Goal: Information Seeking & Learning: Learn about a topic

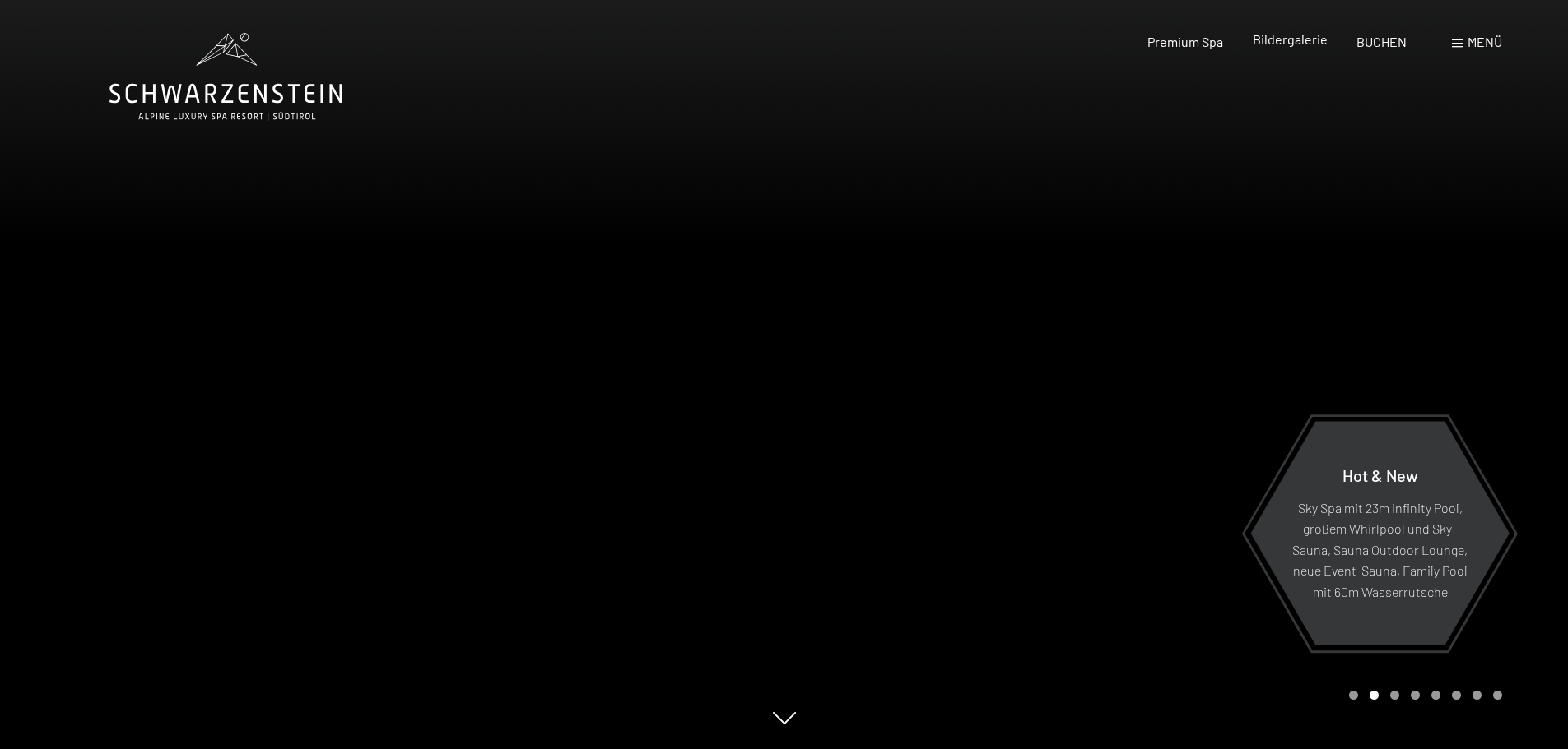
click at [1308, 39] on span "Bildergalerie" at bounding box center [1290, 39] width 75 height 15
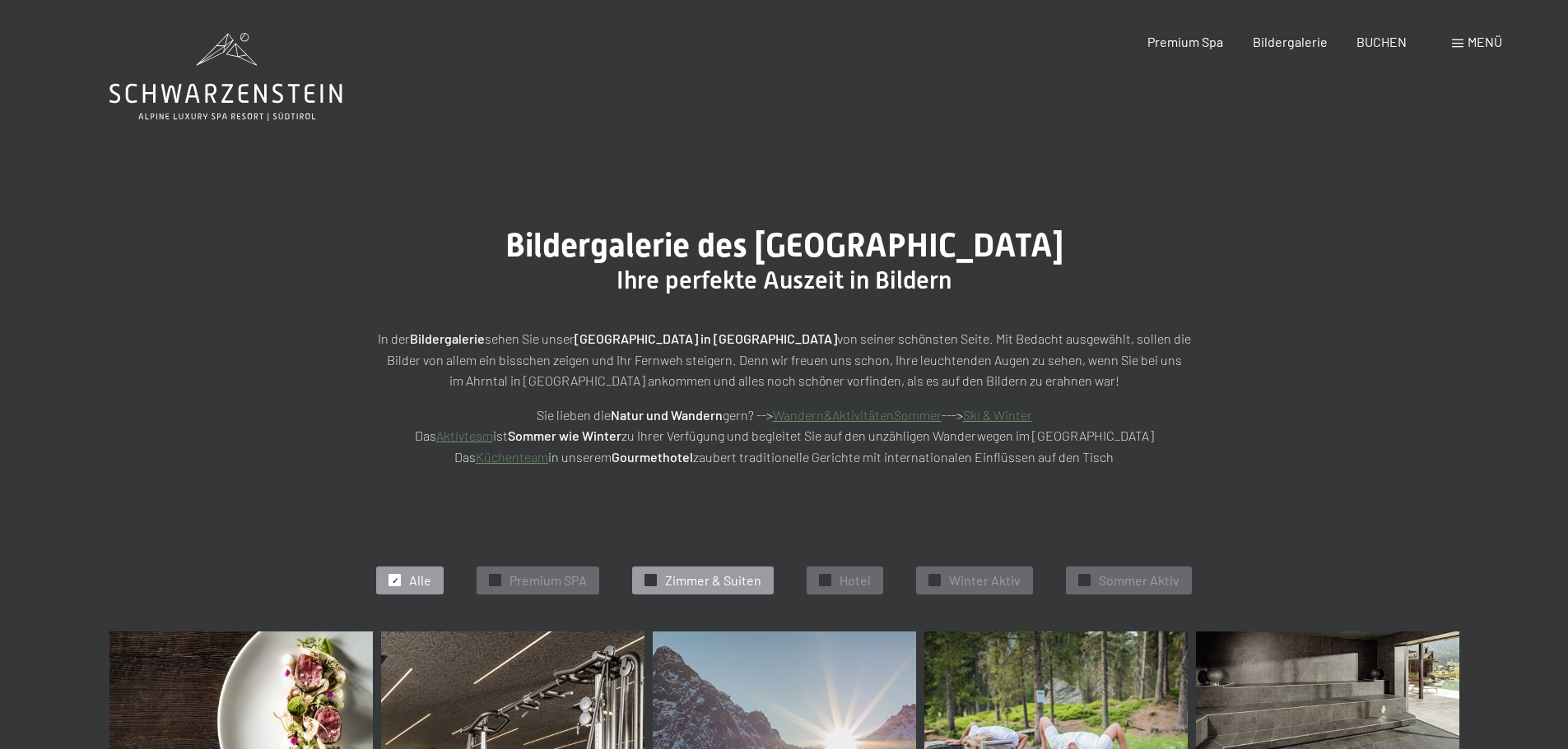
click at [707, 573] on span "Zimmer & Suiten" at bounding box center [713, 581] width 96 height 18
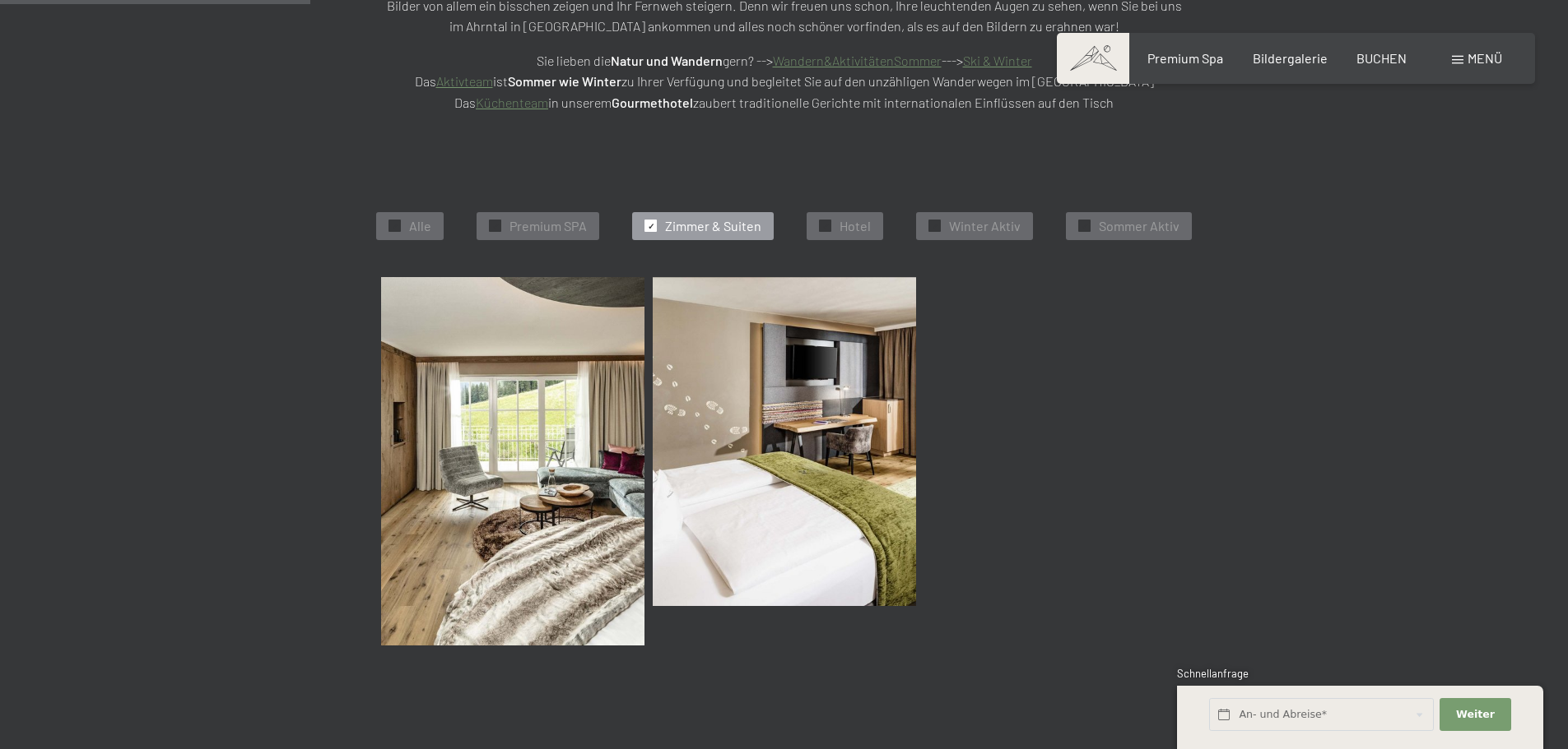
scroll to position [415, 0]
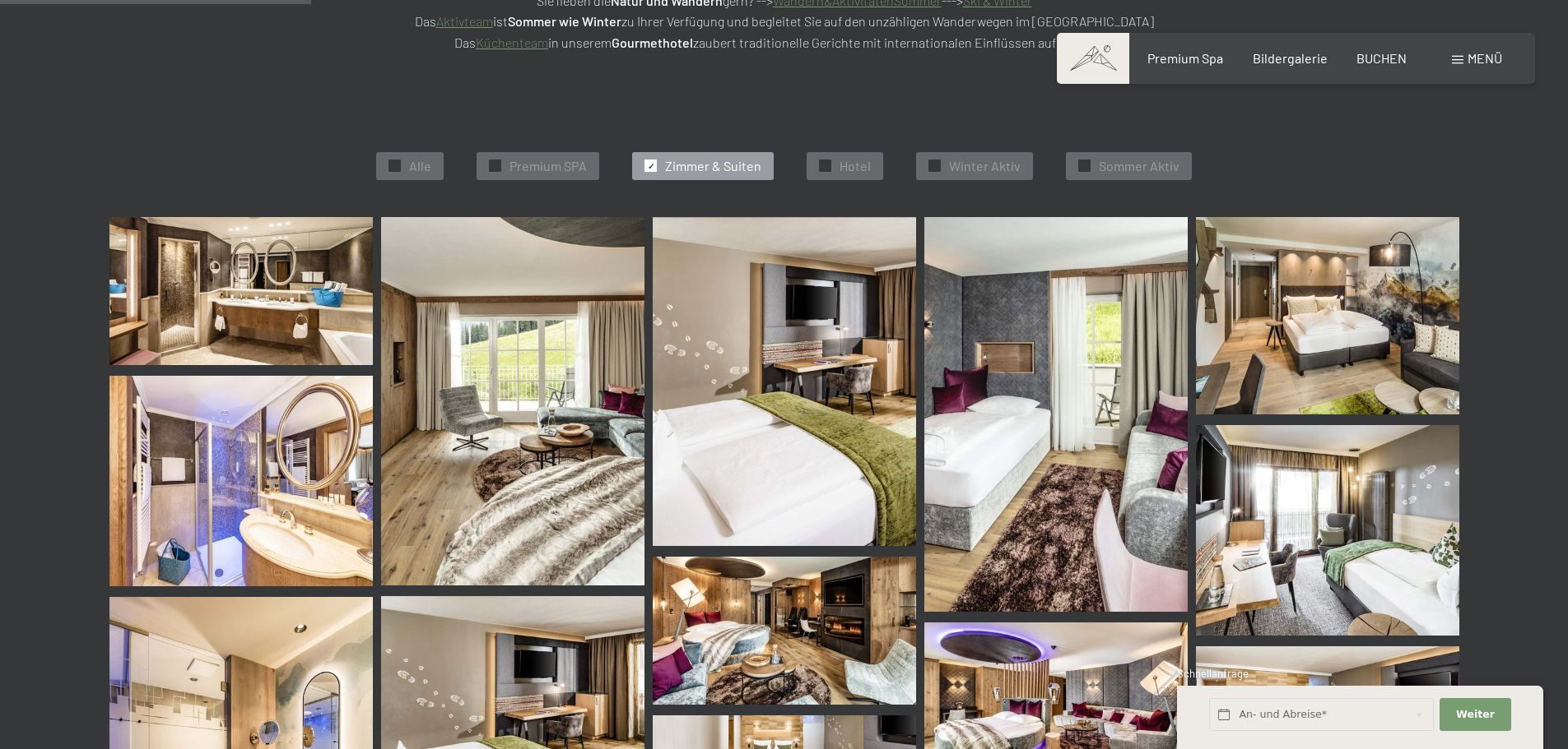
click at [213, 245] on img at bounding box center [241, 290] width 264 height 148
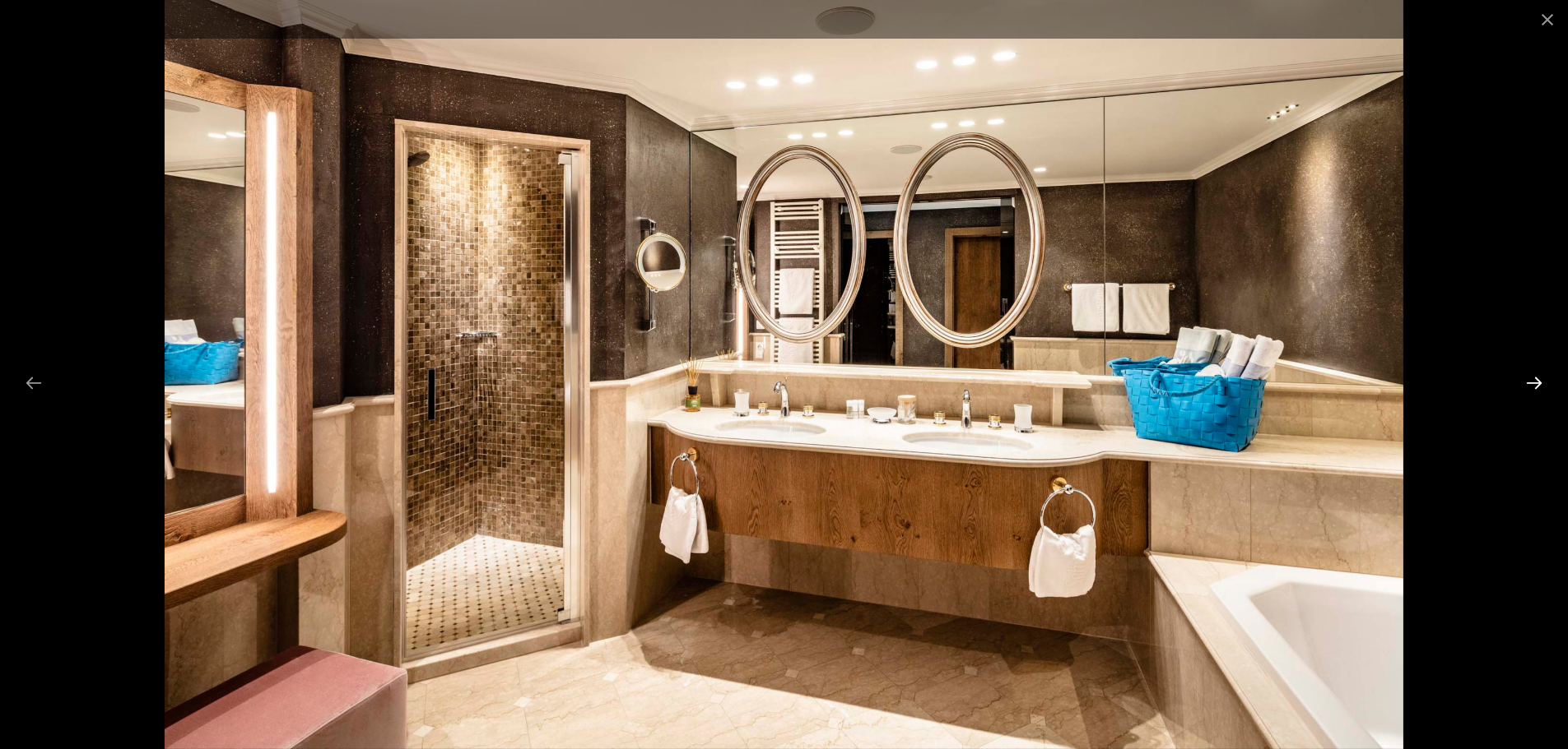
click at [1529, 377] on button "Next slide" at bounding box center [1534, 383] width 35 height 32
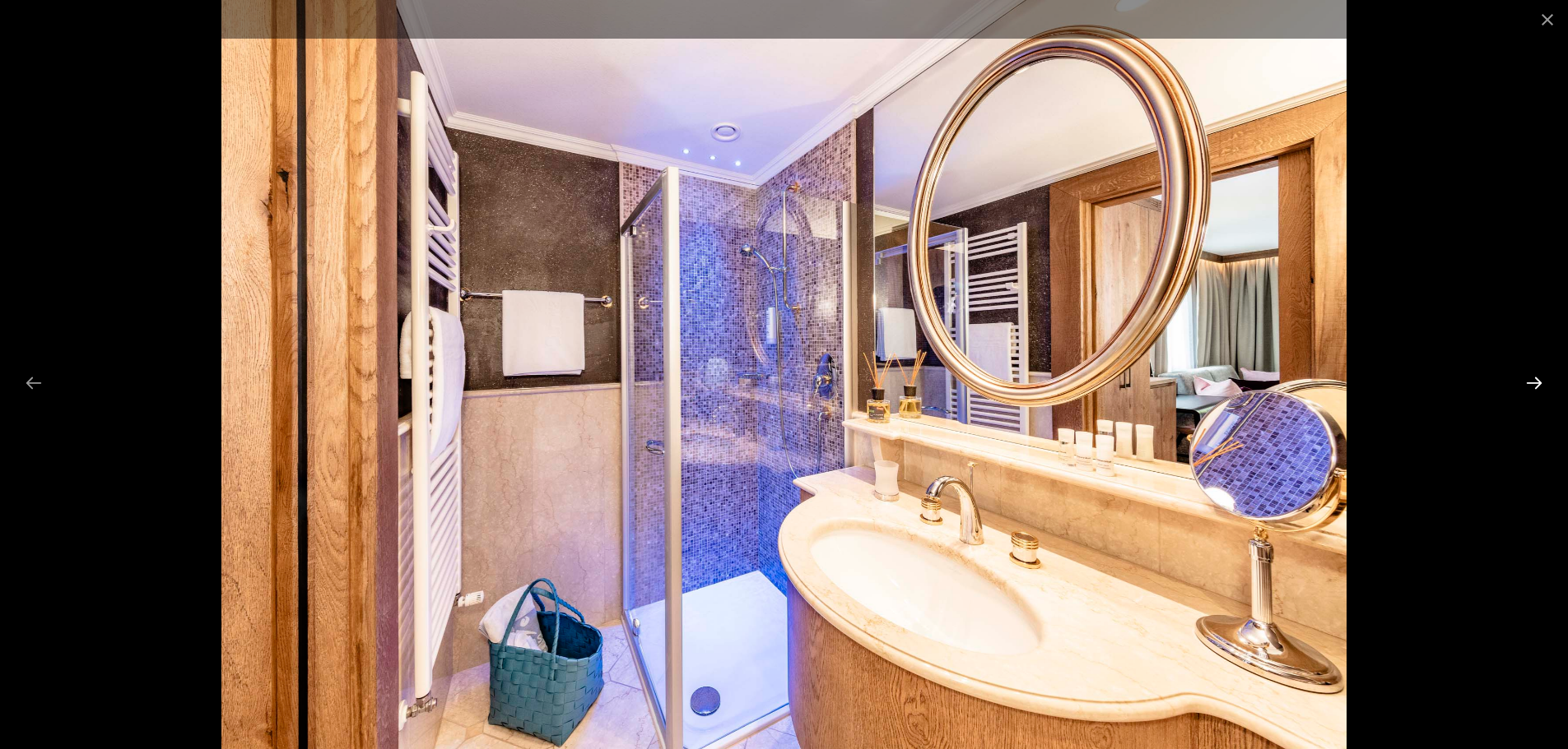
click at [1529, 377] on button "Next slide" at bounding box center [1534, 383] width 35 height 32
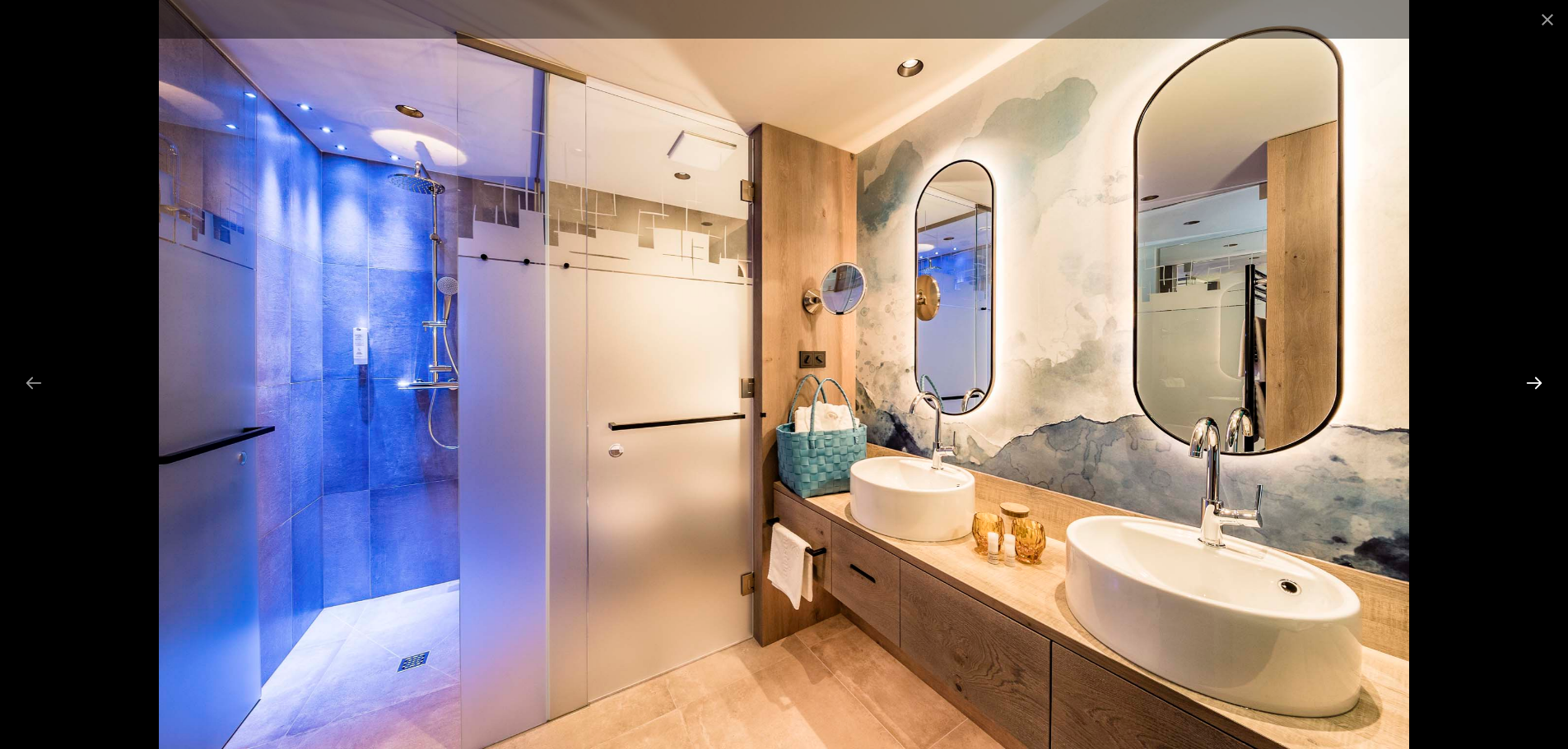
click at [1529, 377] on button "Next slide" at bounding box center [1534, 383] width 35 height 32
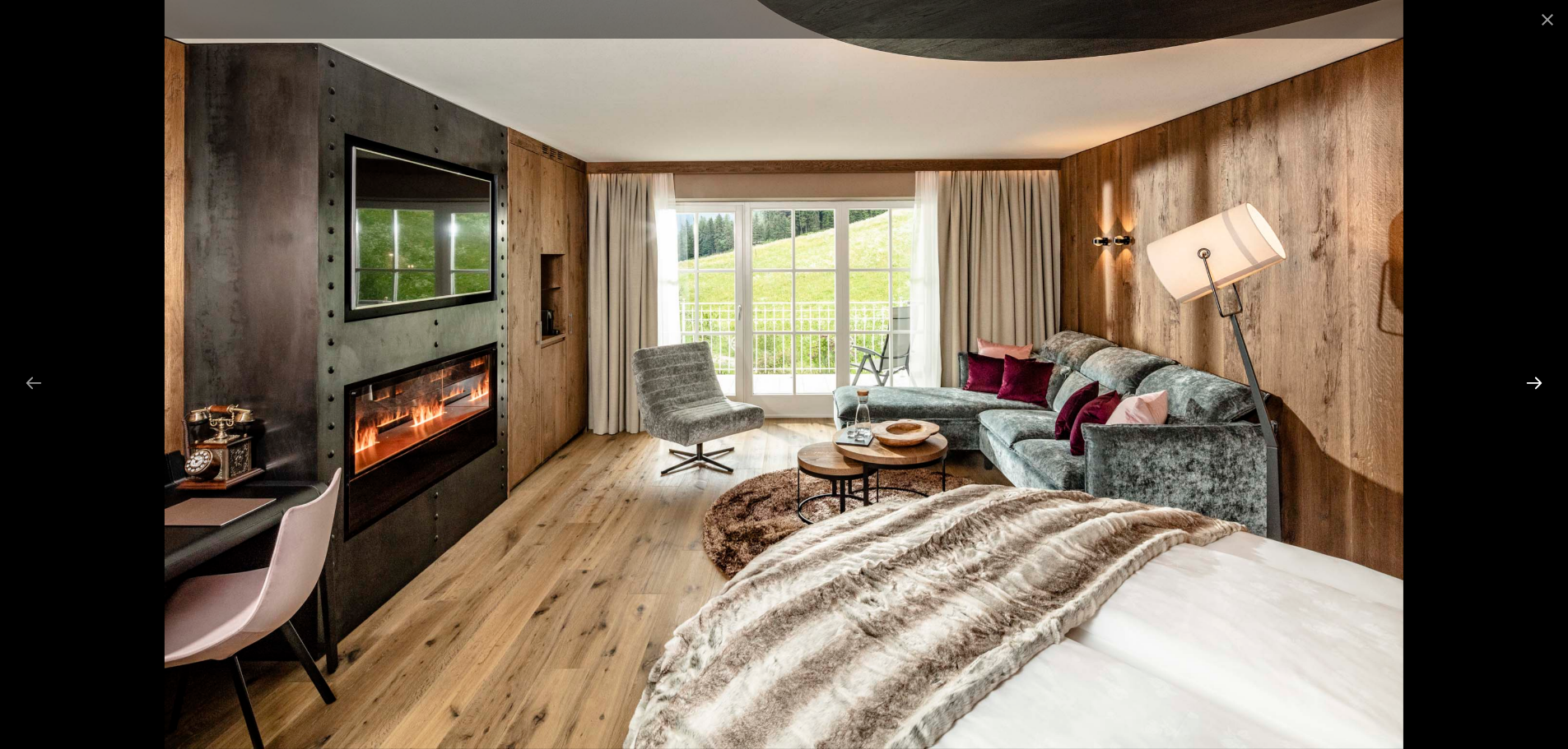
click at [1529, 377] on button "Next slide" at bounding box center [1534, 383] width 35 height 32
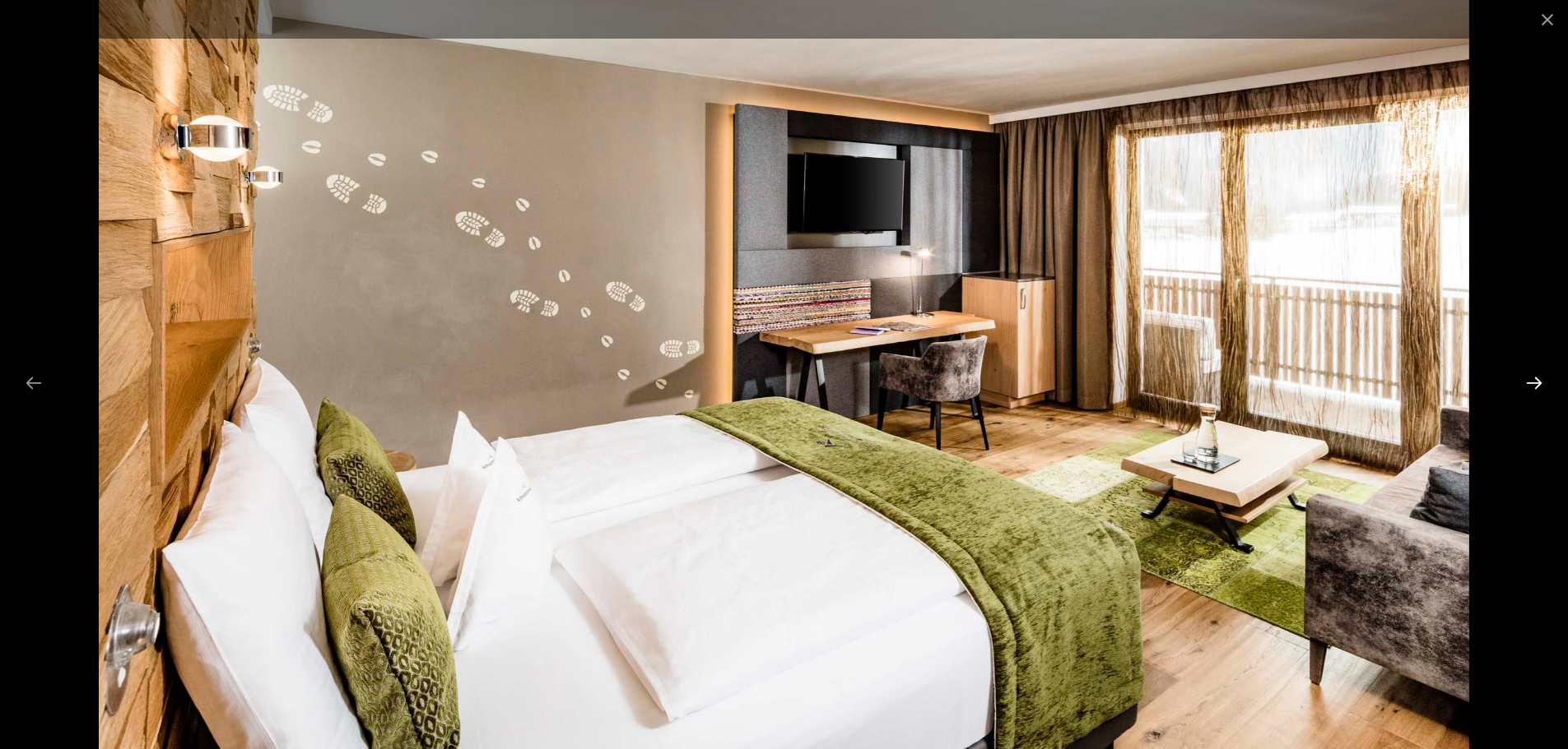
click at [1529, 378] on button "Next slide" at bounding box center [1534, 383] width 35 height 32
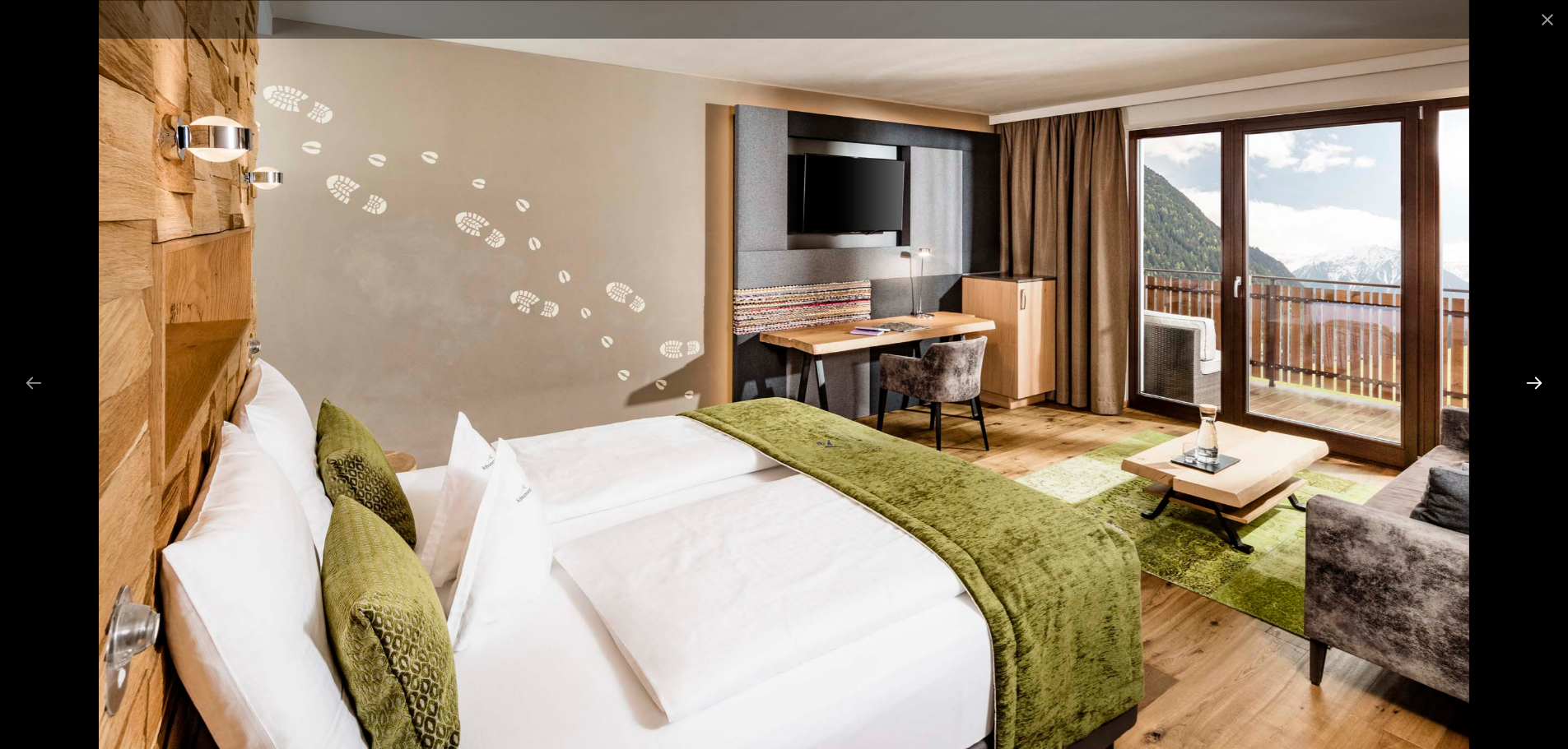
click at [1529, 378] on button "Next slide" at bounding box center [1534, 383] width 35 height 32
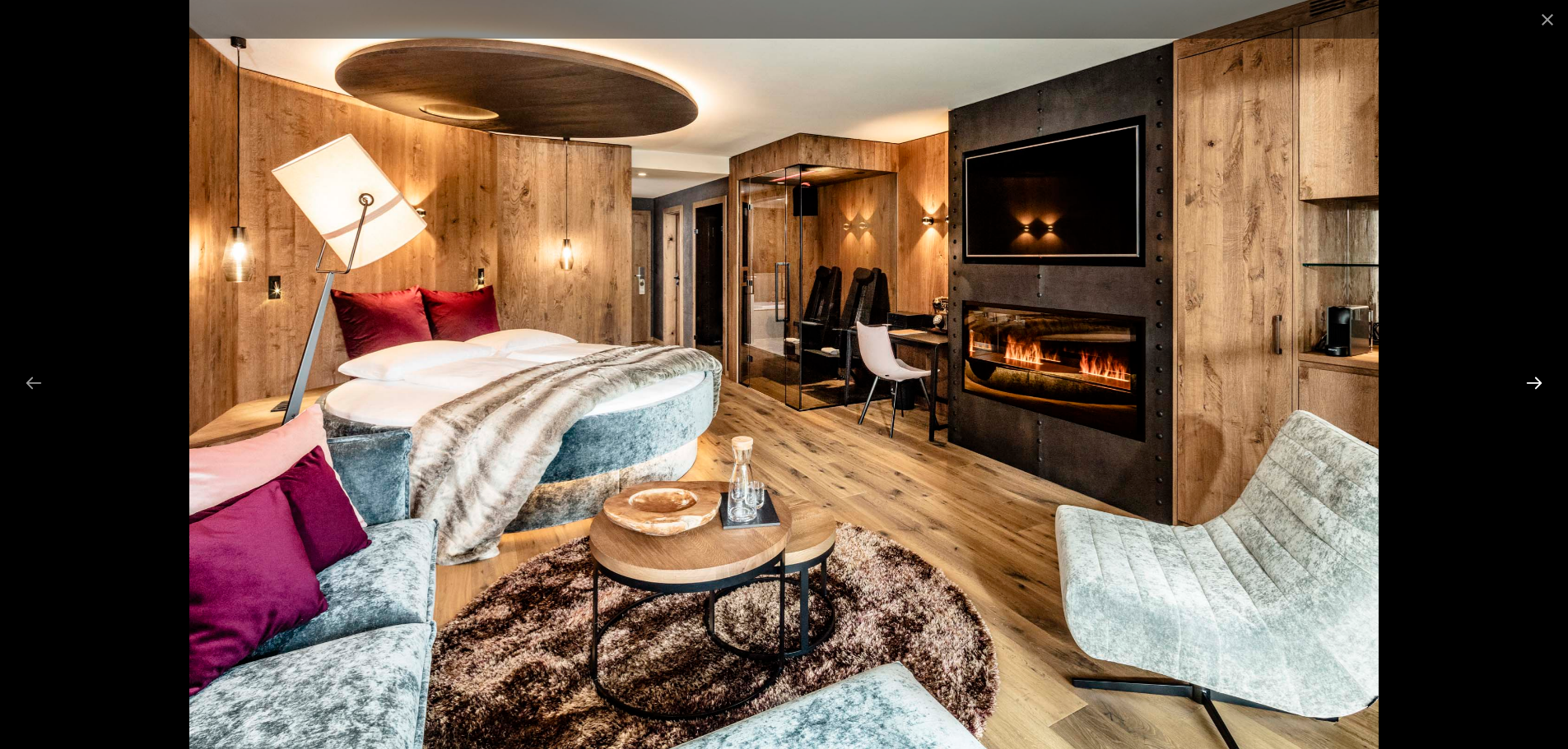
click at [1529, 378] on button "Next slide" at bounding box center [1534, 383] width 35 height 32
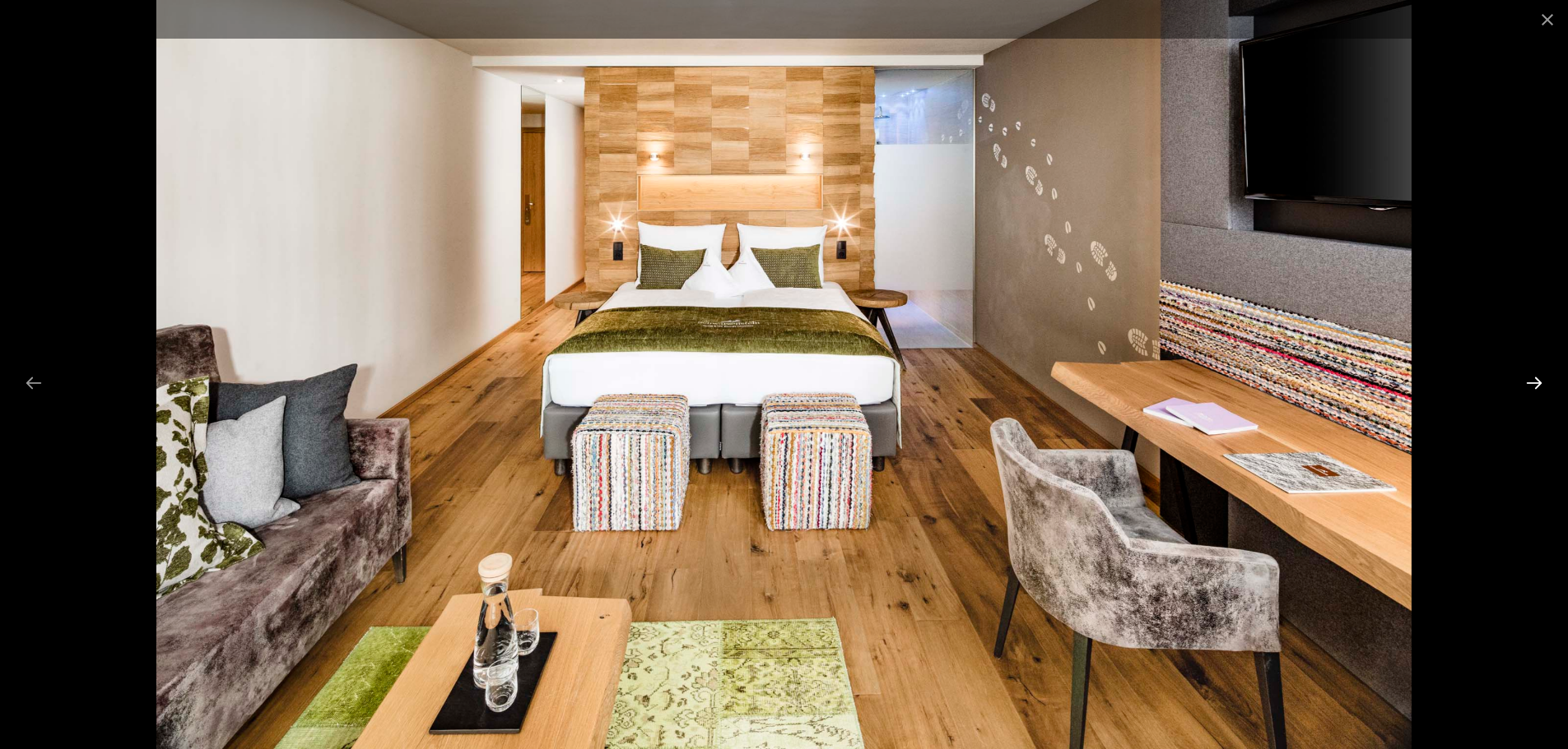
click at [1529, 378] on button "Next slide" at bounding box center [1534, 383] width 35 height 32
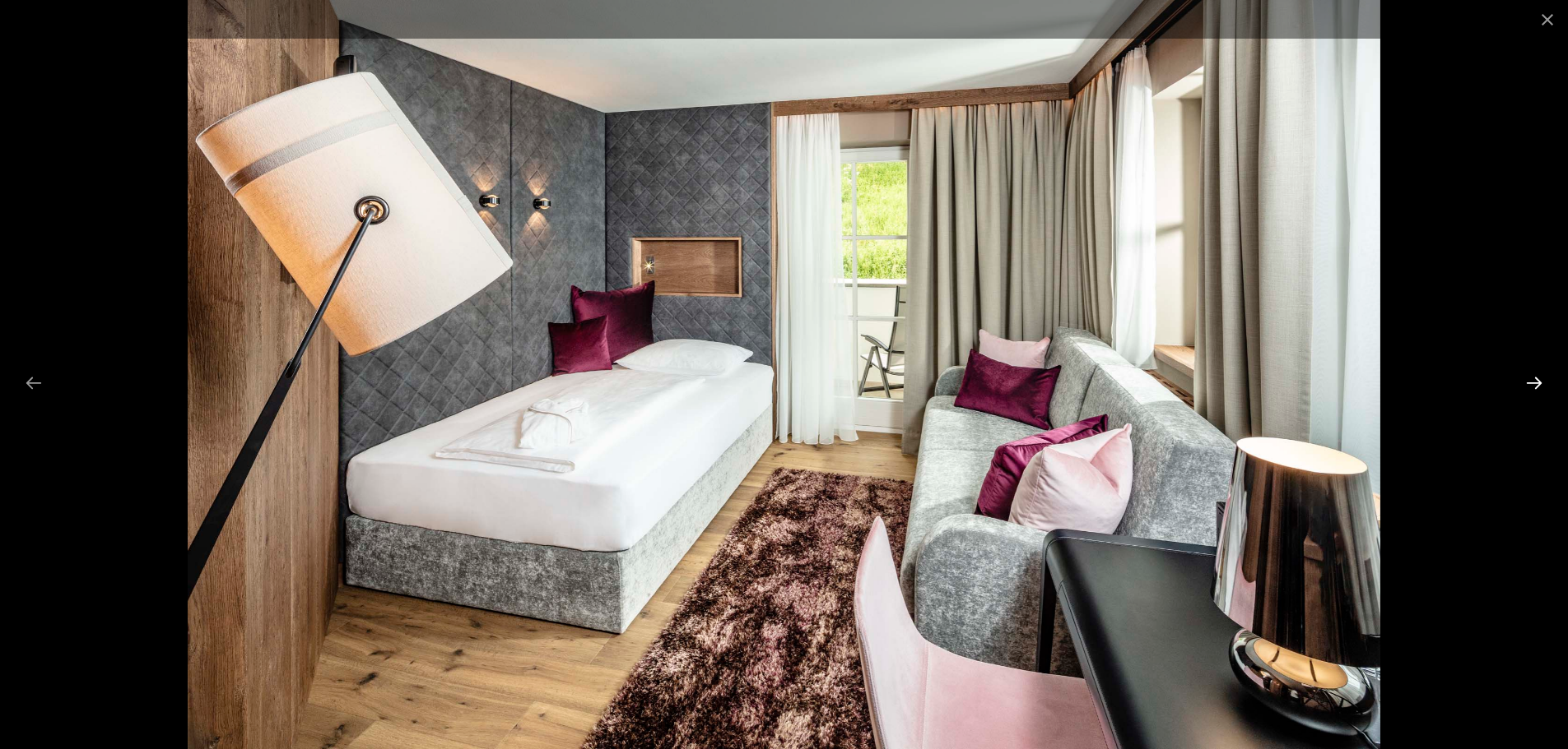
click at [1529, 378] on button "Next slide" at bounding box center [1534, 383] width 35 height 32
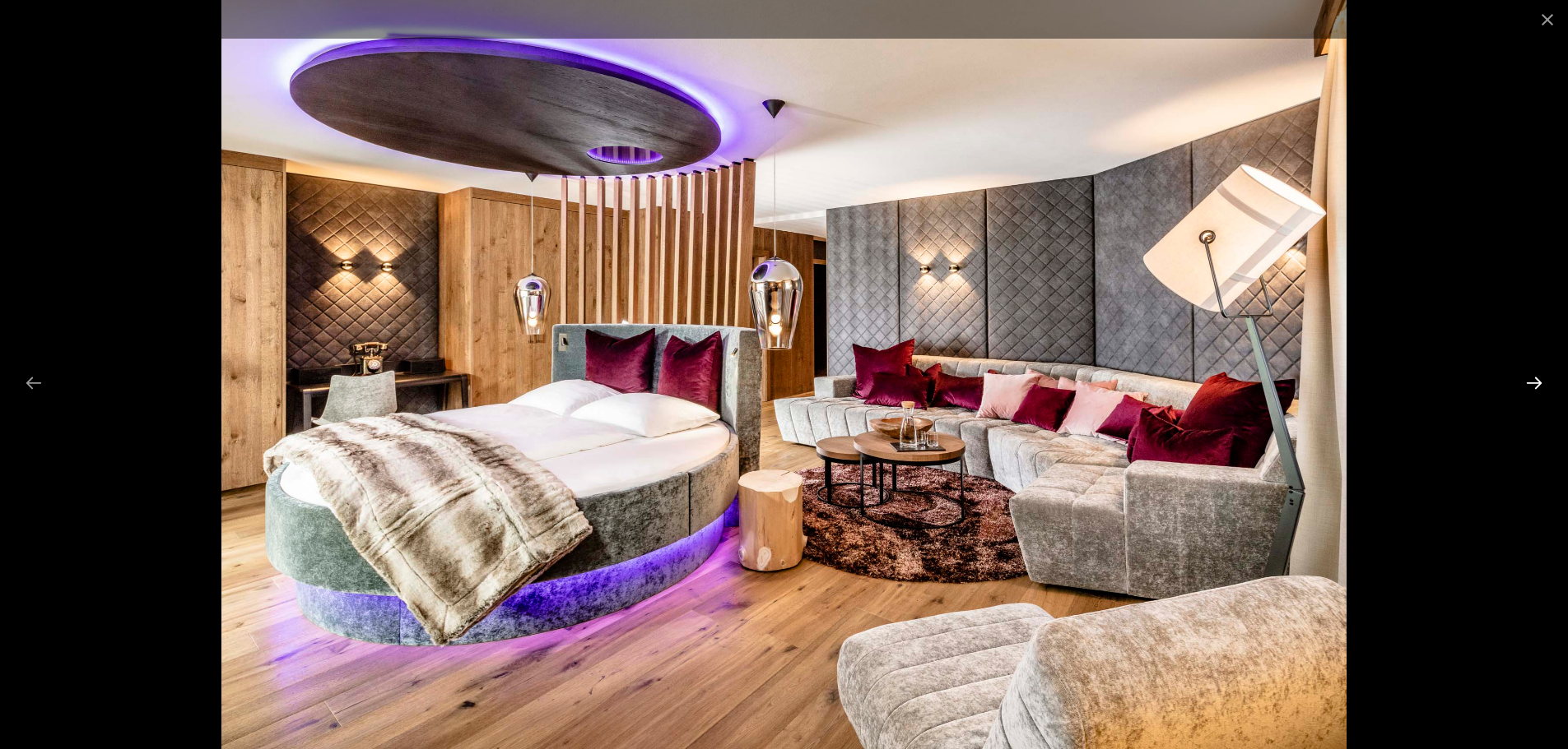
click at [1529, 378] on button "Next slide" at bounding box center [1534, 383] width 35 height 32
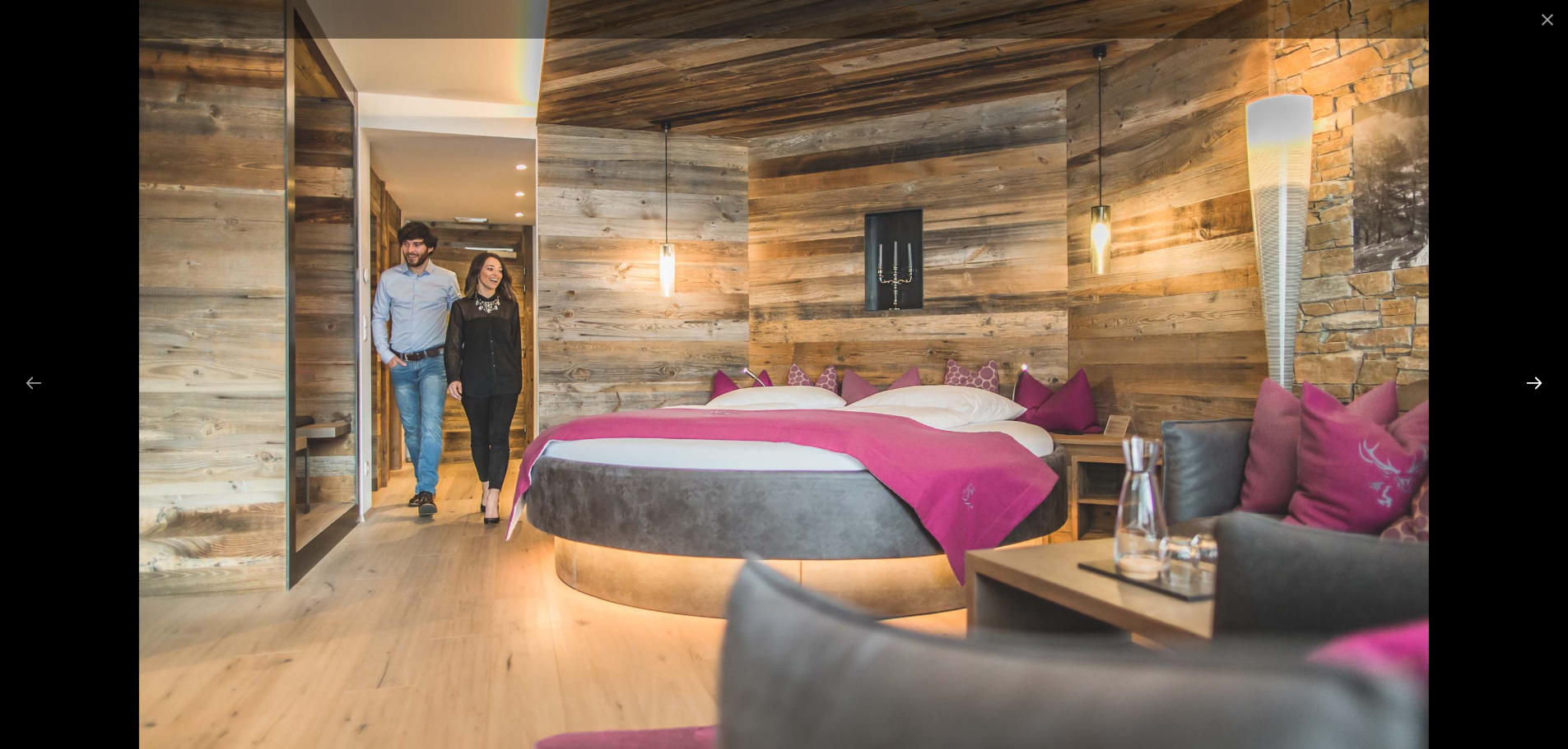
click at [1529, 378] on button "Next slide" at bounding box center [1534, 383] width 35 height 32
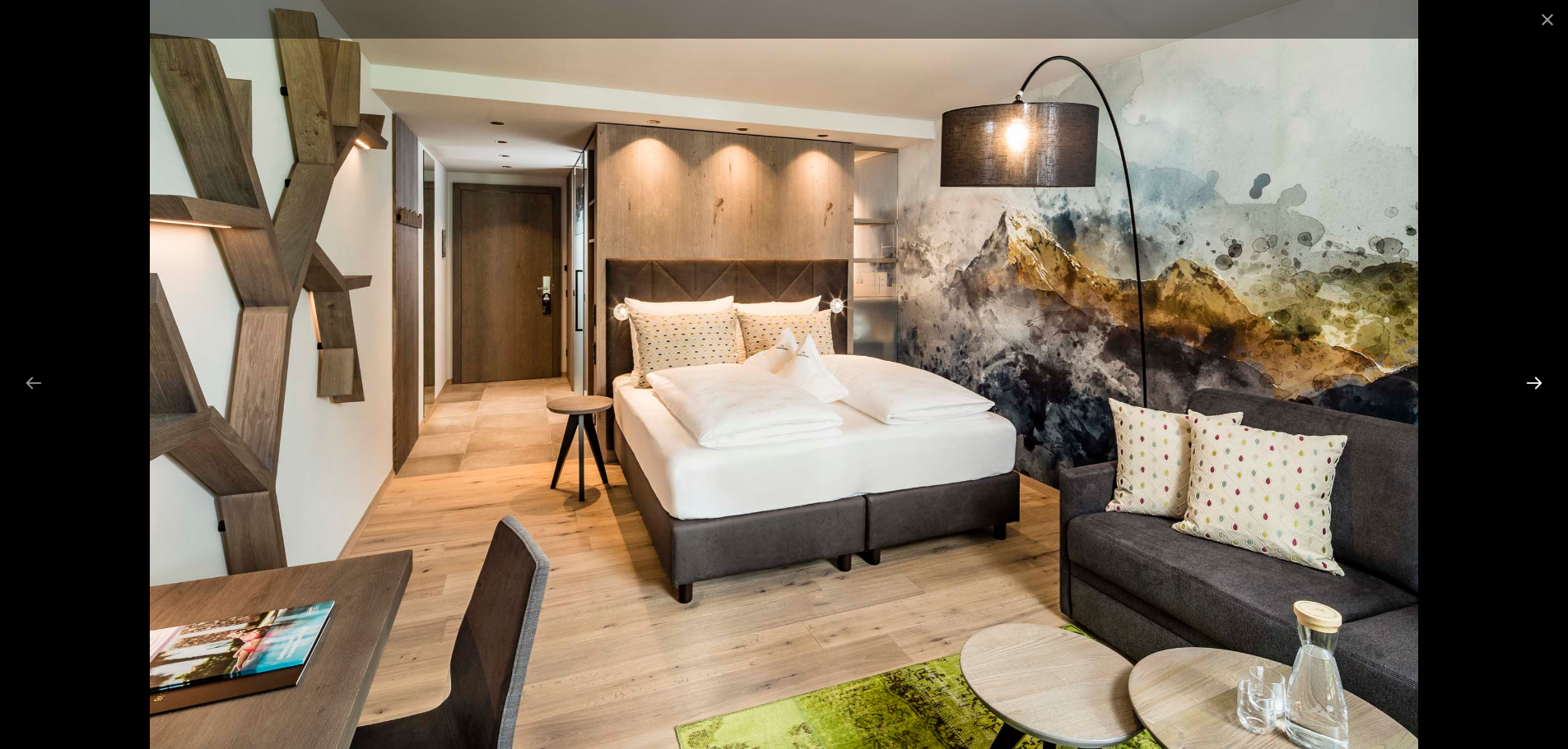
click at [1529, 378] on button "Next slide" at bounding box center [1534, 383] width 35 height 32
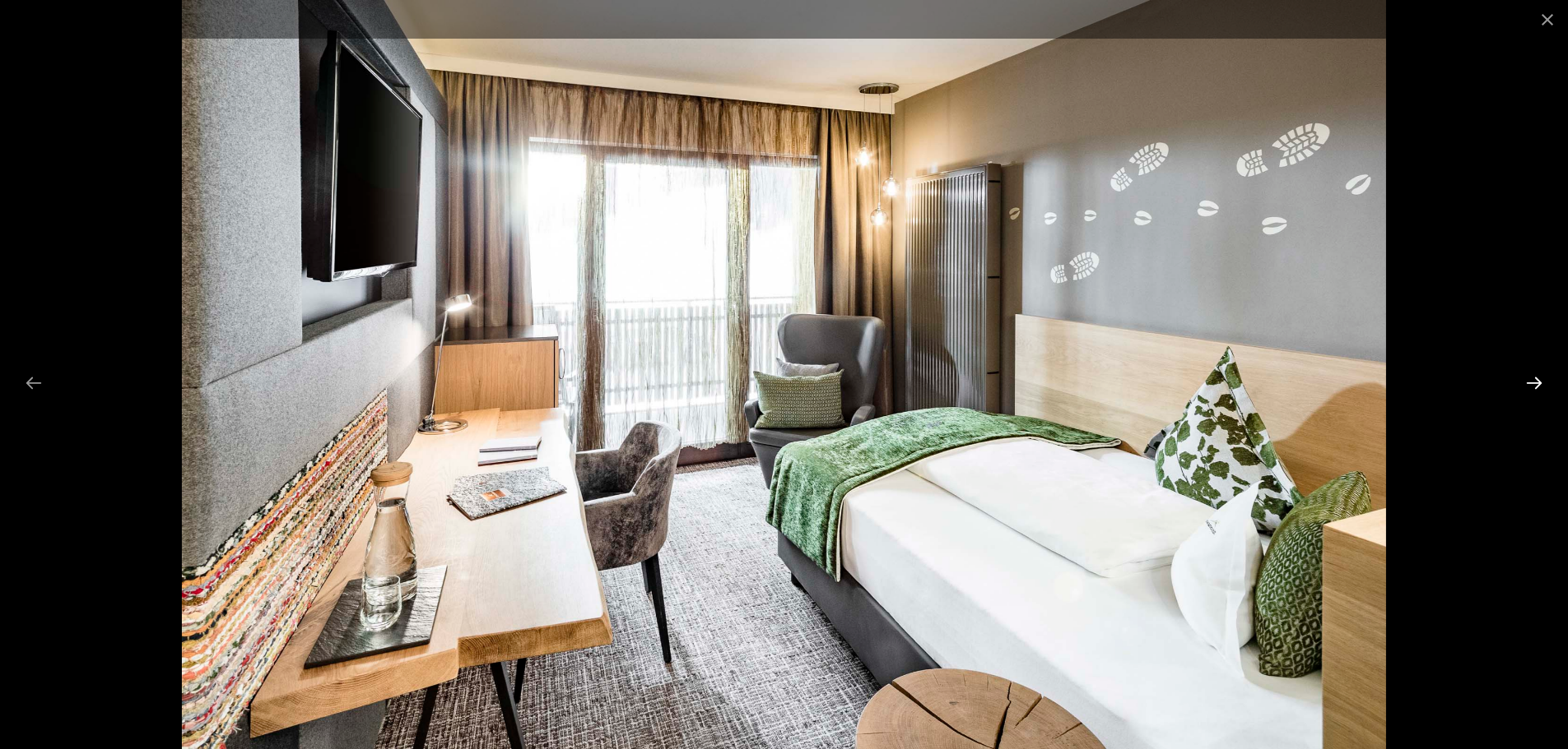
click at [1529, 378] on button "Next slide" at bounding box center [1534, 383] width 35 height 32
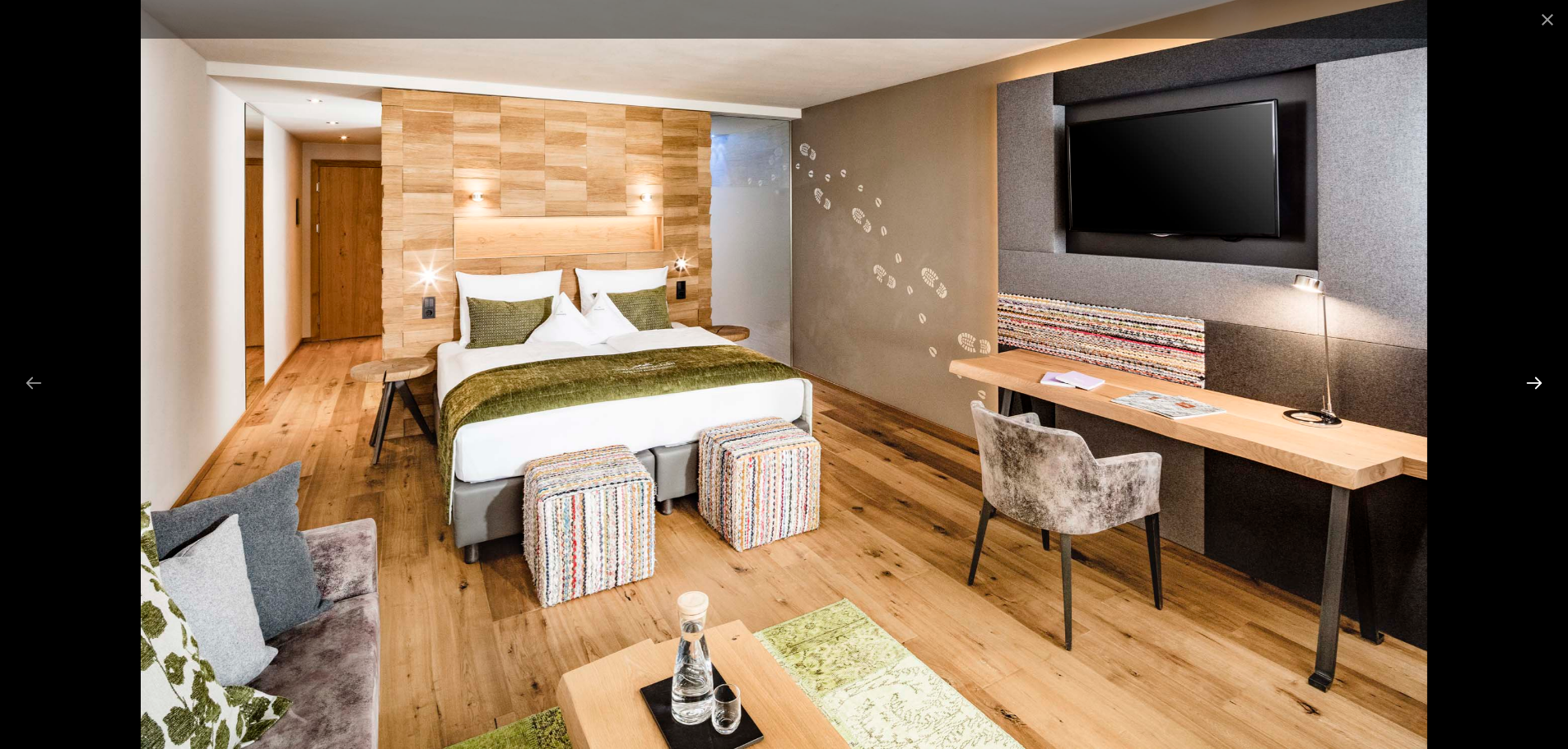
click at [1529, 378] on button "Next slide" at bounding box center [1534, 383] width 35 height 32
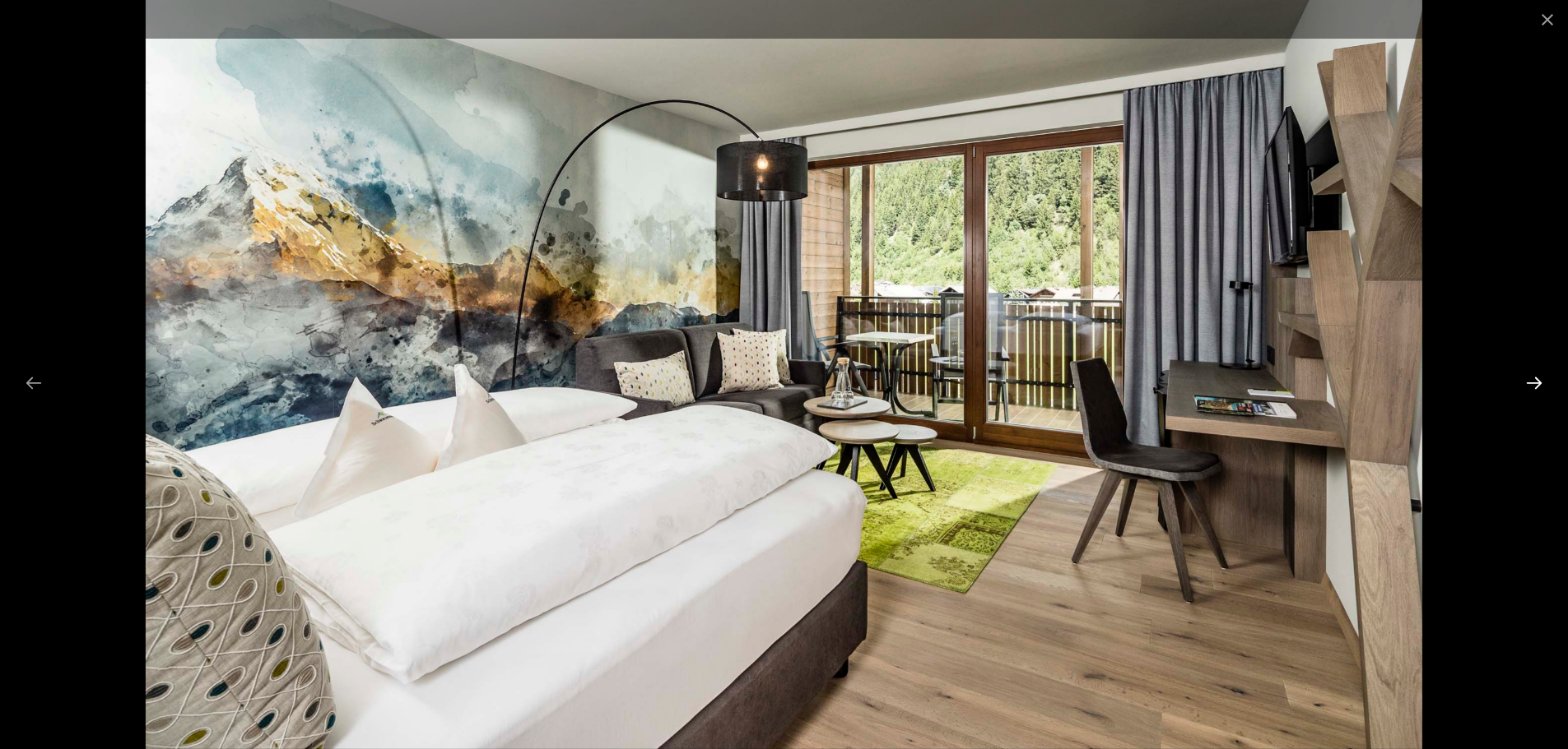
click at [1529, 378] on button "Next slide" at bounding box center [1534, 383] width 35 height 32
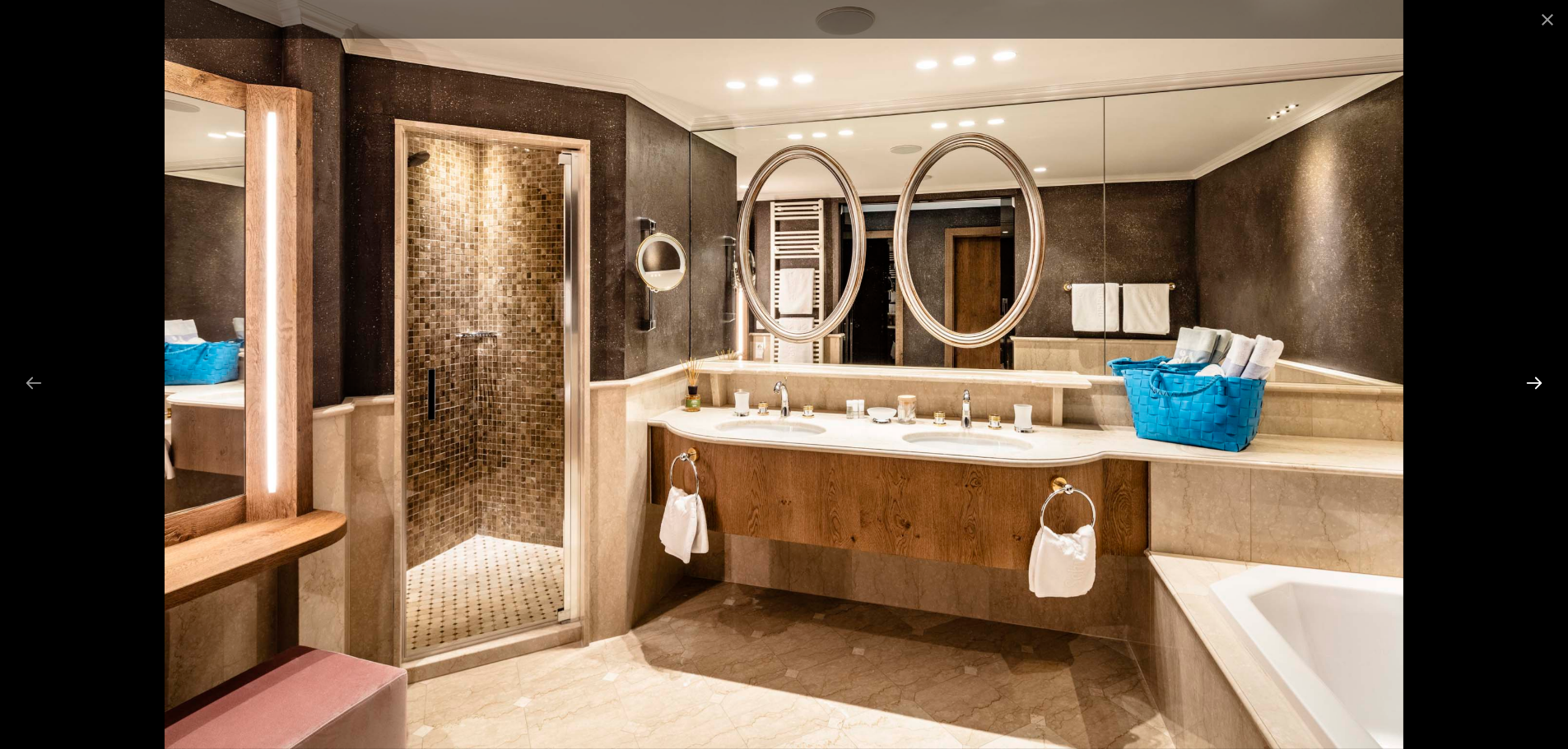
click at [1529, 378] on button "Next slide" at bounding box center [1534, 383] width 35 height 32
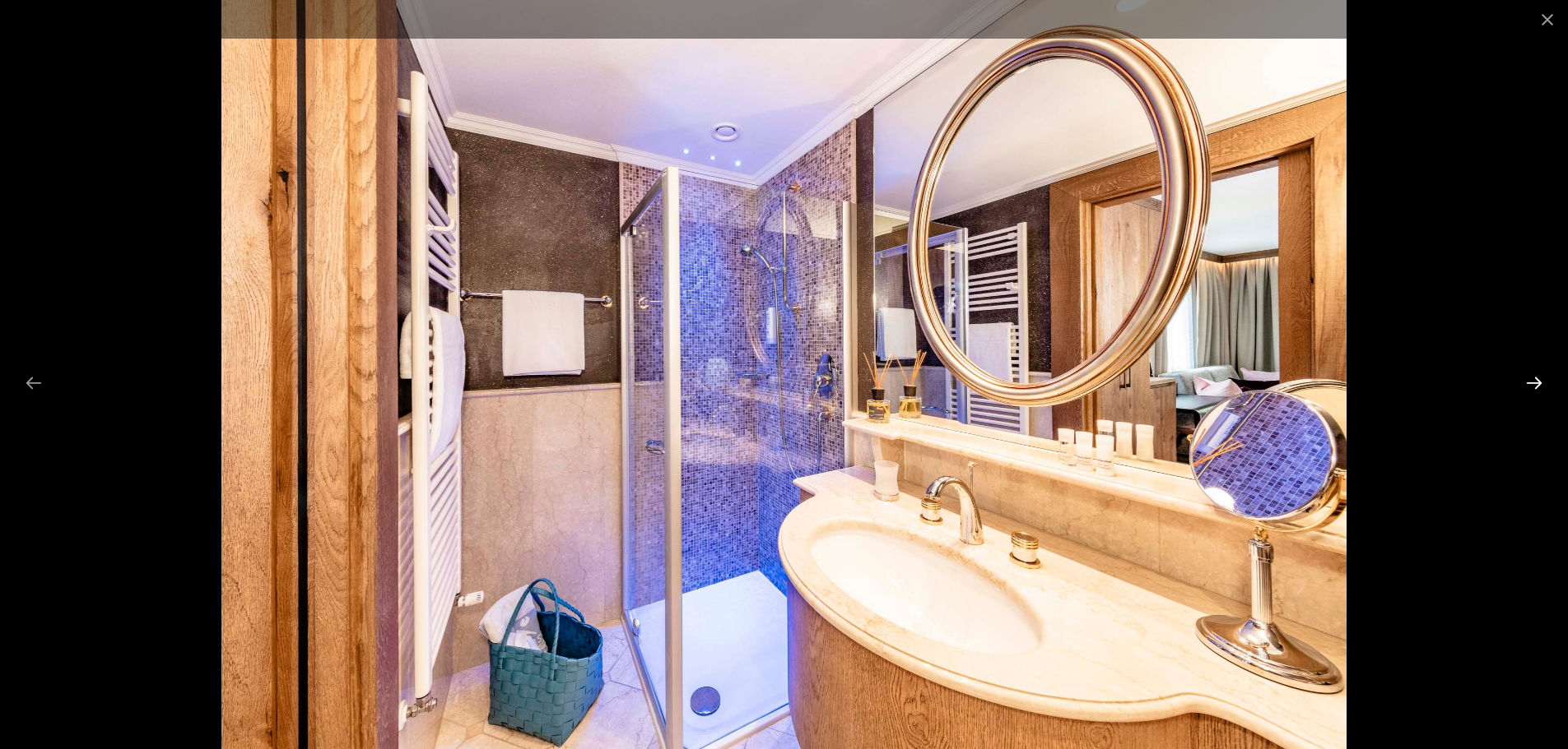
click at [1529, 378] on button "Next slide" at bounding box center [1534, 383] width 35 height 32
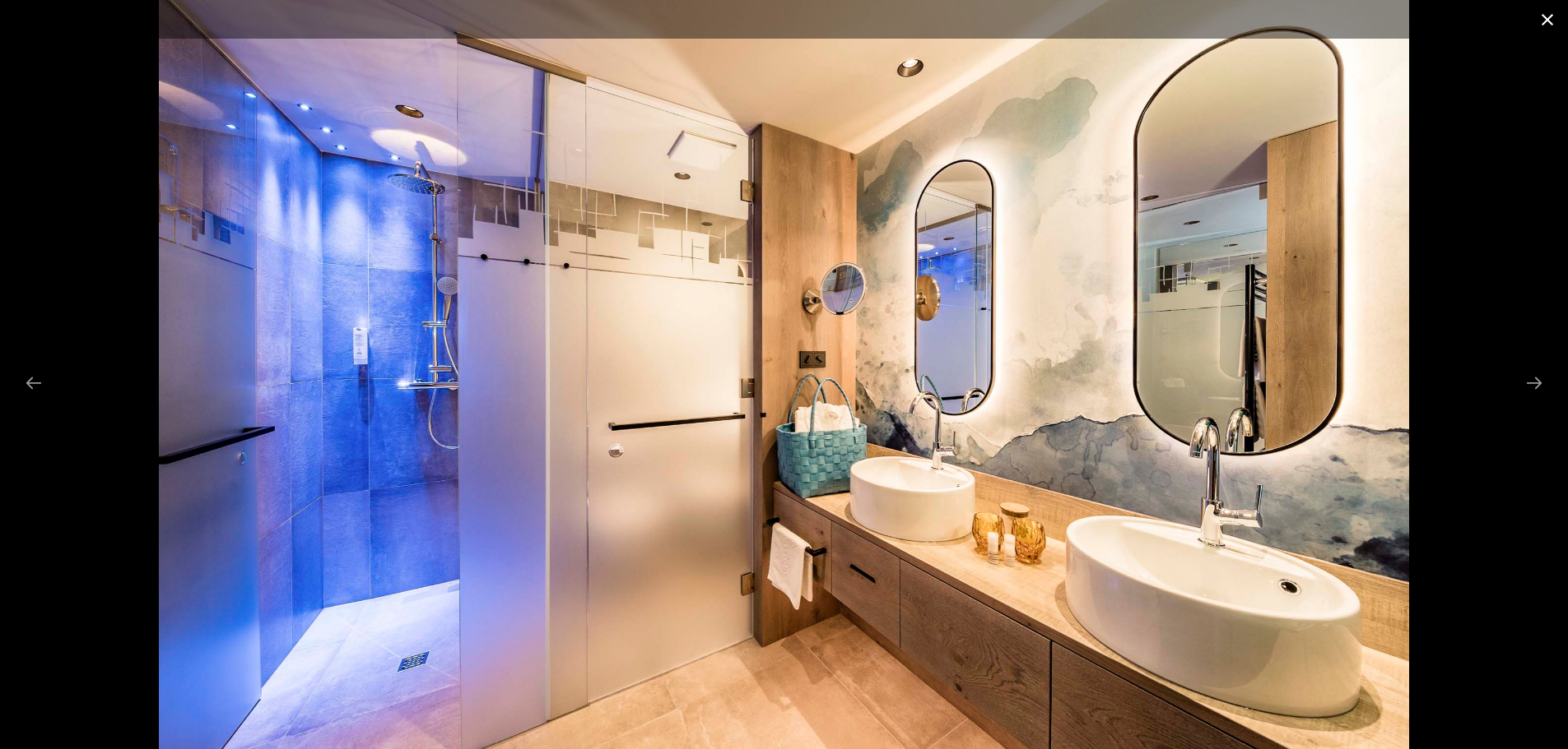
click at [1545, 17] on button "Close gallery" at bounding box center [1547, 19] width 41 height 39
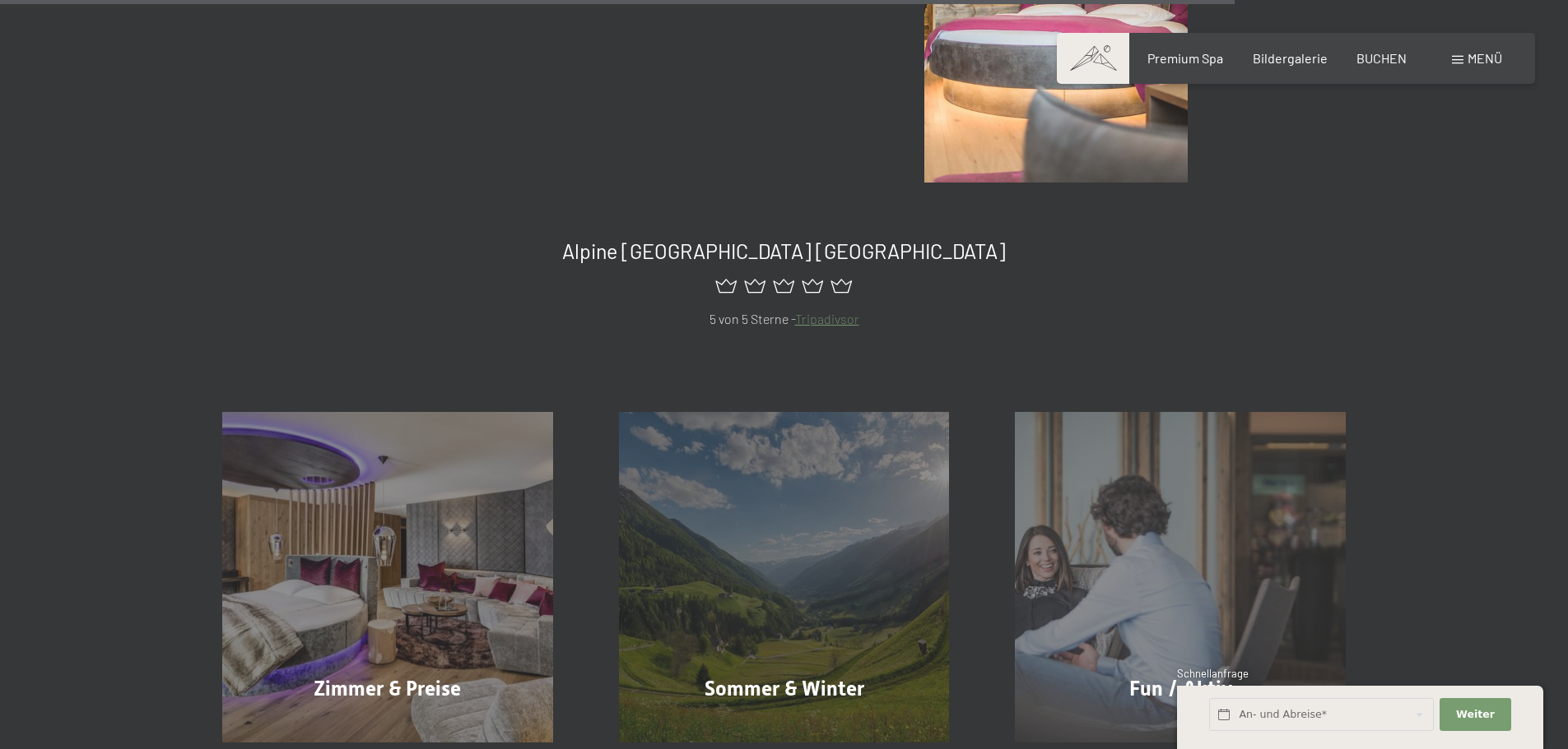
scroll to position [1649, 0]
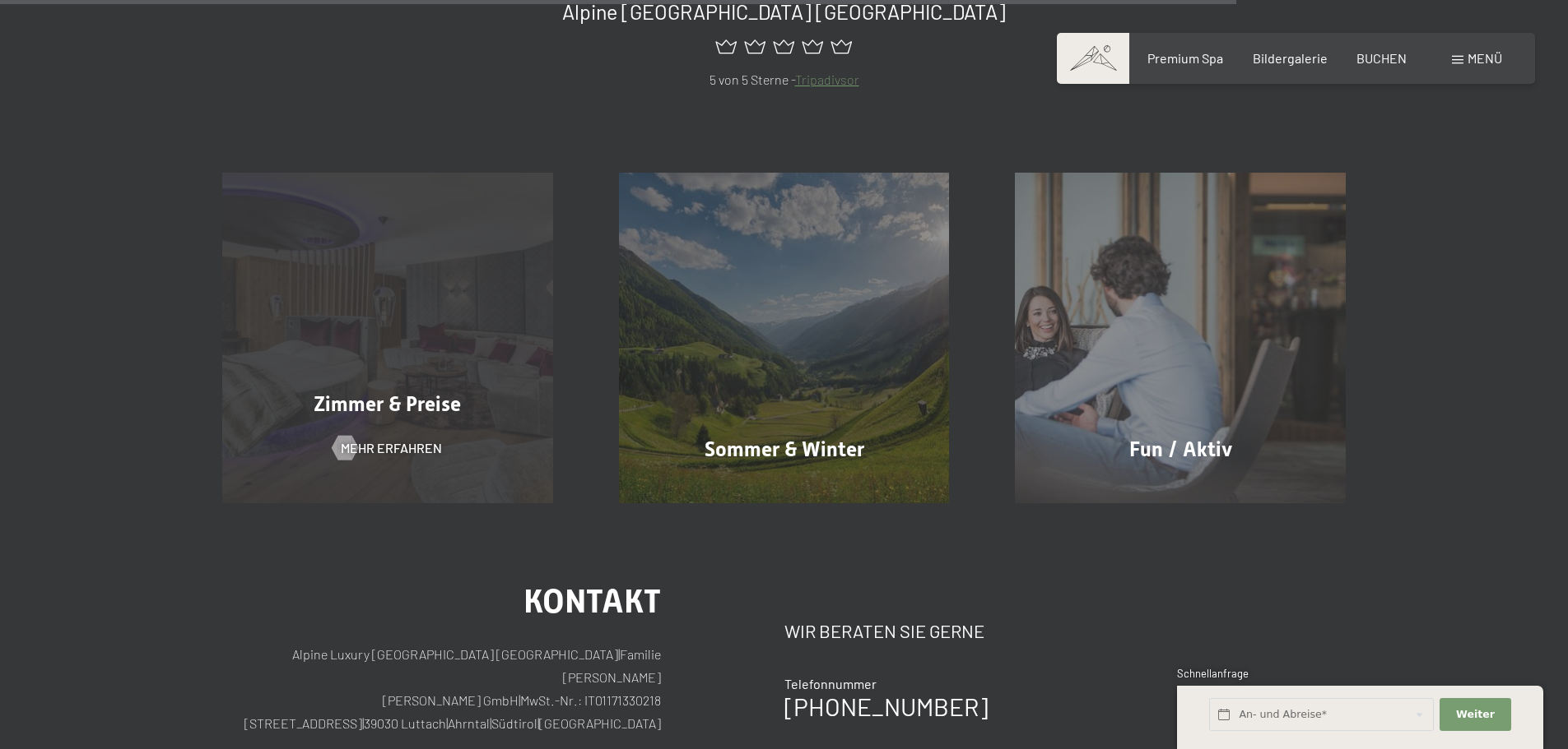
click at [494, 390] on div "Zimmer & Preise" at bounding box center [387, 404] width 396 height 29
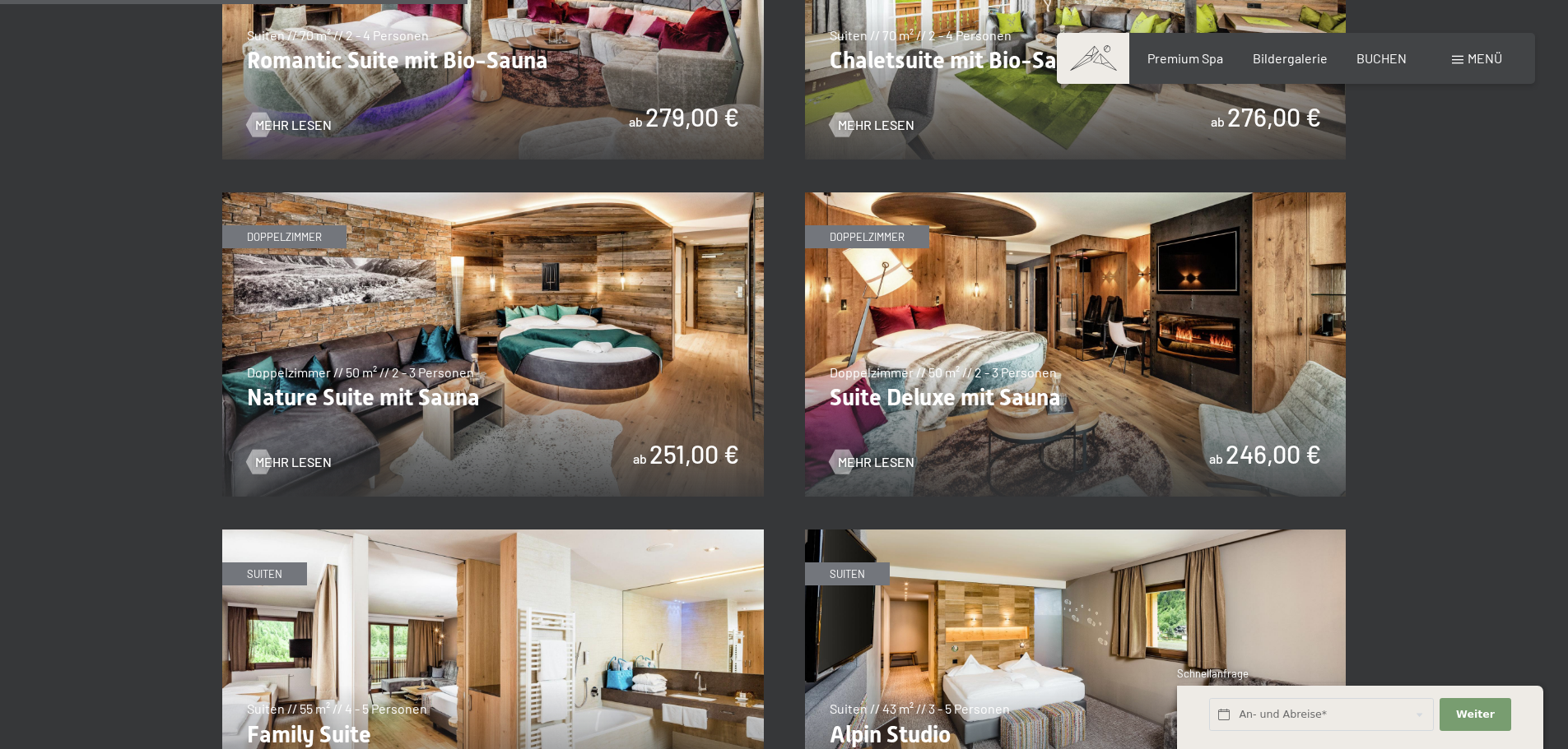
scroll to position [1399, 0]
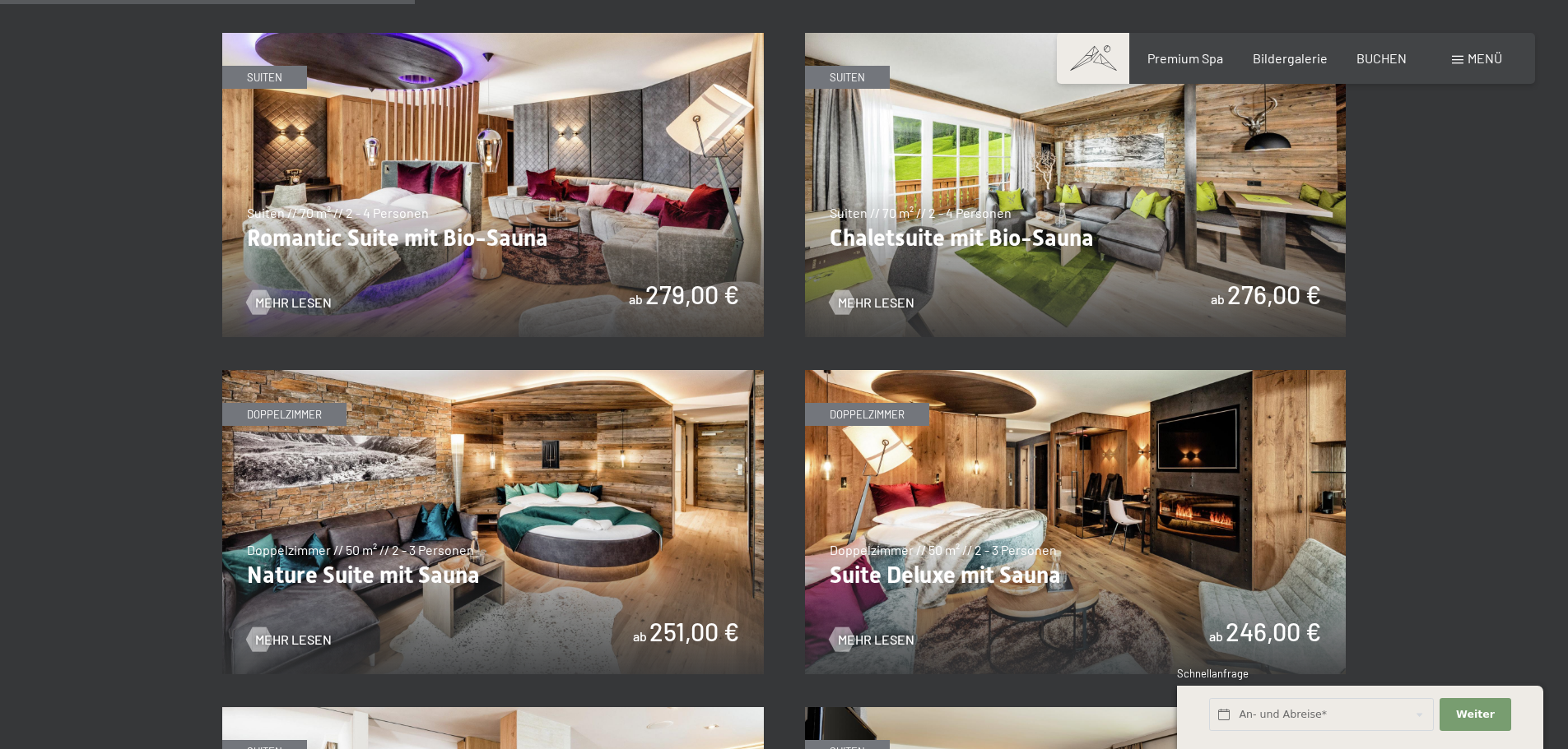
click at [966, 535] on img at bounding box center [1076, 522] width 541 height 305
click at [531, 279] on img at bounding box center [493, 185] width 541 height 305
click at [405, 206] on img at bounding box center [493, 185] width 541 height 305
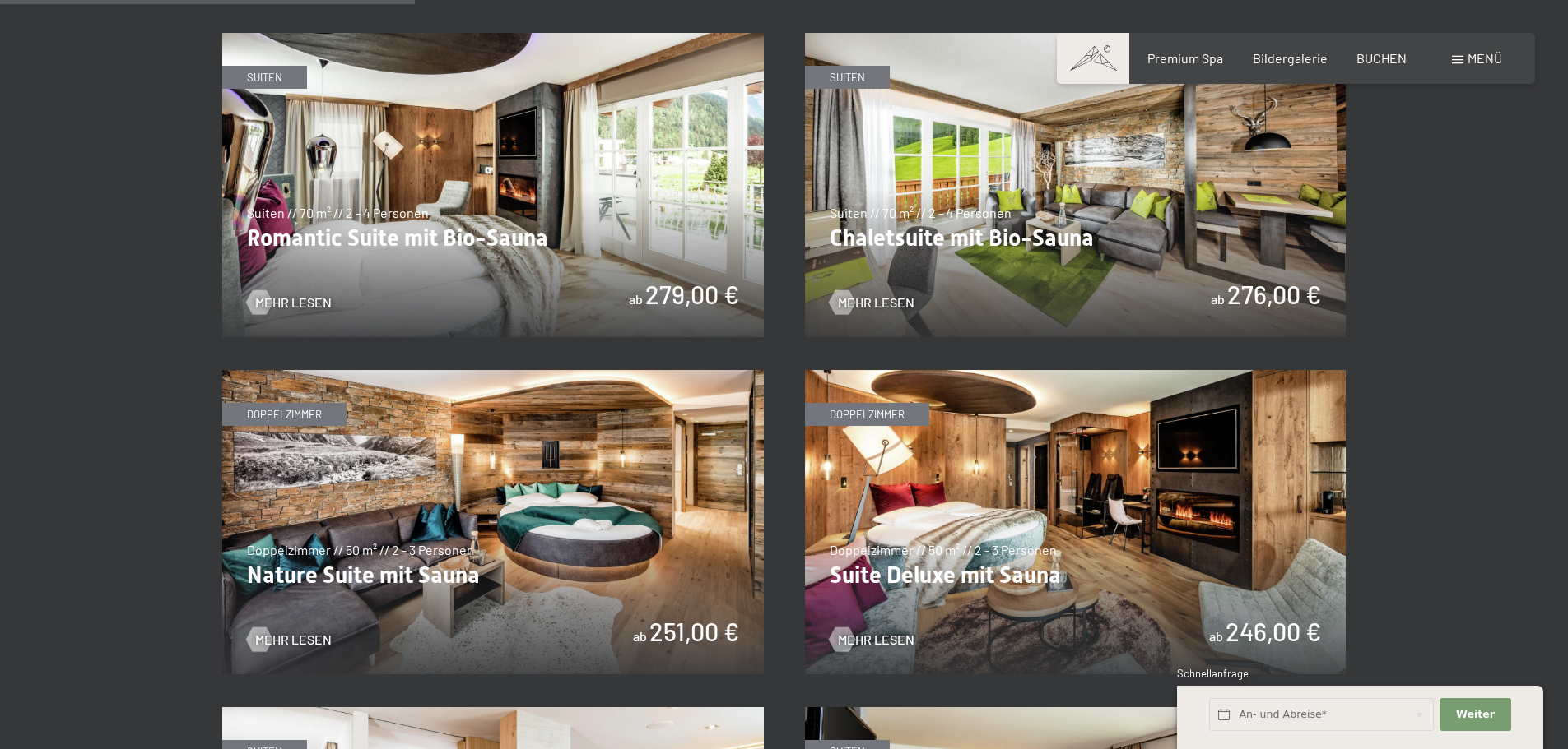
click at [457, 175] on img at bounding box center [493, 185] width 541 height 305
click at [1063, 177] on img at bounding box center [1076, 185] width 541 height 305
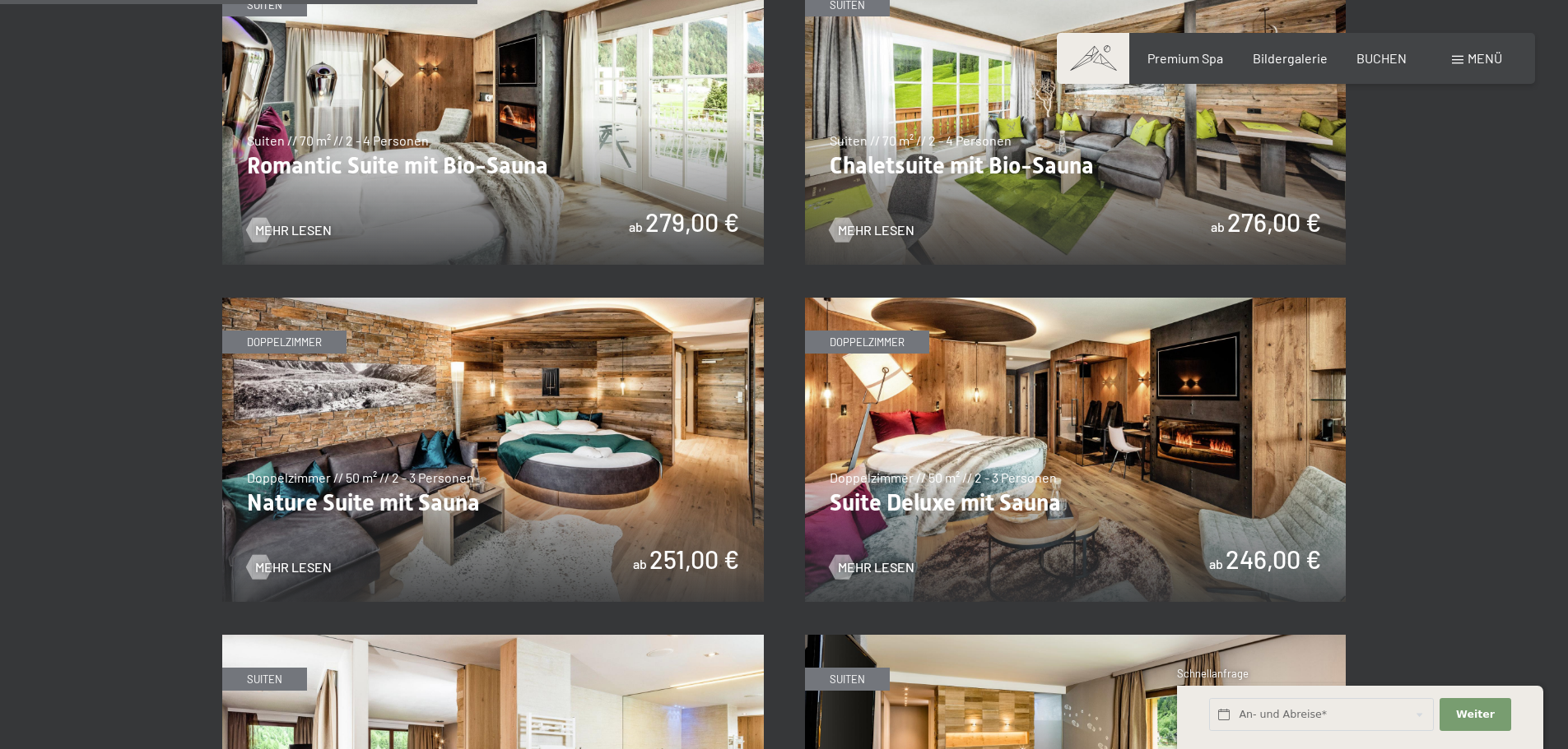
scroll to position [1645, 0]
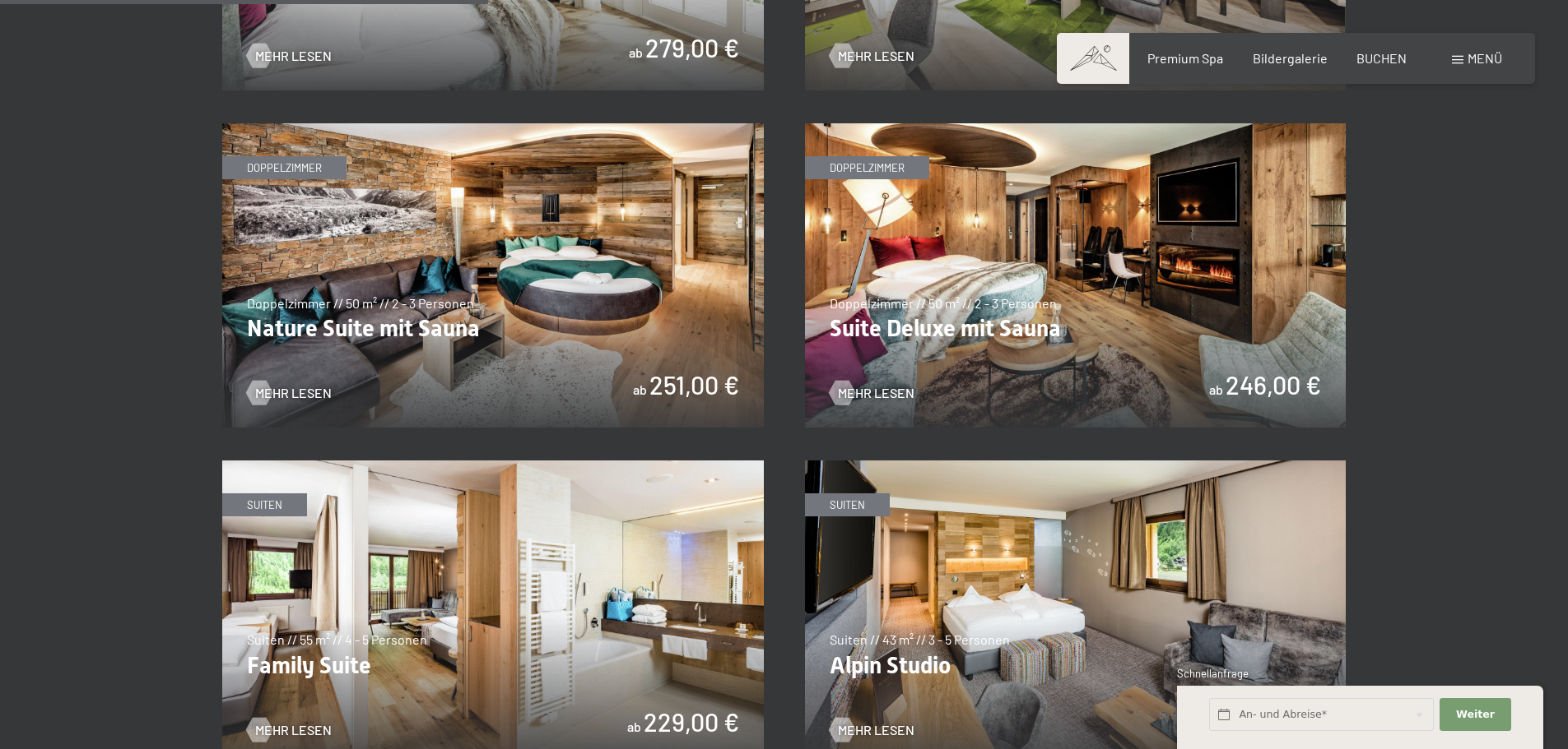
click at [499, 285] on img at bounding box center [493, 276] width 541 height 305
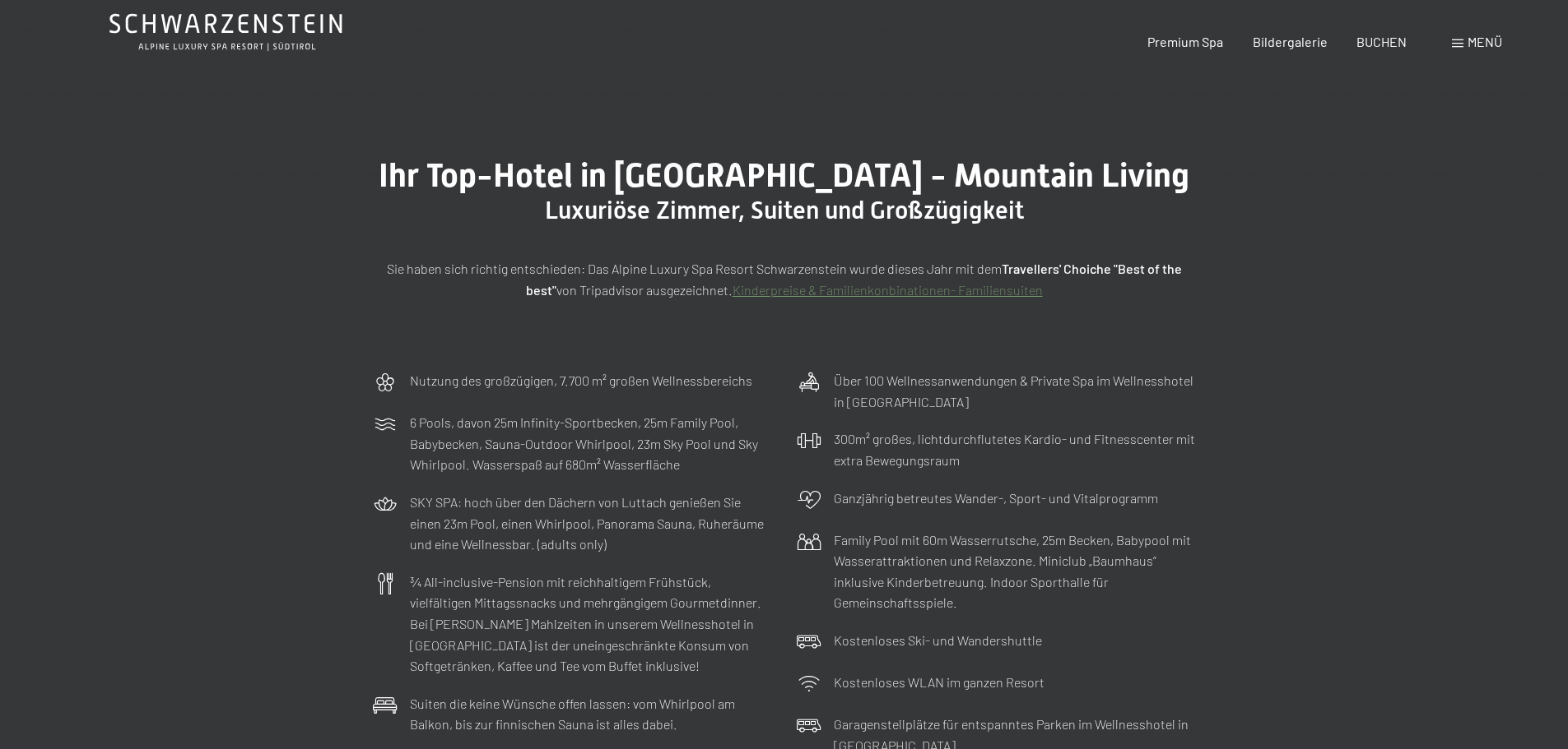
scroll to position [0, 0]
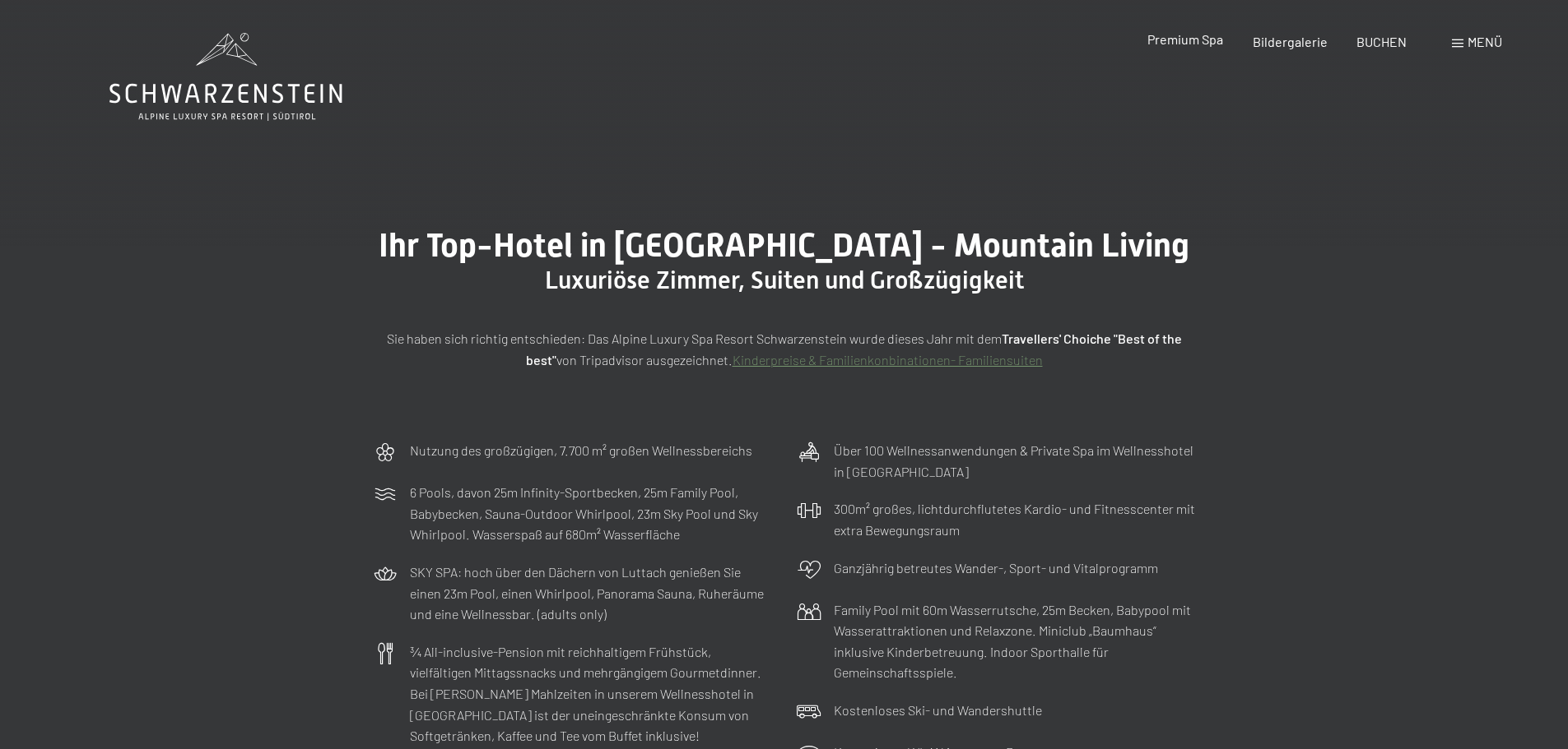
click at [1183, 45] on span "Premium Spa" at bounding box center [1185, 39] width 75 height 15
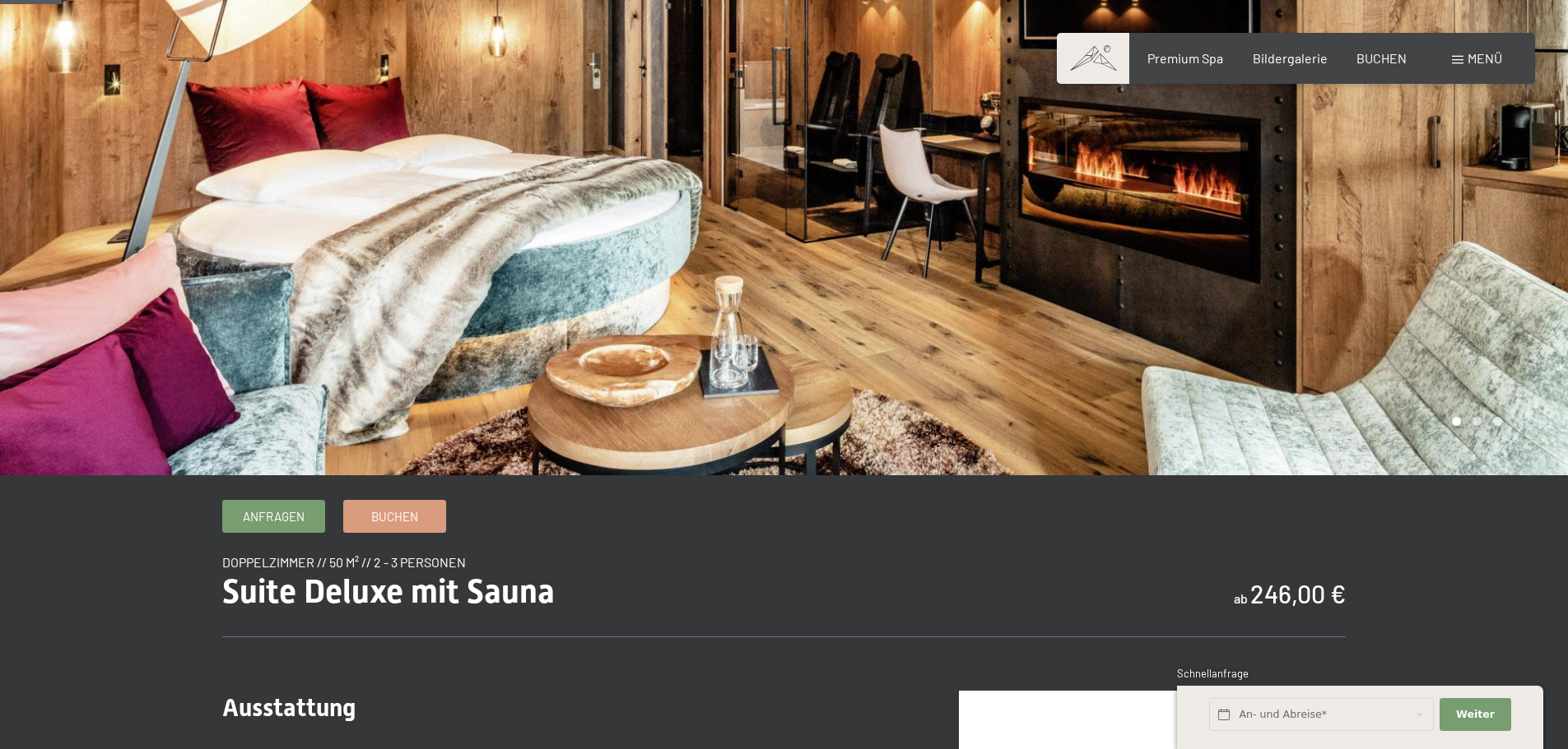
scroll to position [82, 0]
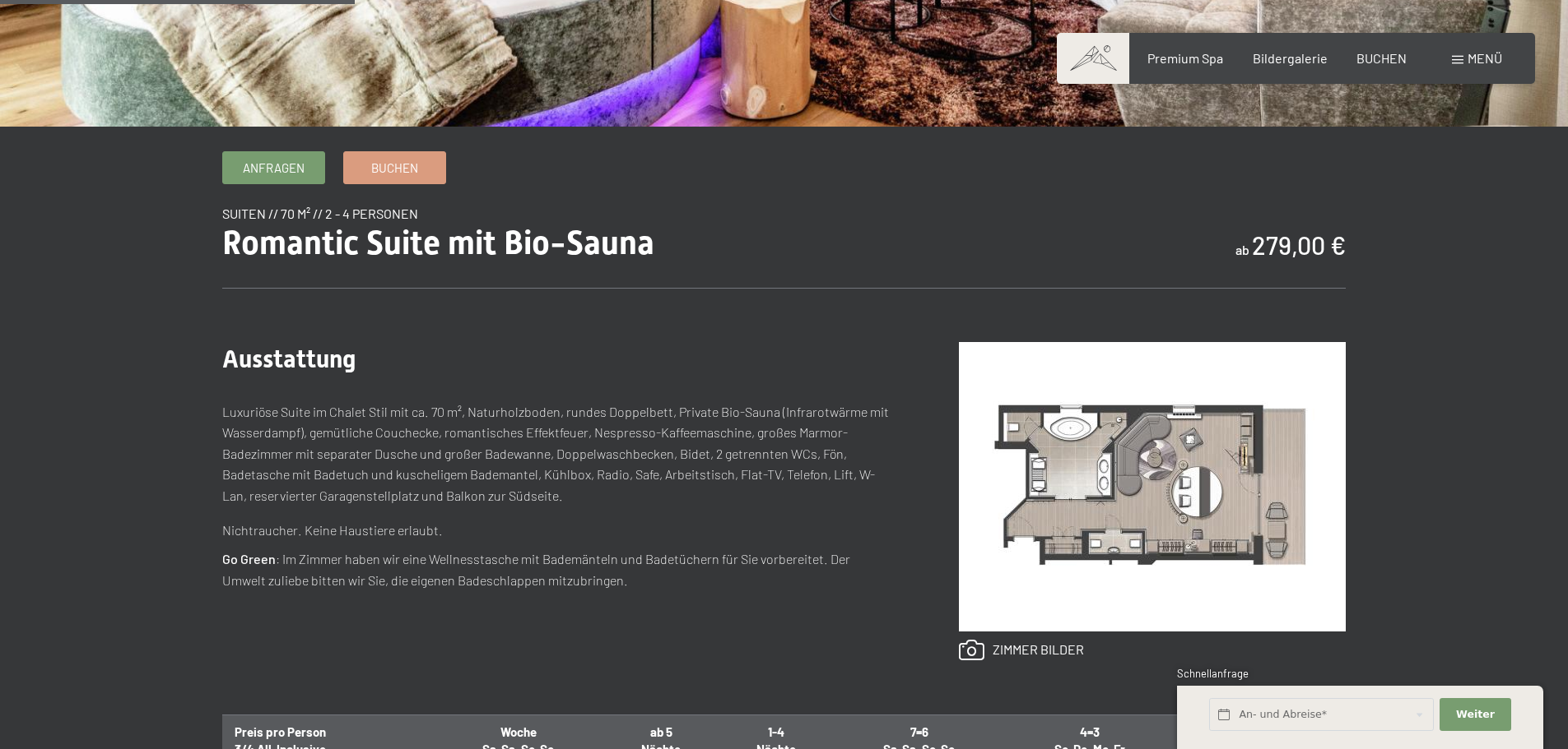
scroll to position [494, 0]
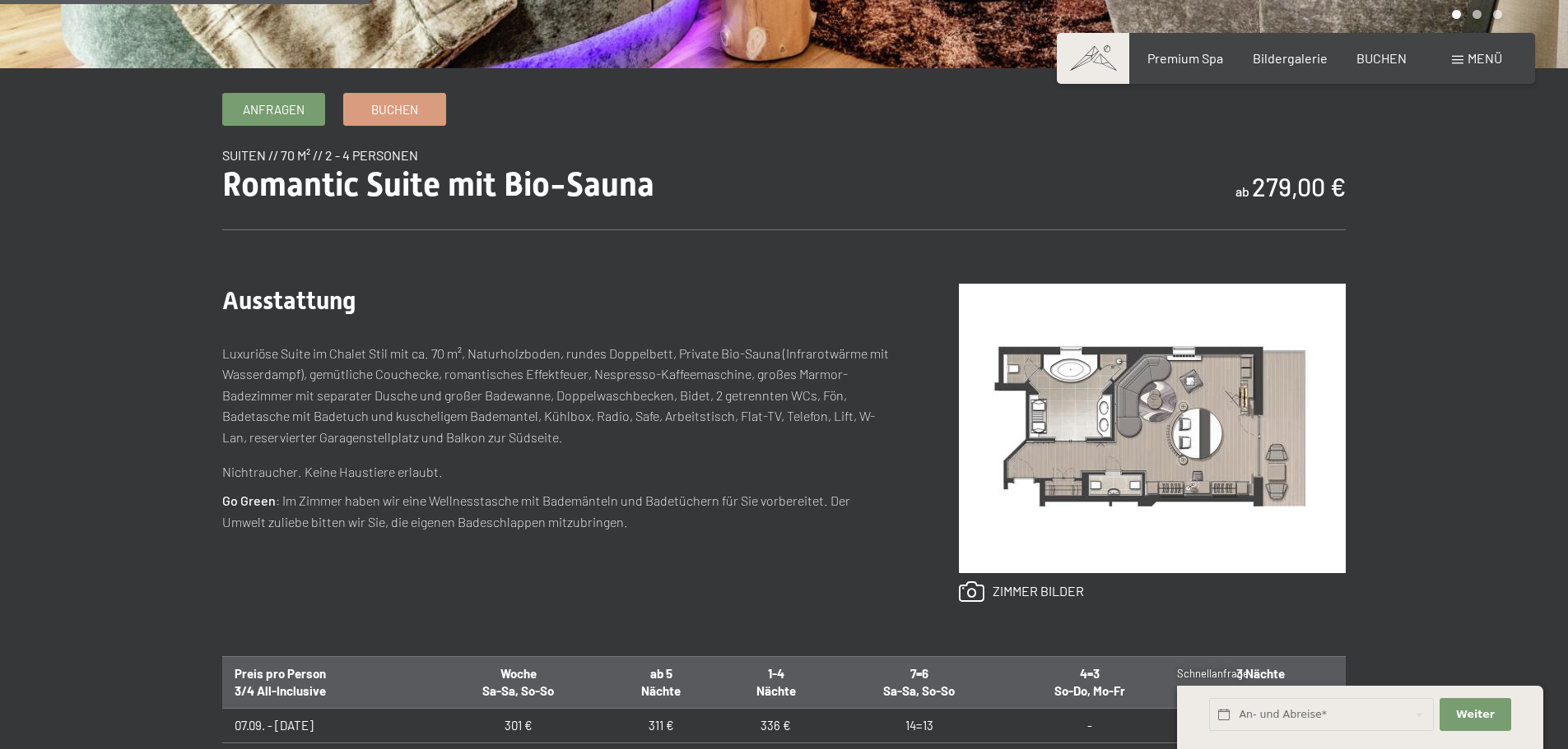
click at [1193, 420] on img at bounding box center [1151, 428] width 386 height 289
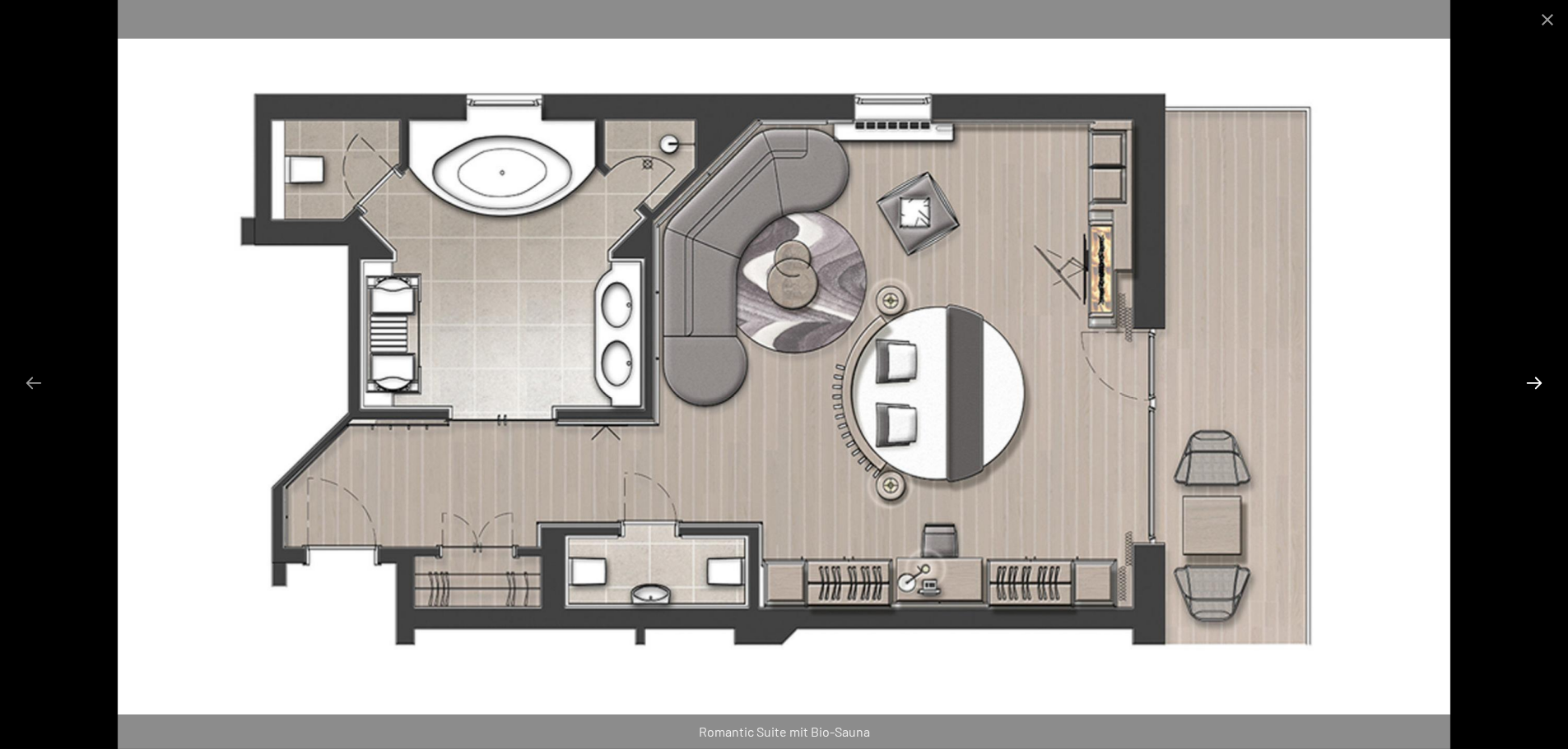
click at [1525, 386] on button "Next slide" at bounding box center [1534, 383] width 35 height 32
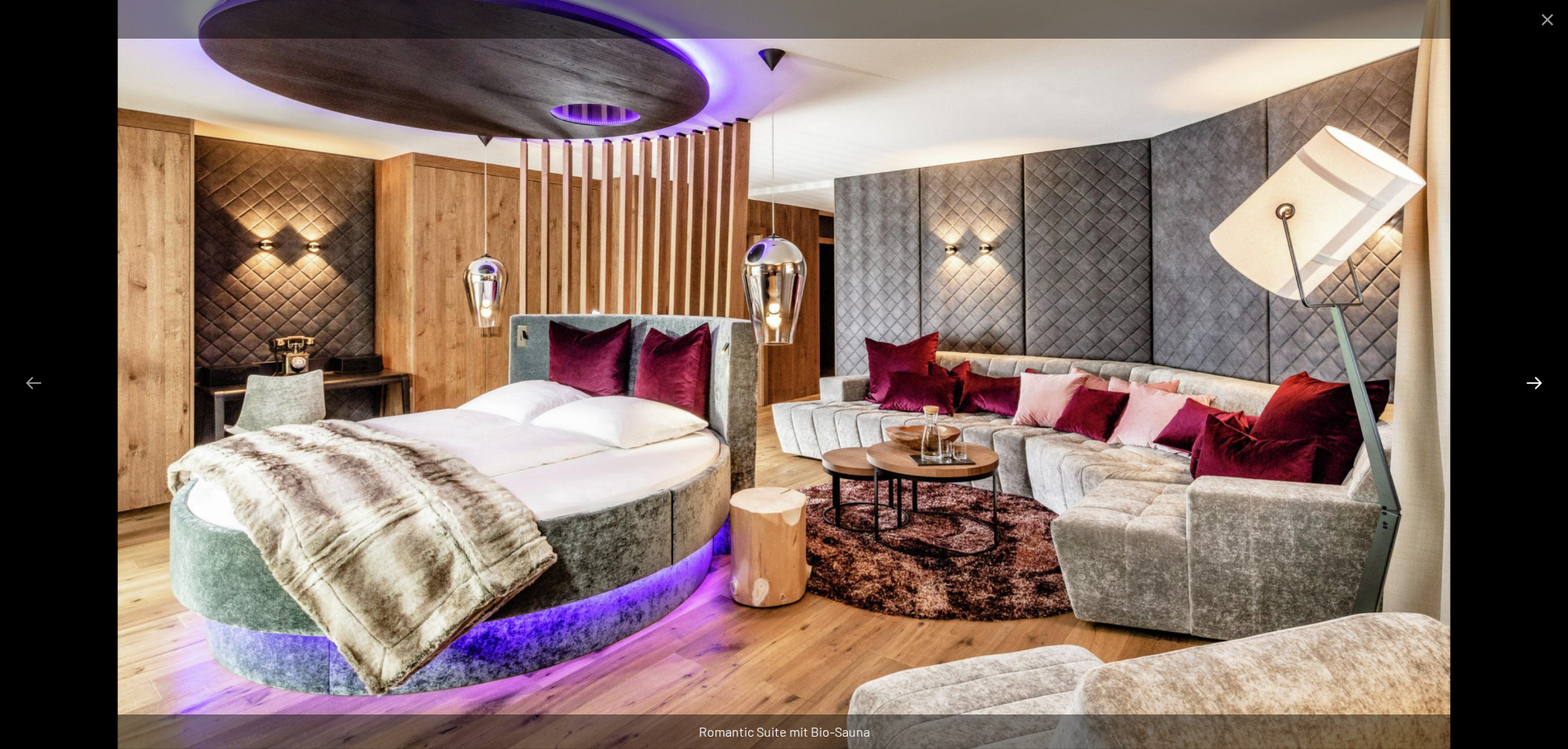
click at [1522, 387] on button "Next slide" at bounding box center [1534, 383] width 35 height 32
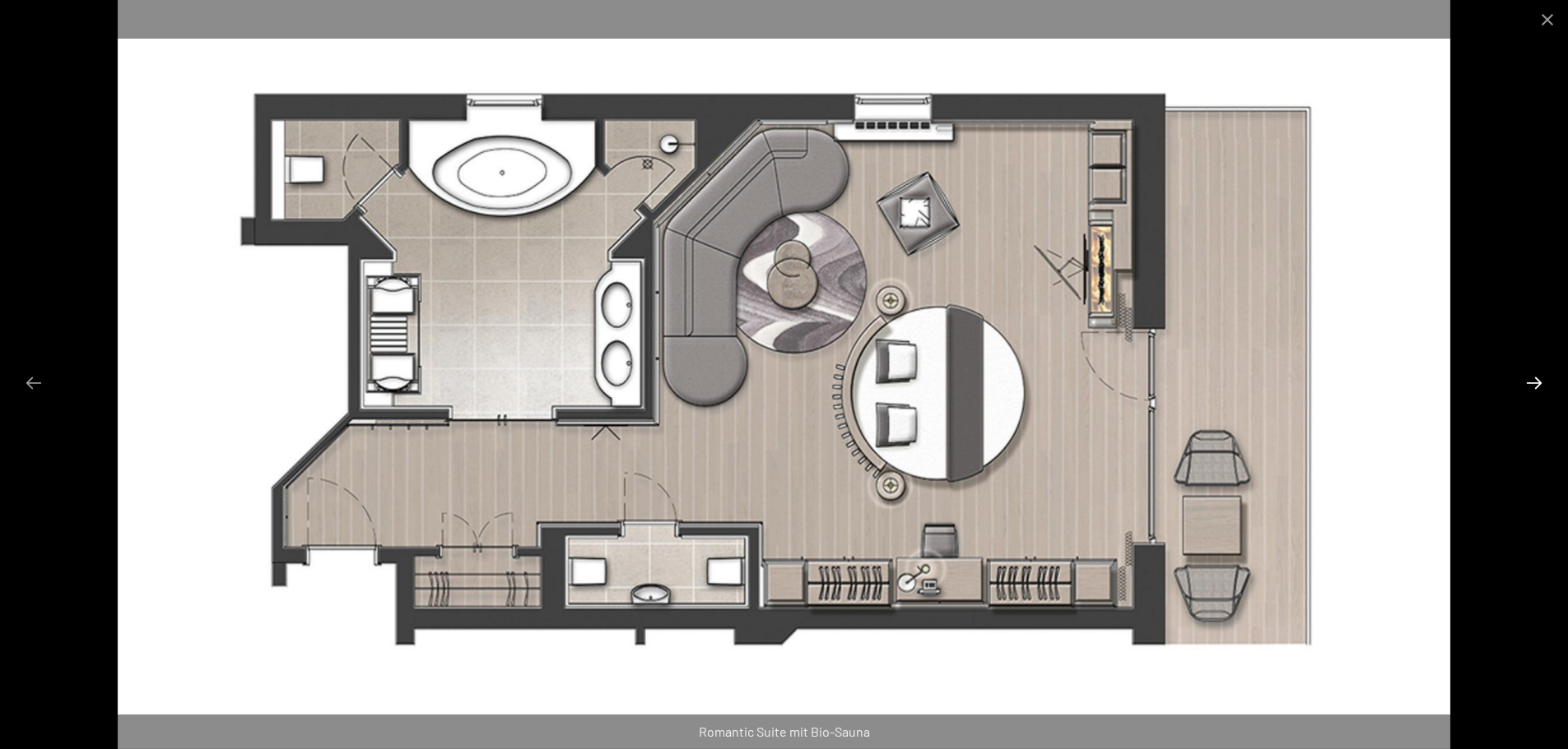
click at [1522, 387] on button "Next slide" at bounding box center [1534, 383] width 35 height 32
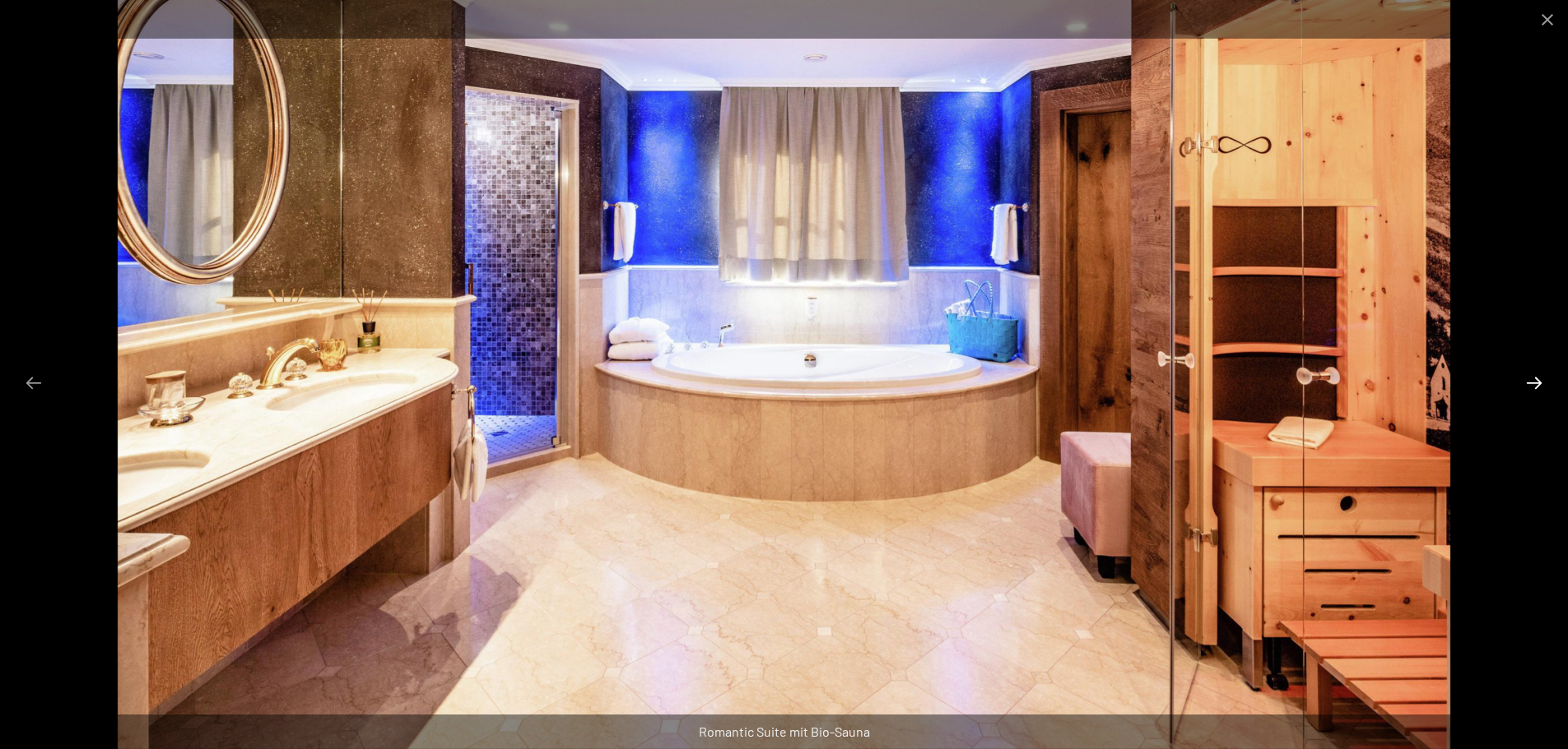
click at [1540, 386] on button "Next slide" at bounding box center [1534, 383] width 35 height 32
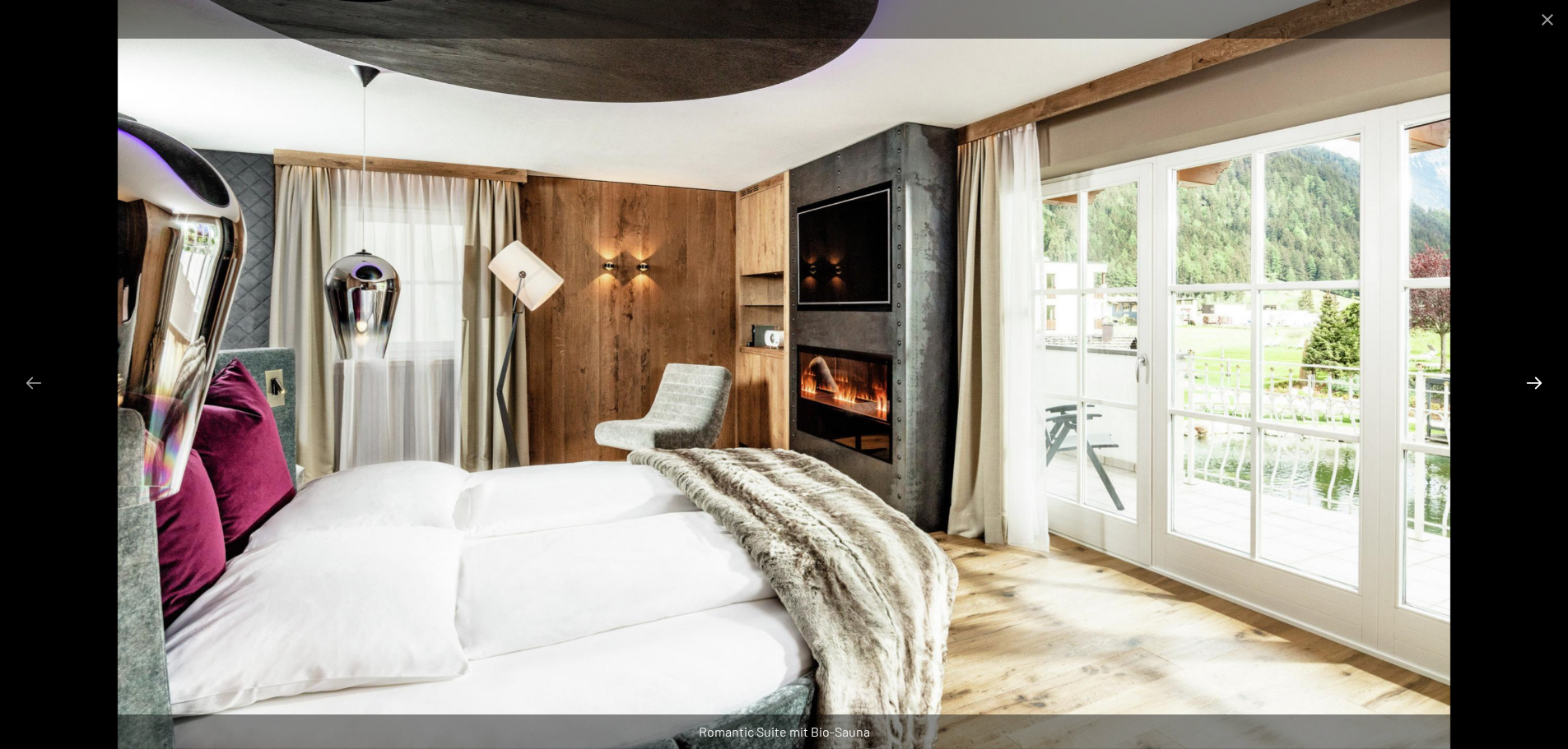
click at [1540, 386] on button "Next slide" at bounding box center [1534, 383] width 35 height 32
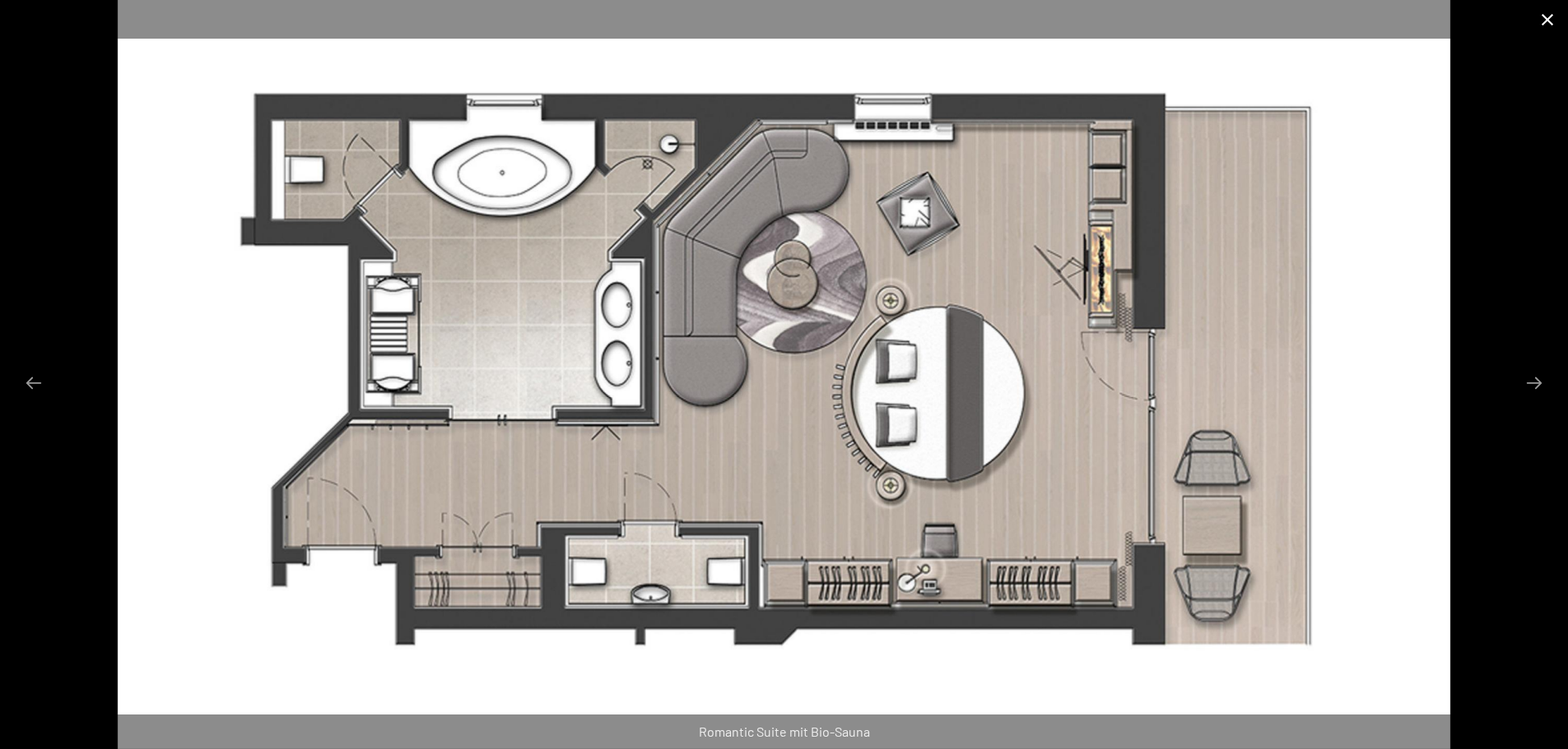
click at [1539, 21] on button "Close gallery" at bounding box center [1547, 19] width 41 height 39
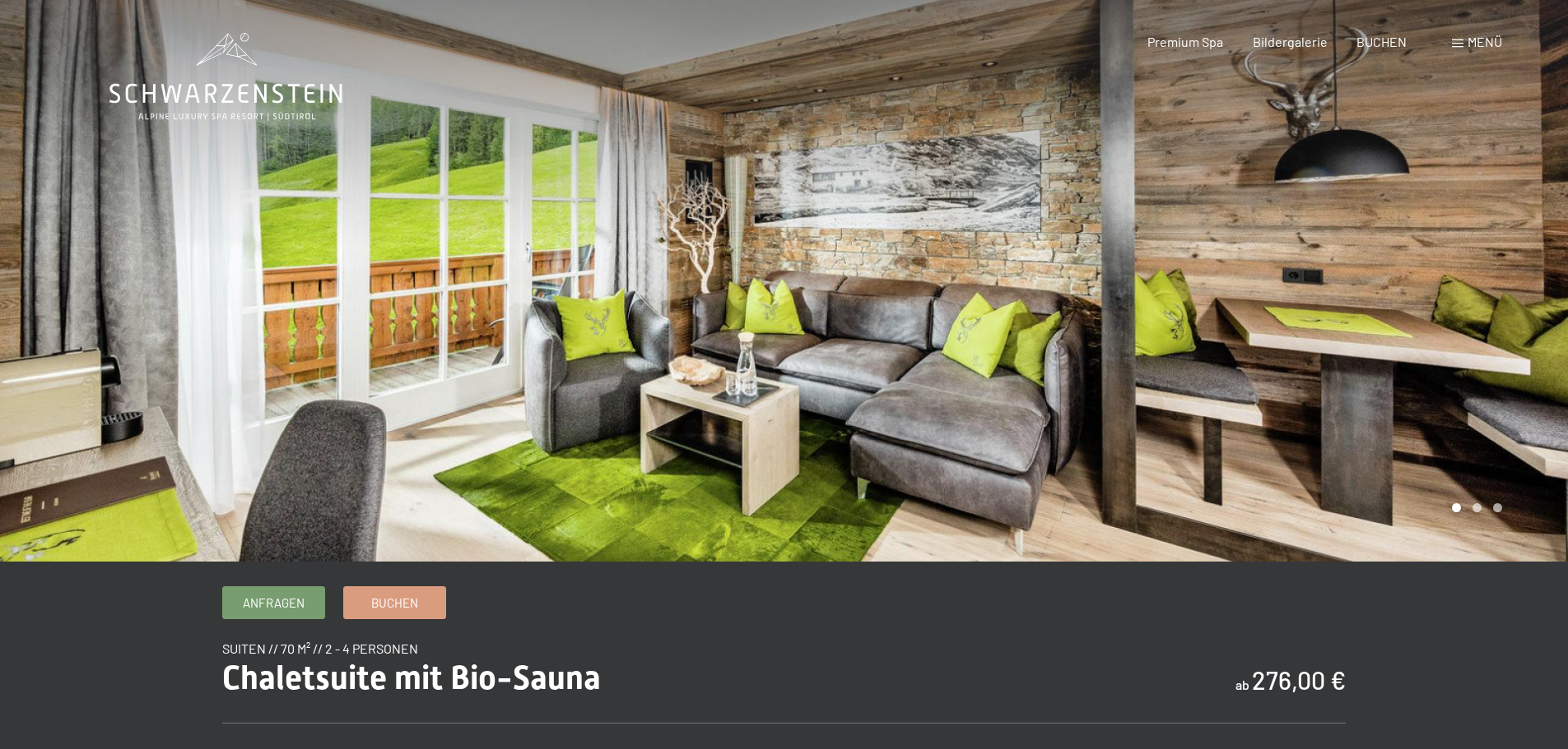
click at [1390, 286] on div at bounding box center [1176, 280] width 784 height 562
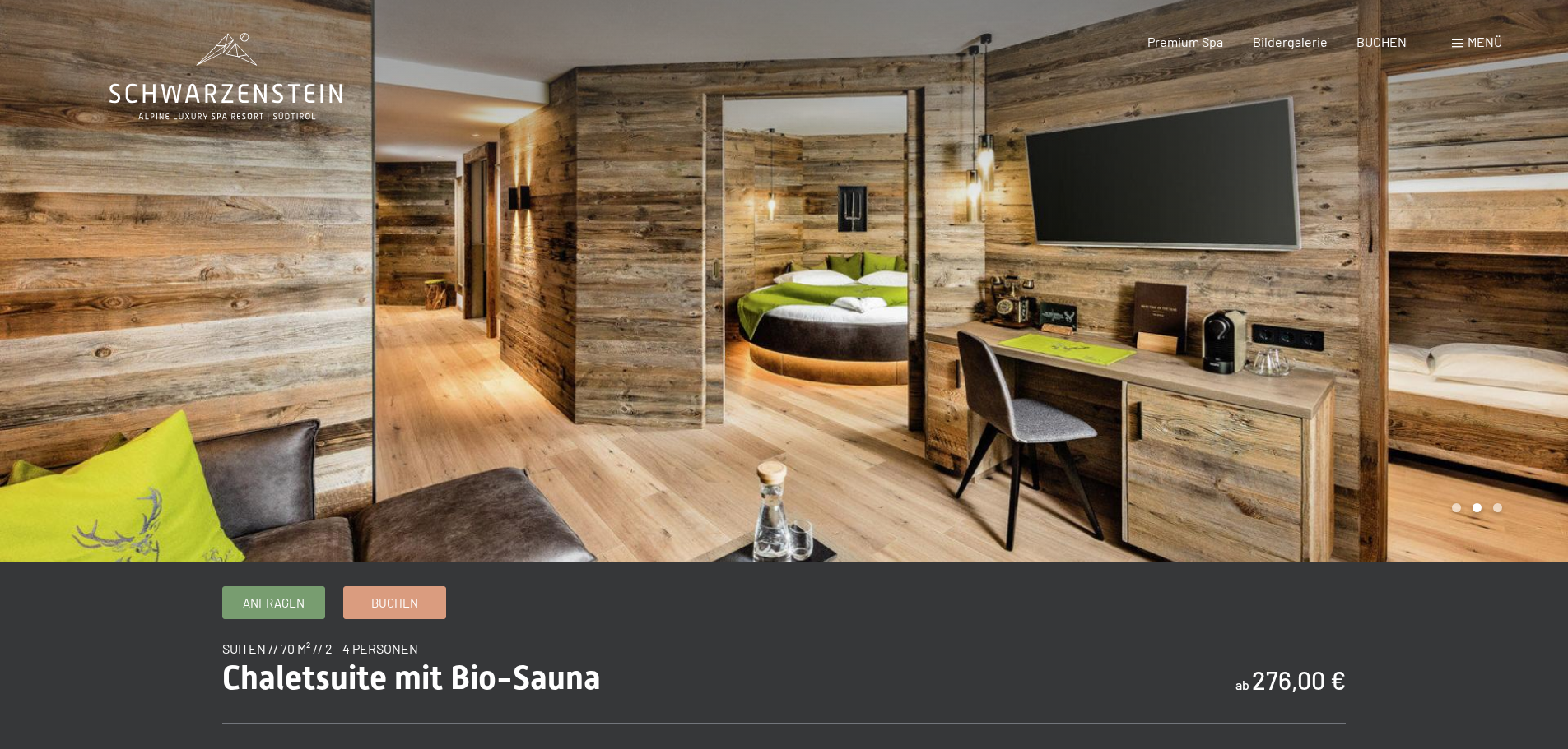
click at [1390, 286] on div at bounding box center [1176, 280] width 784 height 562
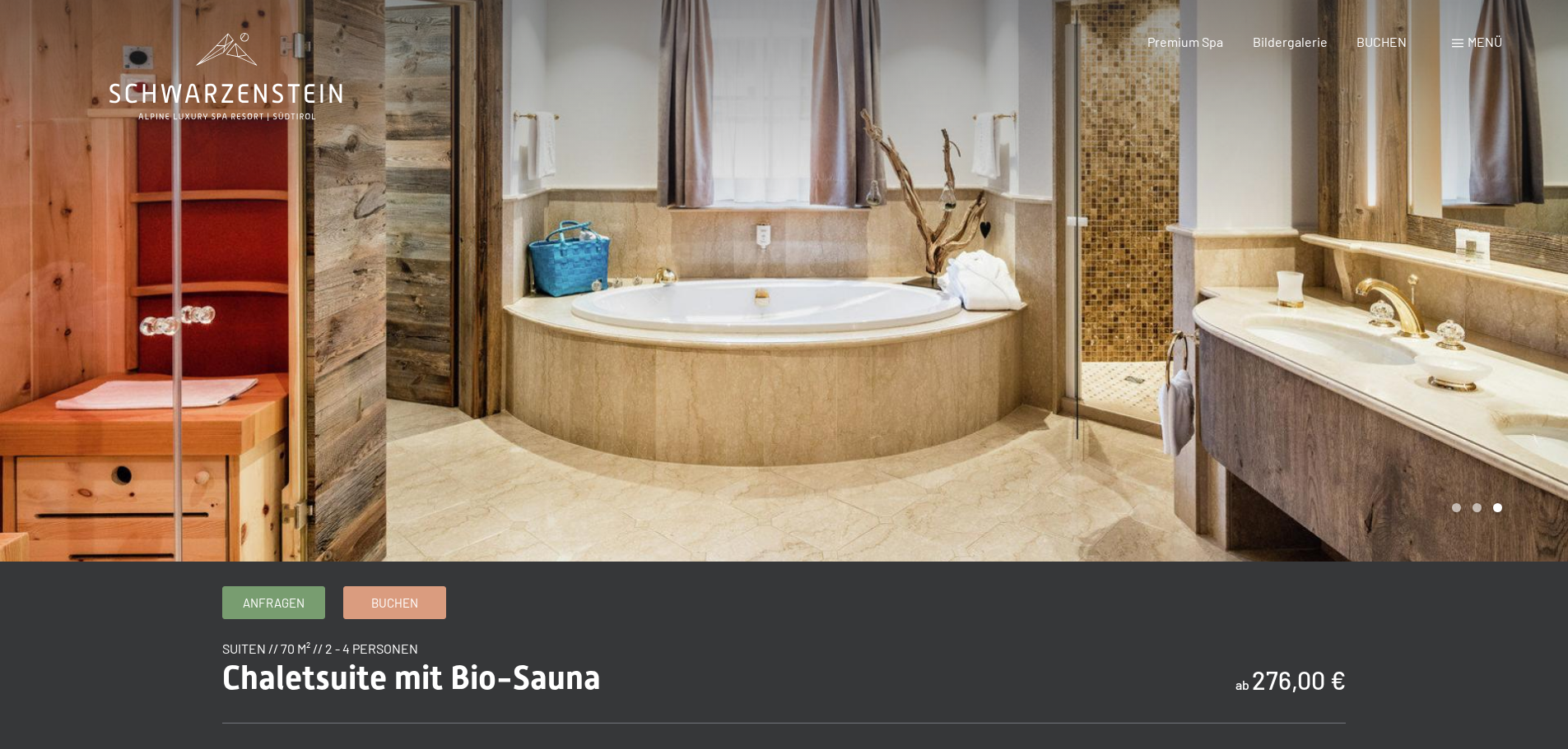
click at [1390, 286] on div at bounding box center [1176, 280] width 784 height 562
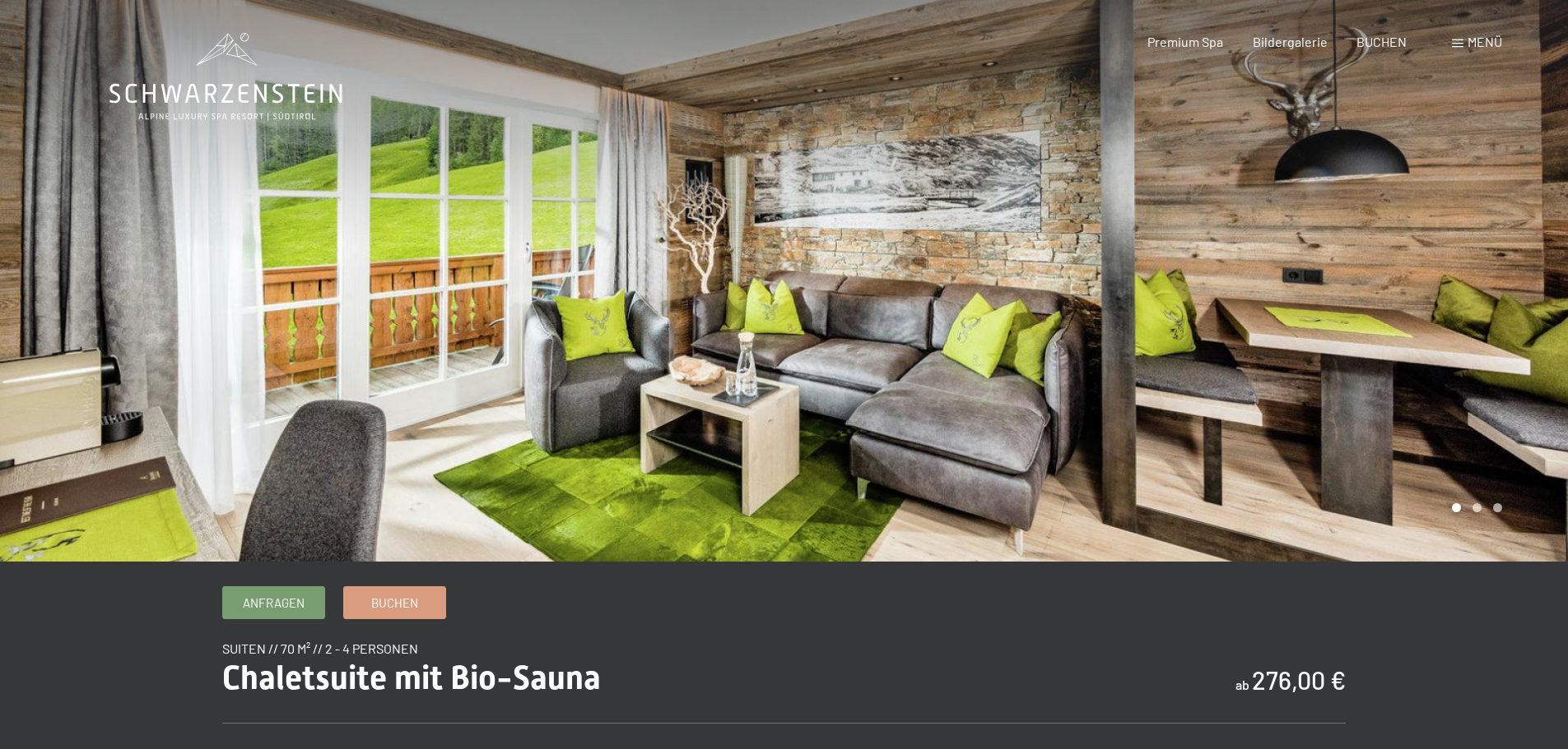
click at [1390, 286] on div at bounding box center [1176, 280] width 784 height 562
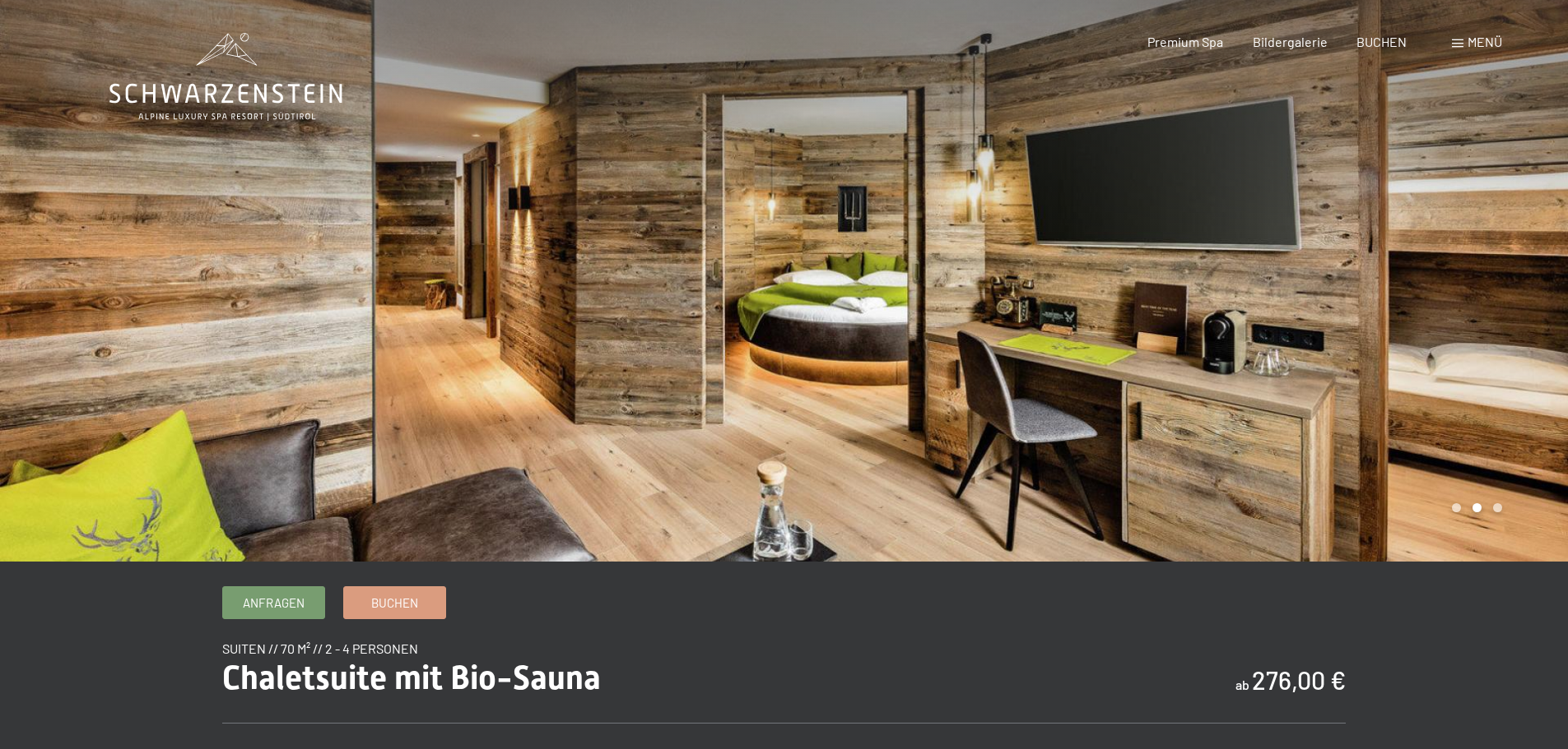
click at [1390, 286] on div at bounding box center [1176, 280] width 784 height 562
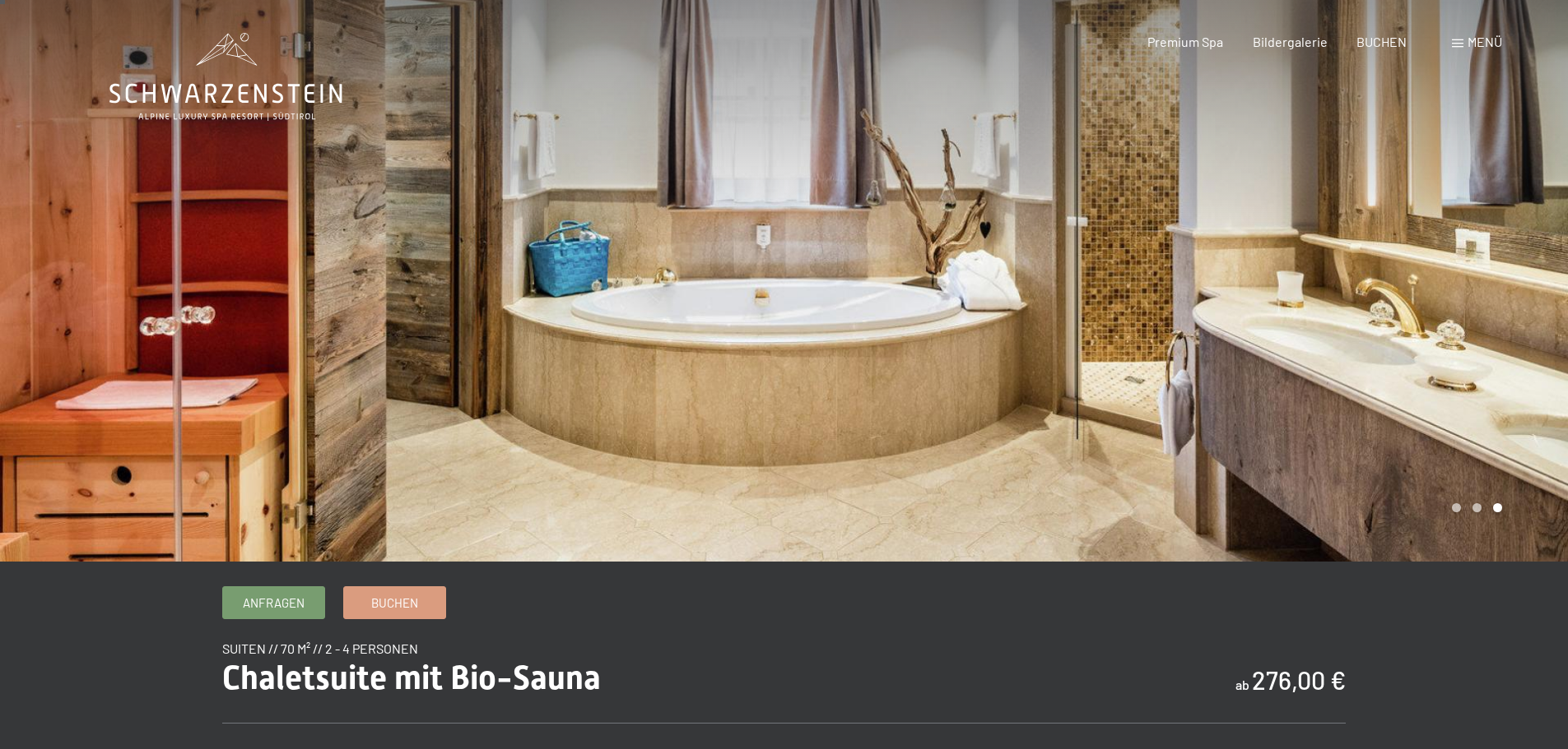
scroll to position [494, 0]
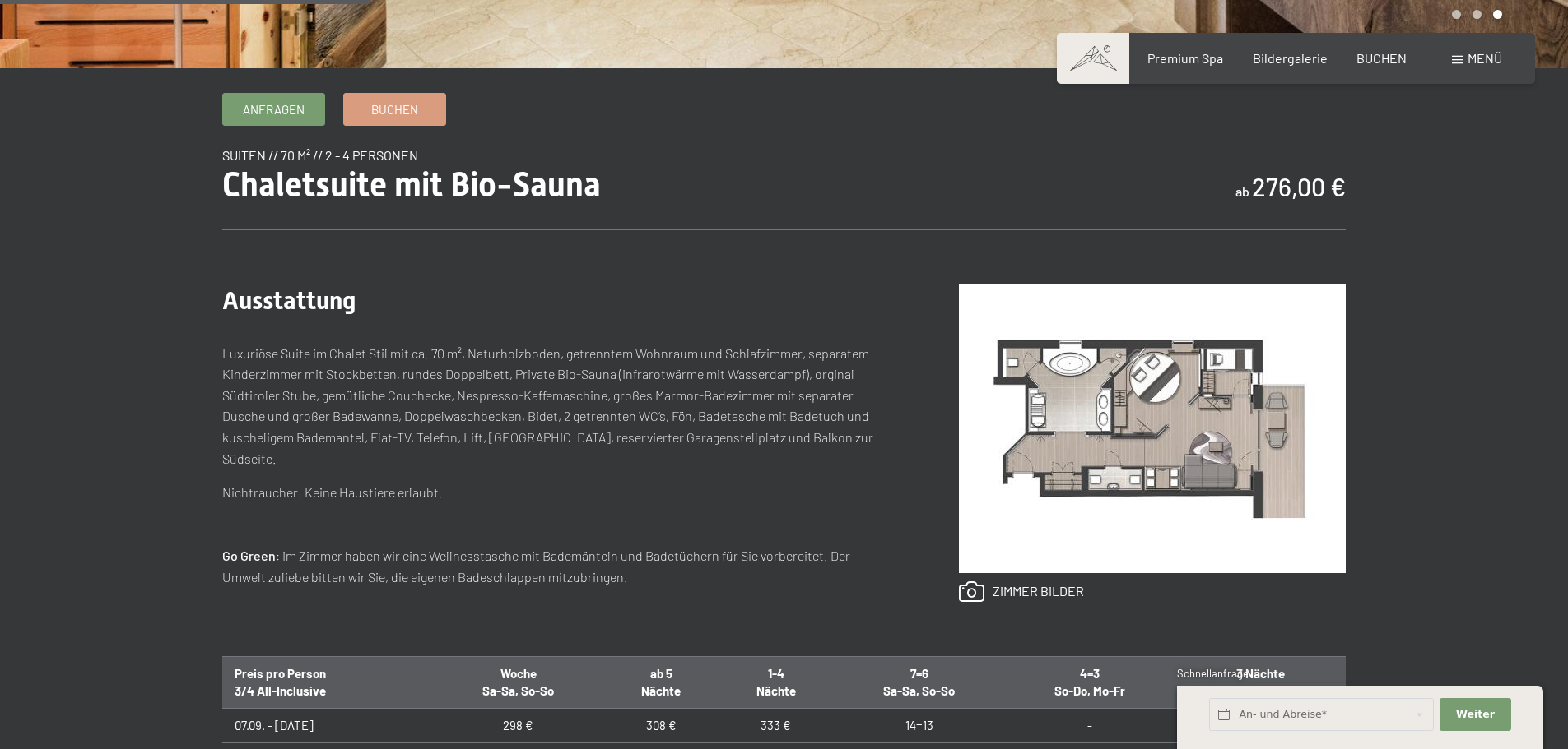
click at [1197, 438] on img at bounding box center [1151, 428] width 386 height 289
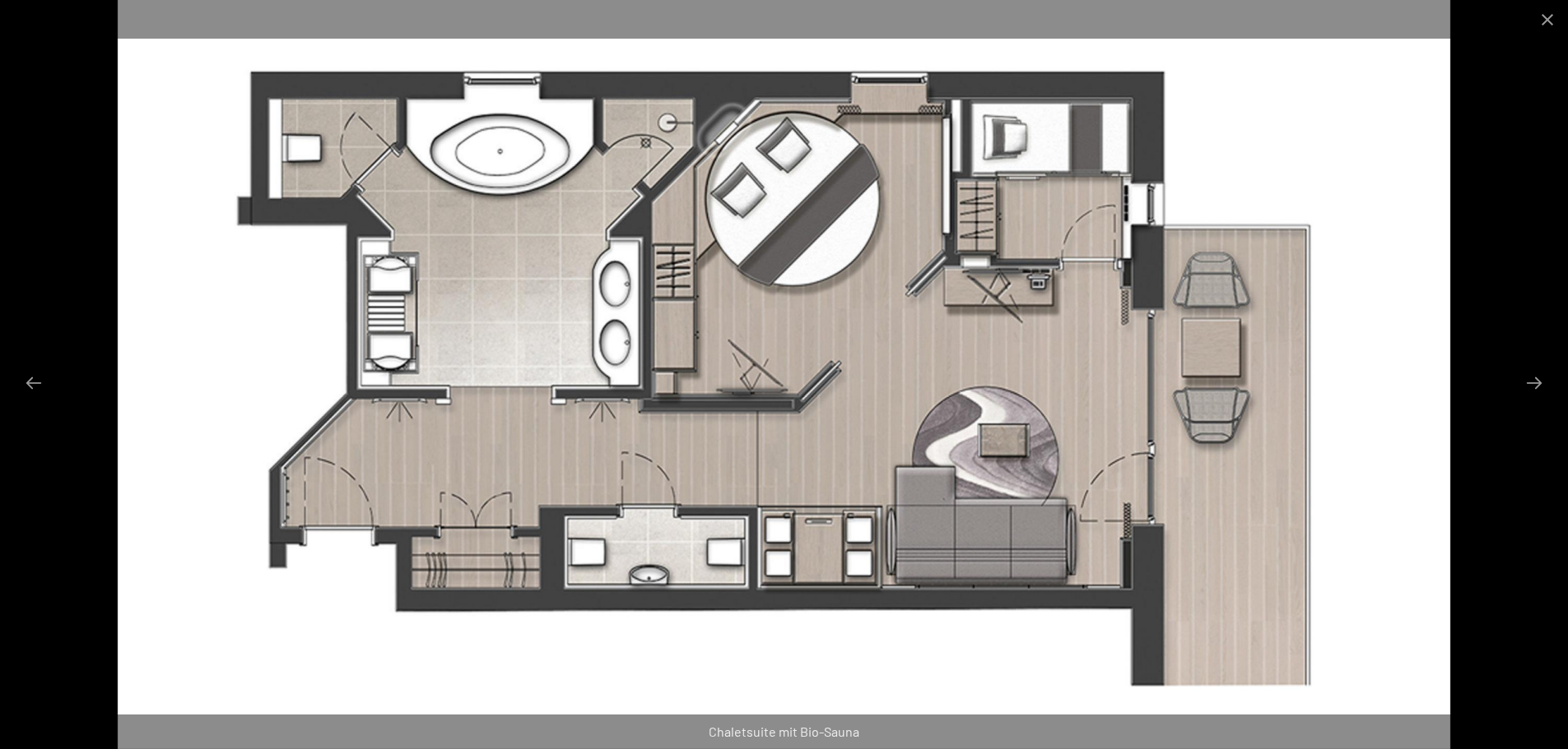
click at [155, 347] on img at bounding box center [784, 374] width 1333 height 749
click at [1546, 22] on button "Close gallery" at bounding box center [1547, 19] width 41 height 39
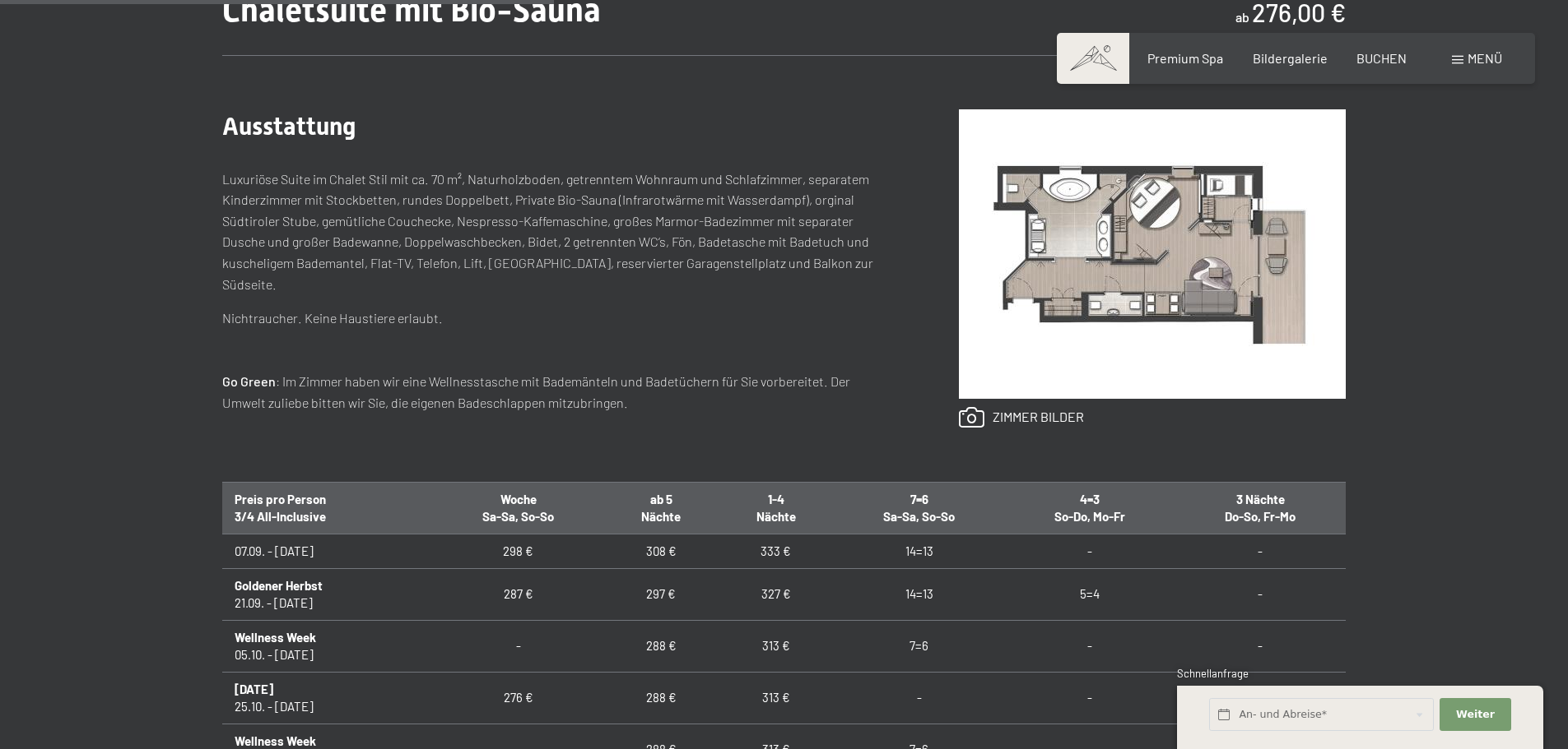
scroll to position [905, 0]
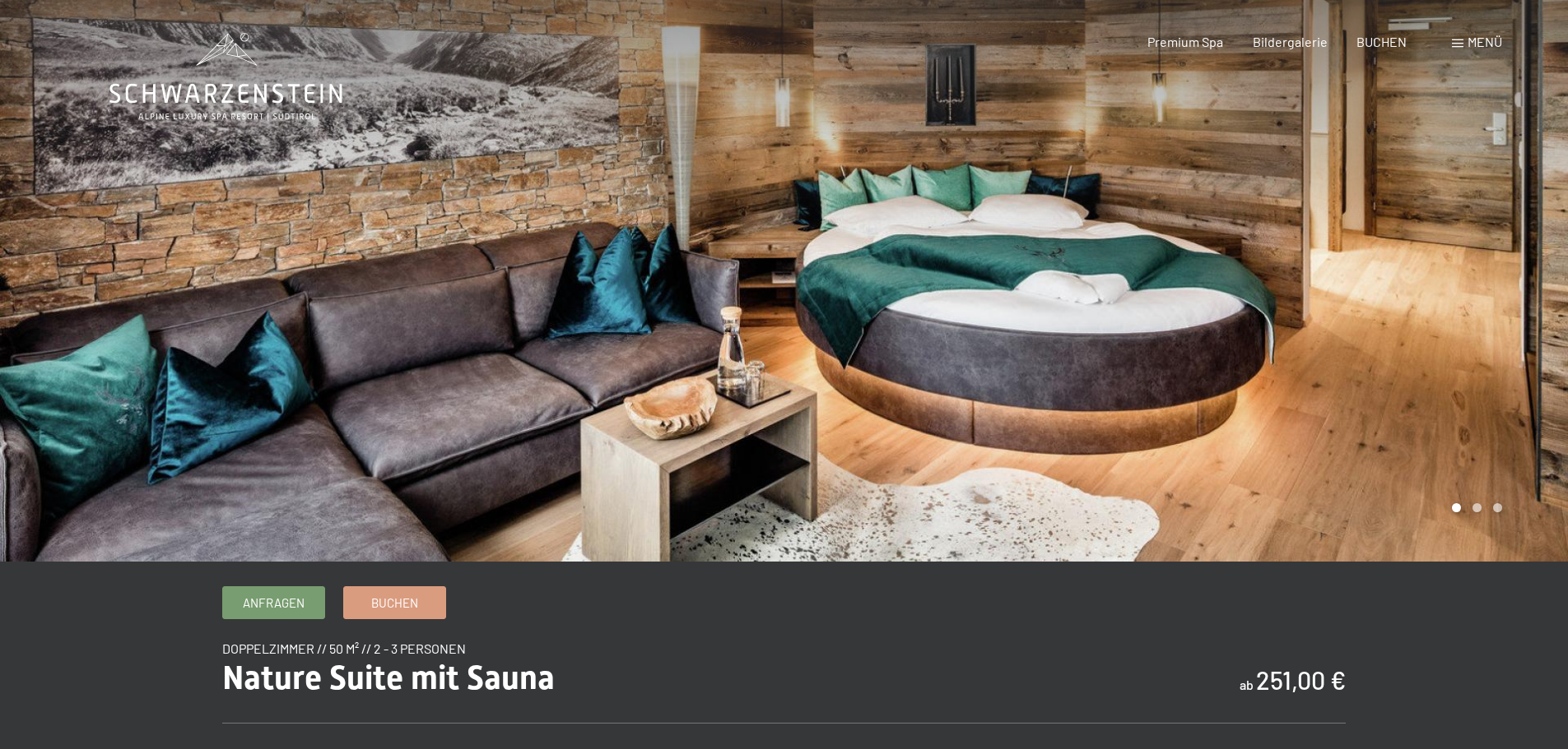
click at [1530, 236] on div at bounding box center [1176, 280] width 784 height 562
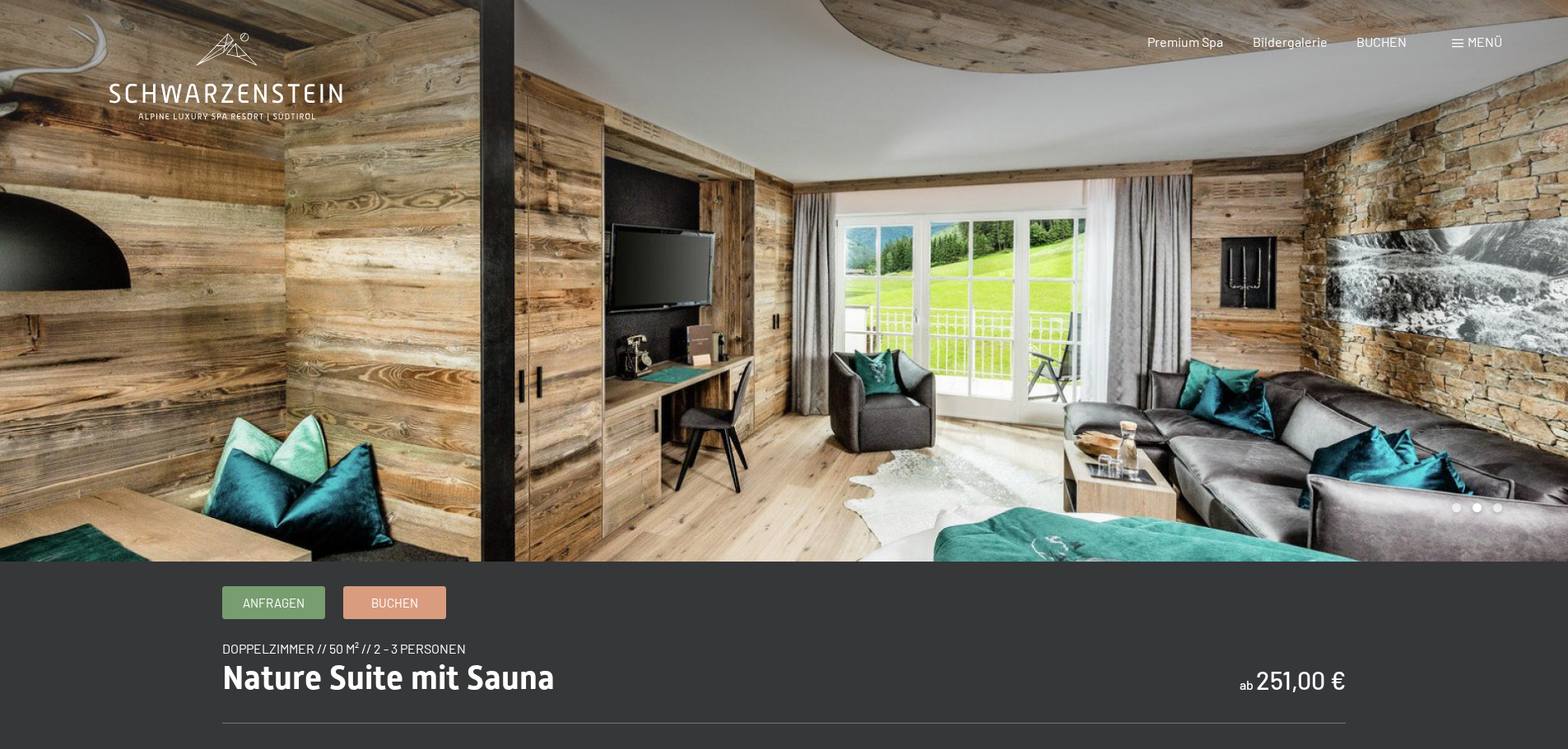
click at [1530, 236] on div at bounding box center [1176, 280] width 784 height 562
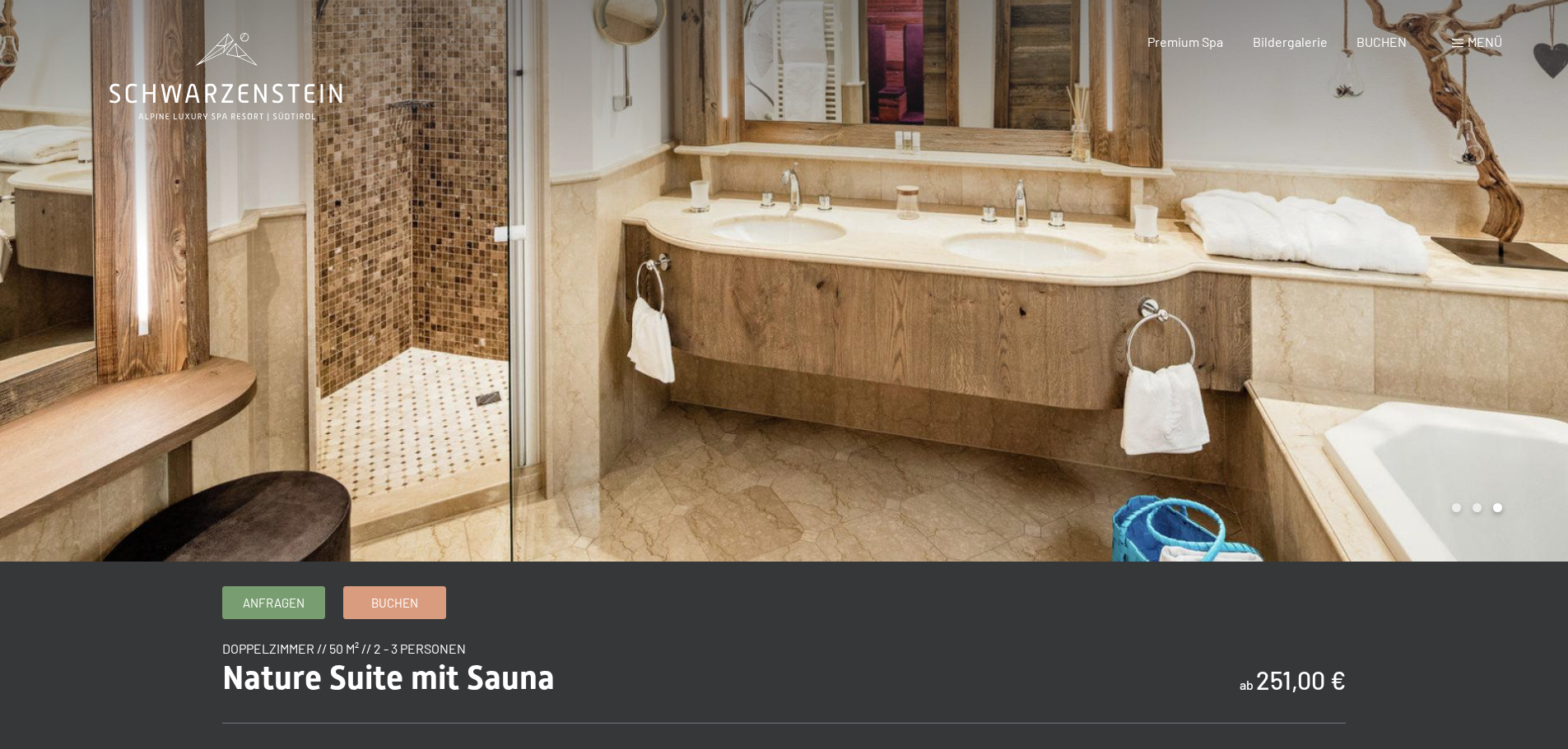
click at [1530, 236] on div at bounding box center [1176, 280] width 784 height 562
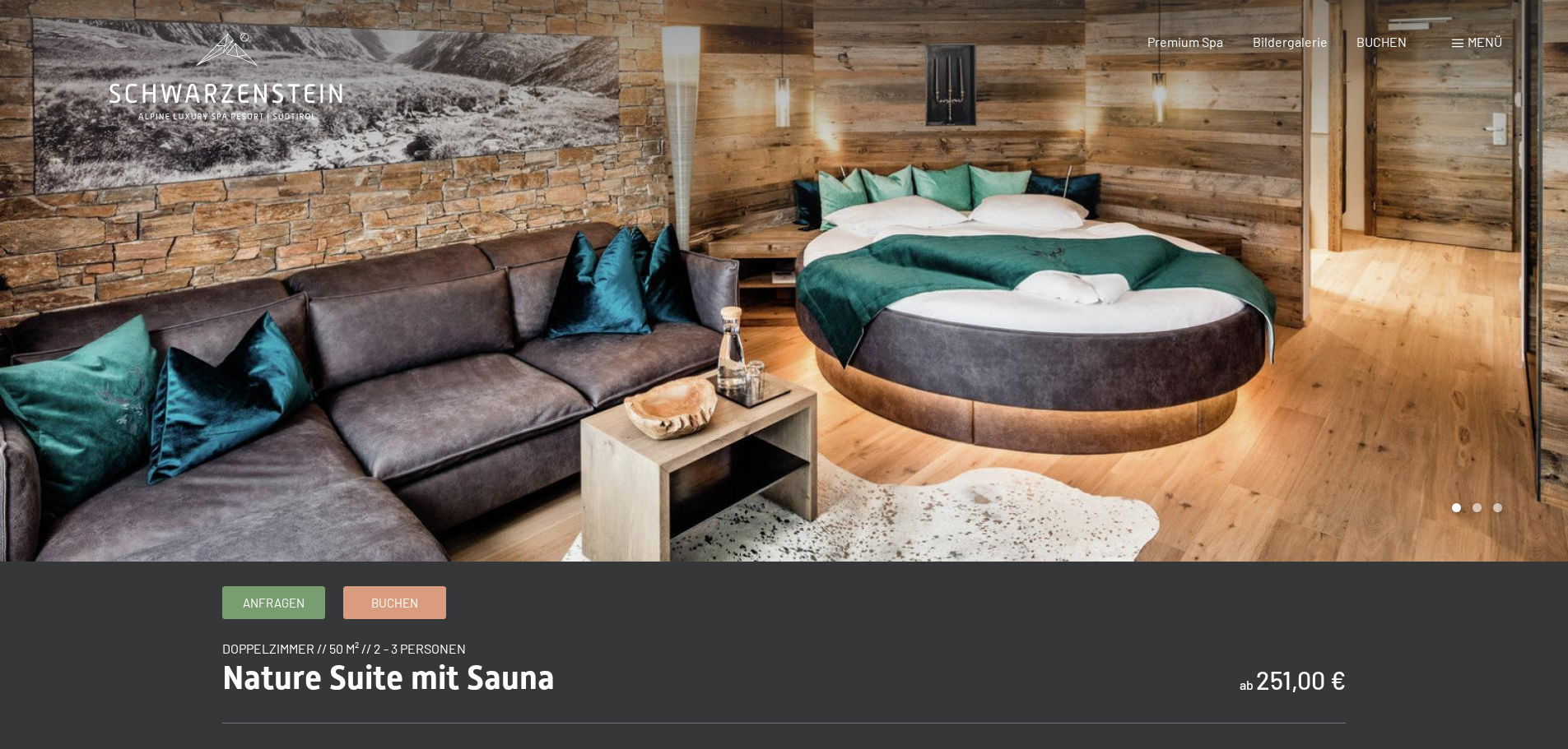
click at [1530, 236] on div at bounding box center [1176, 280] width 784 height 562
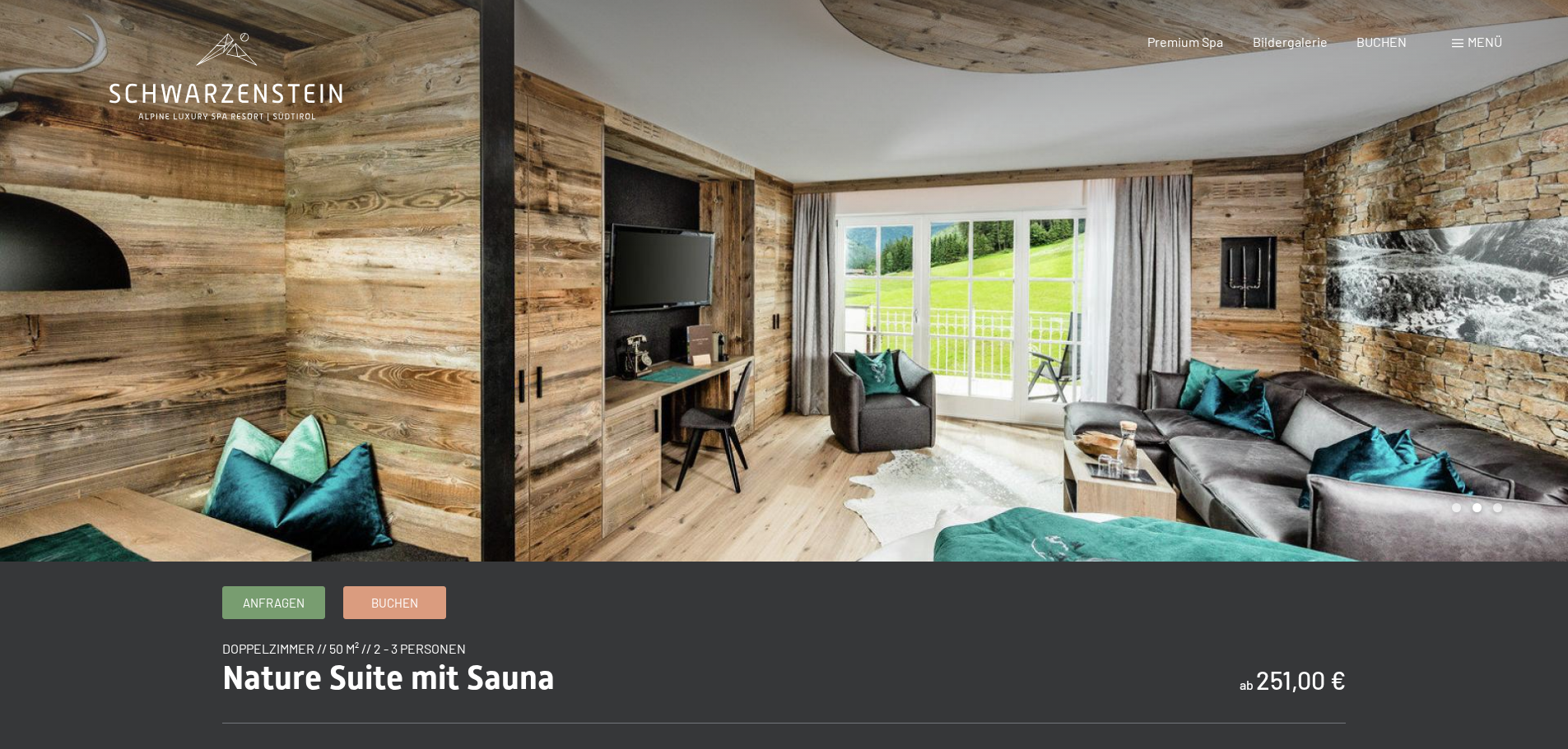
click at [1530, 236] on div at bounding box center [1176, 280] width 784 height 562
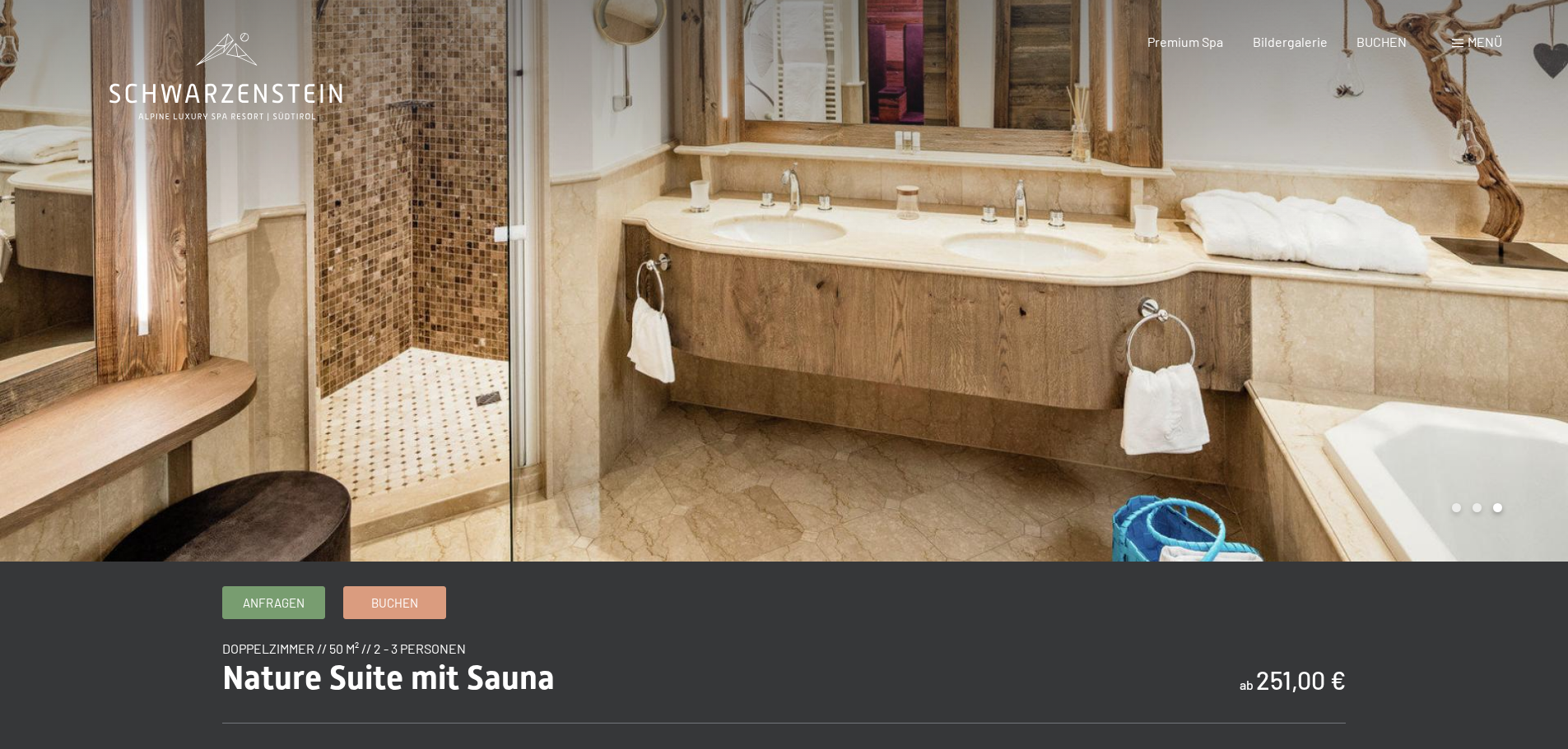
click at [1530, 236] on div at bounding box center [1176, 280] width 784 height 562
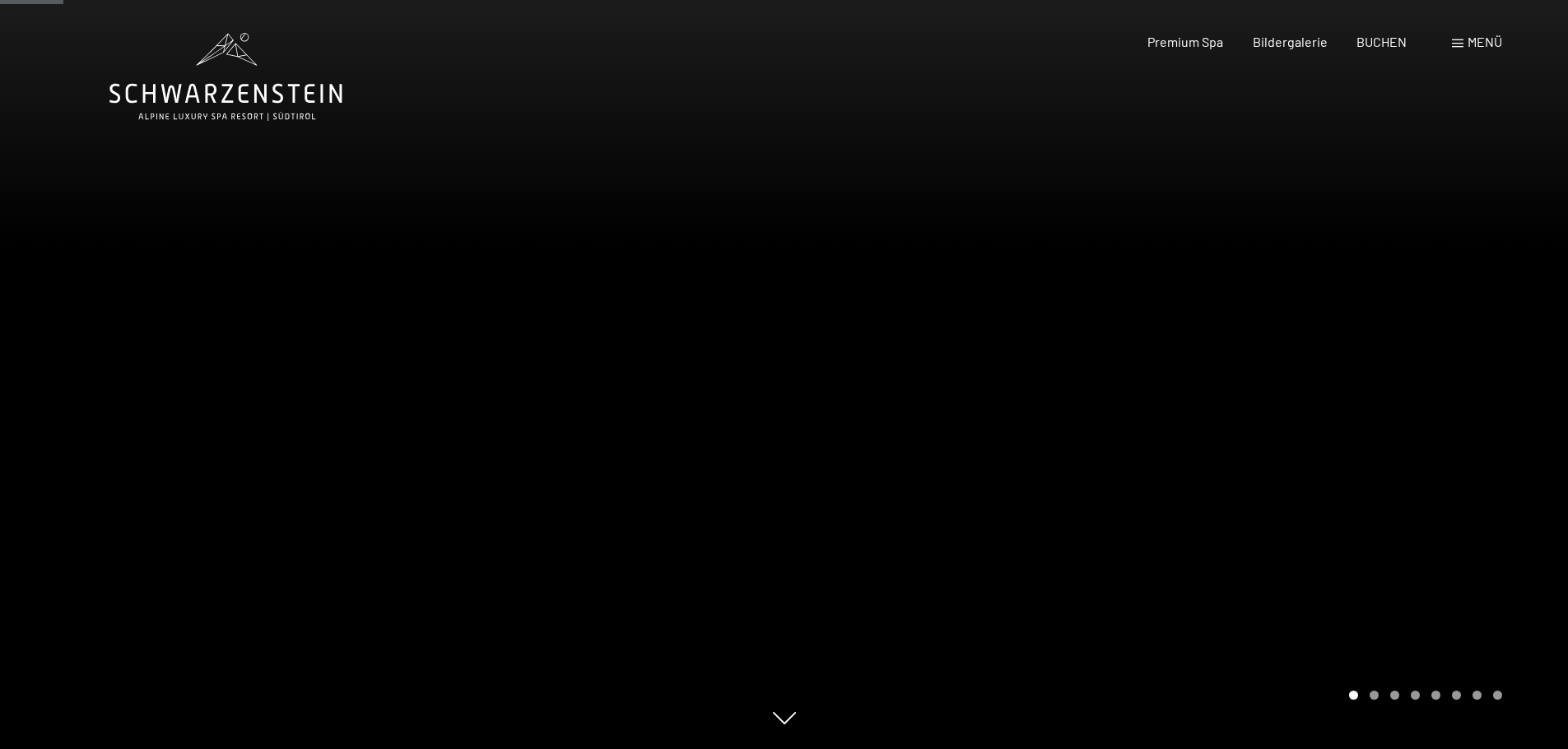
click at [1470, 329] on div at bounding box center [1176, 374] width 784 height 749
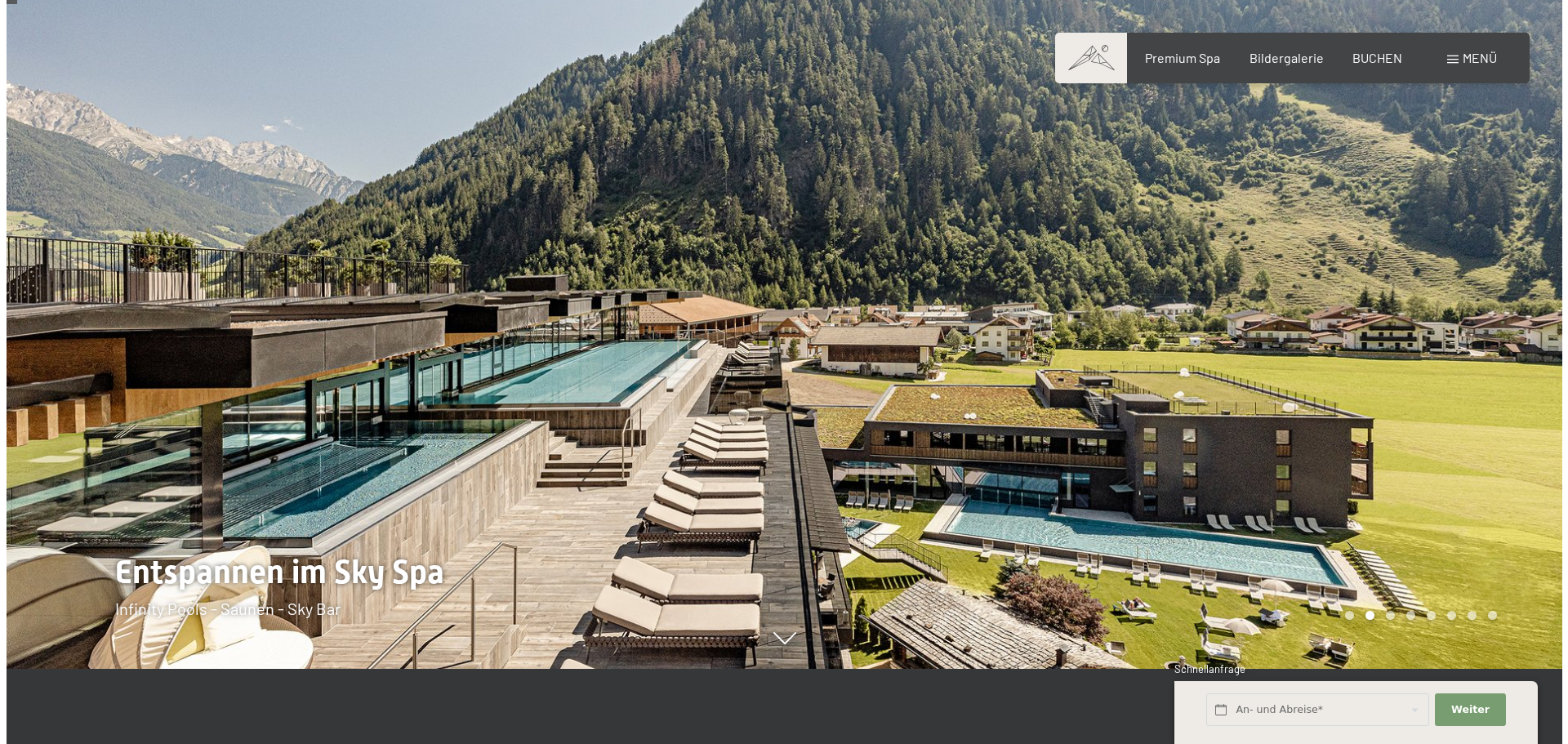
scroll to position [82, 0]
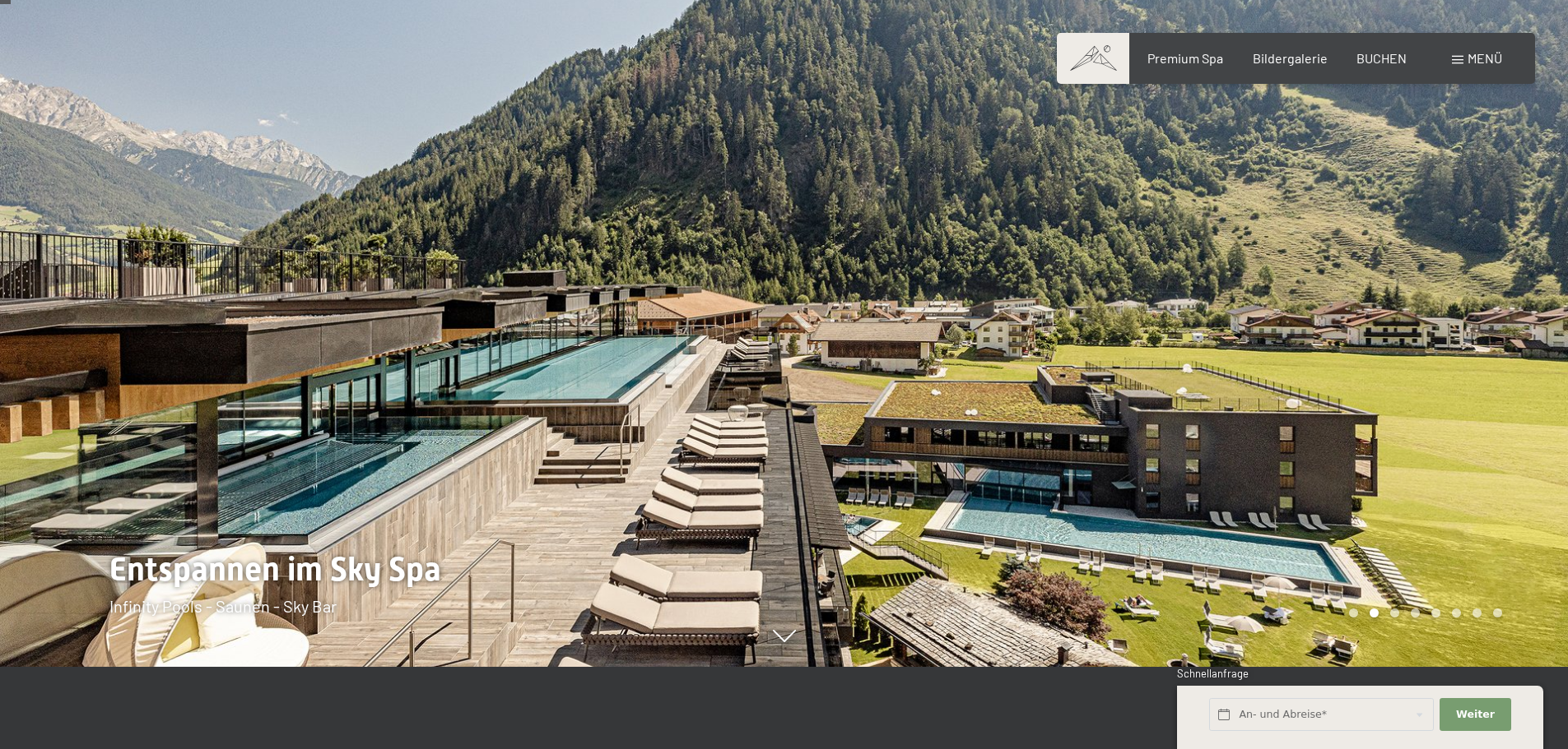
click at [1491, 362] on div at bounding box center [1176, 292] width 784 height 749
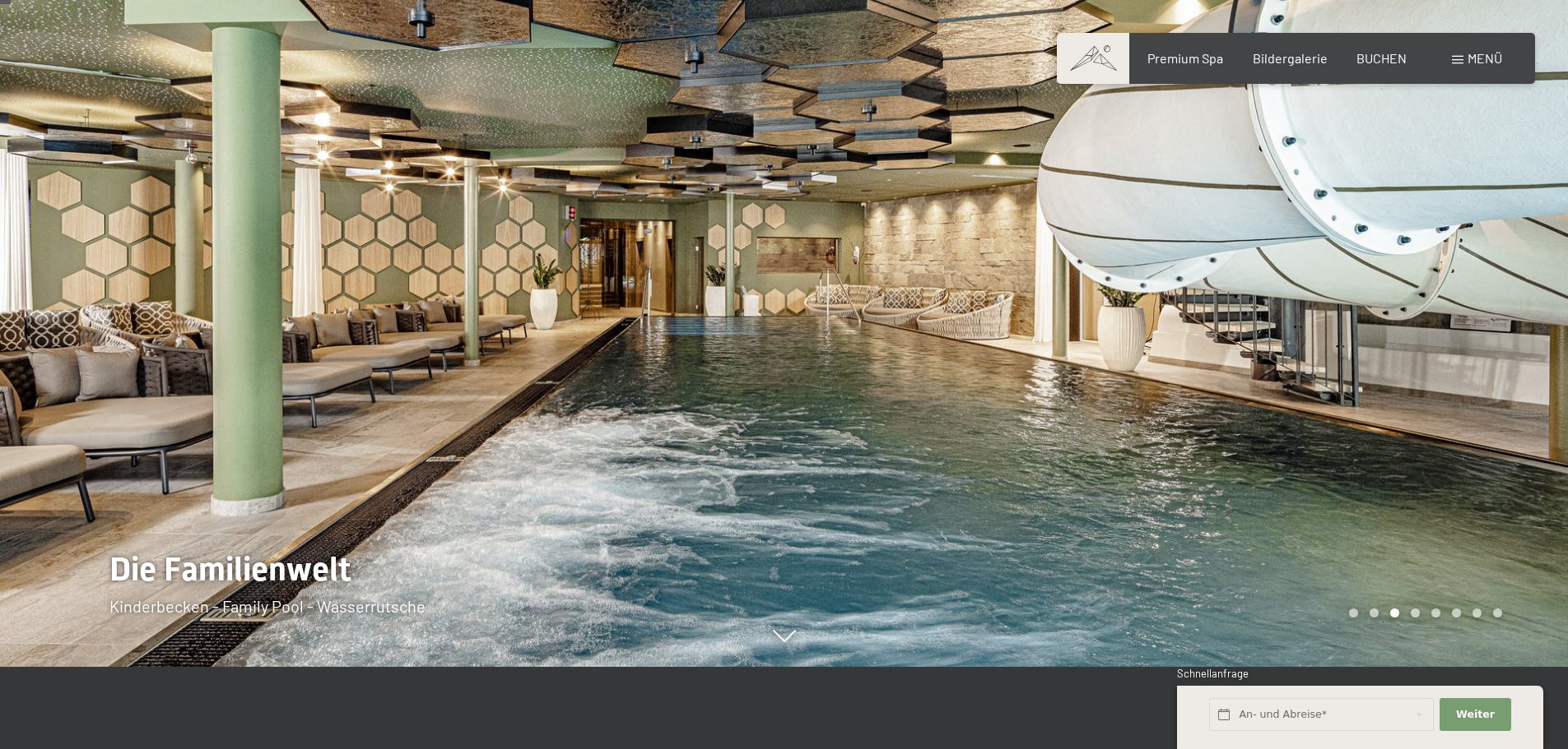
click at [1491, 362] on div at bounding box center [1176, 292] width 784 height 749
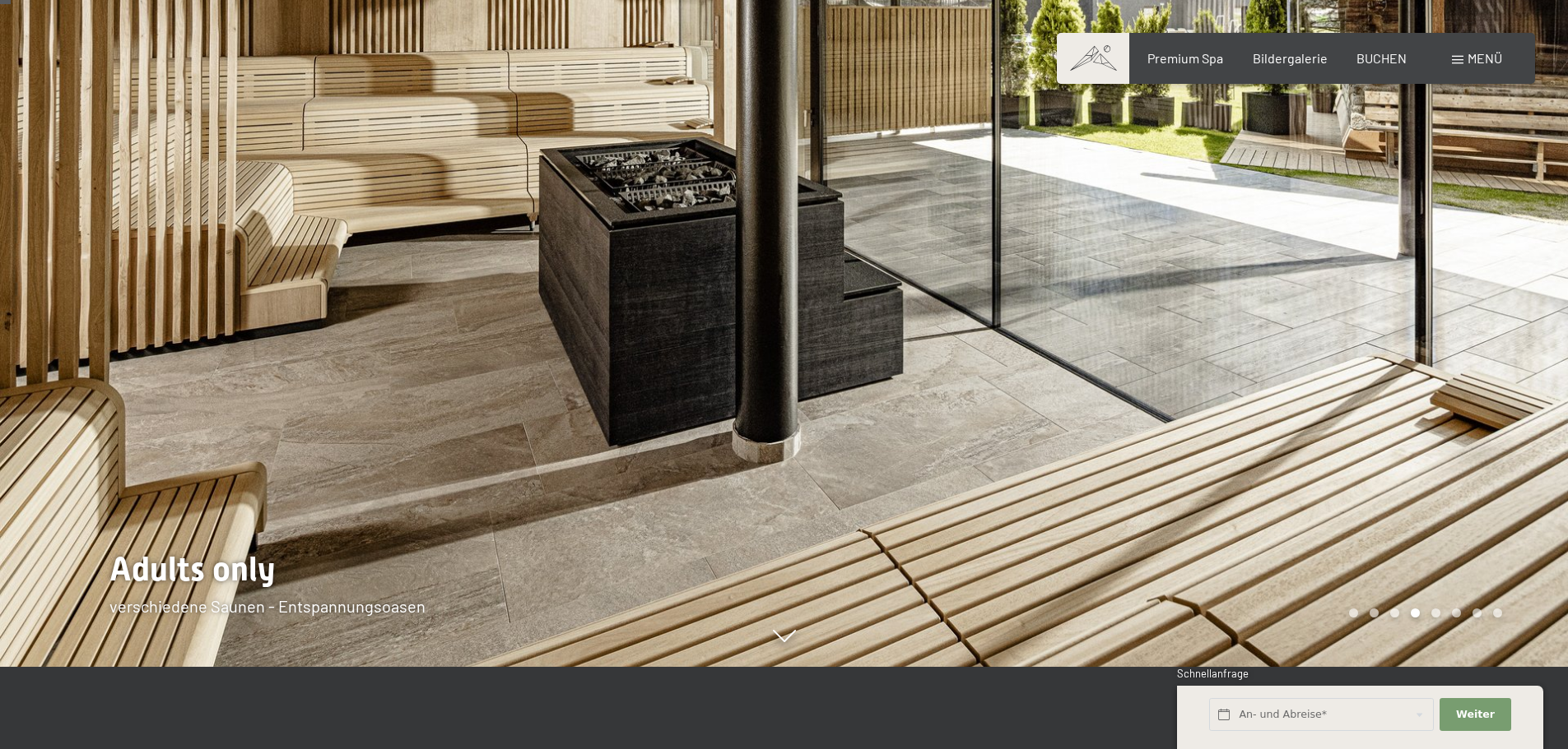
click at [1491, 362] on div at bounding box center [1176, 292] width 784 height 749
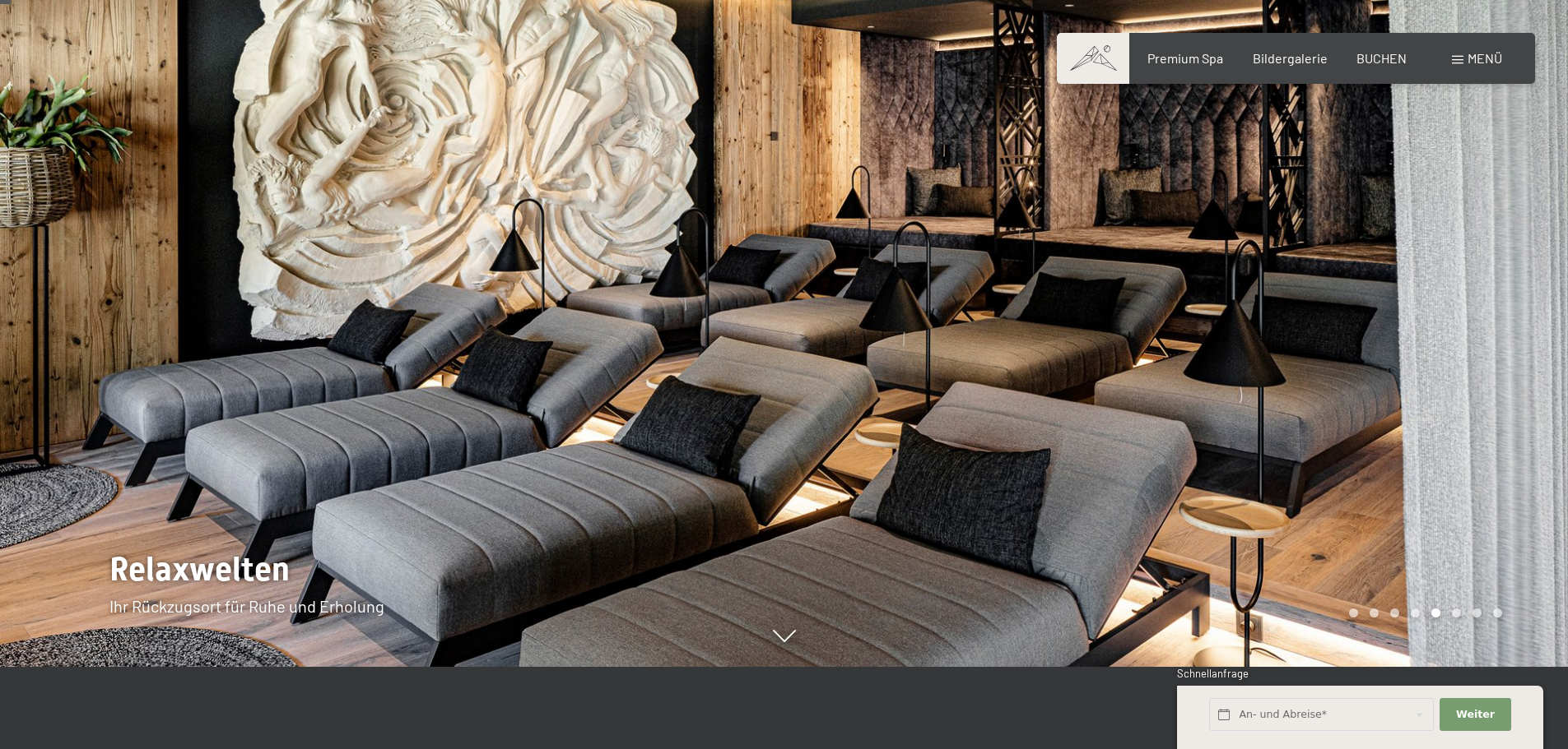
click at [30, 307] on div at bounding box center [392, 292] width 784 height 749
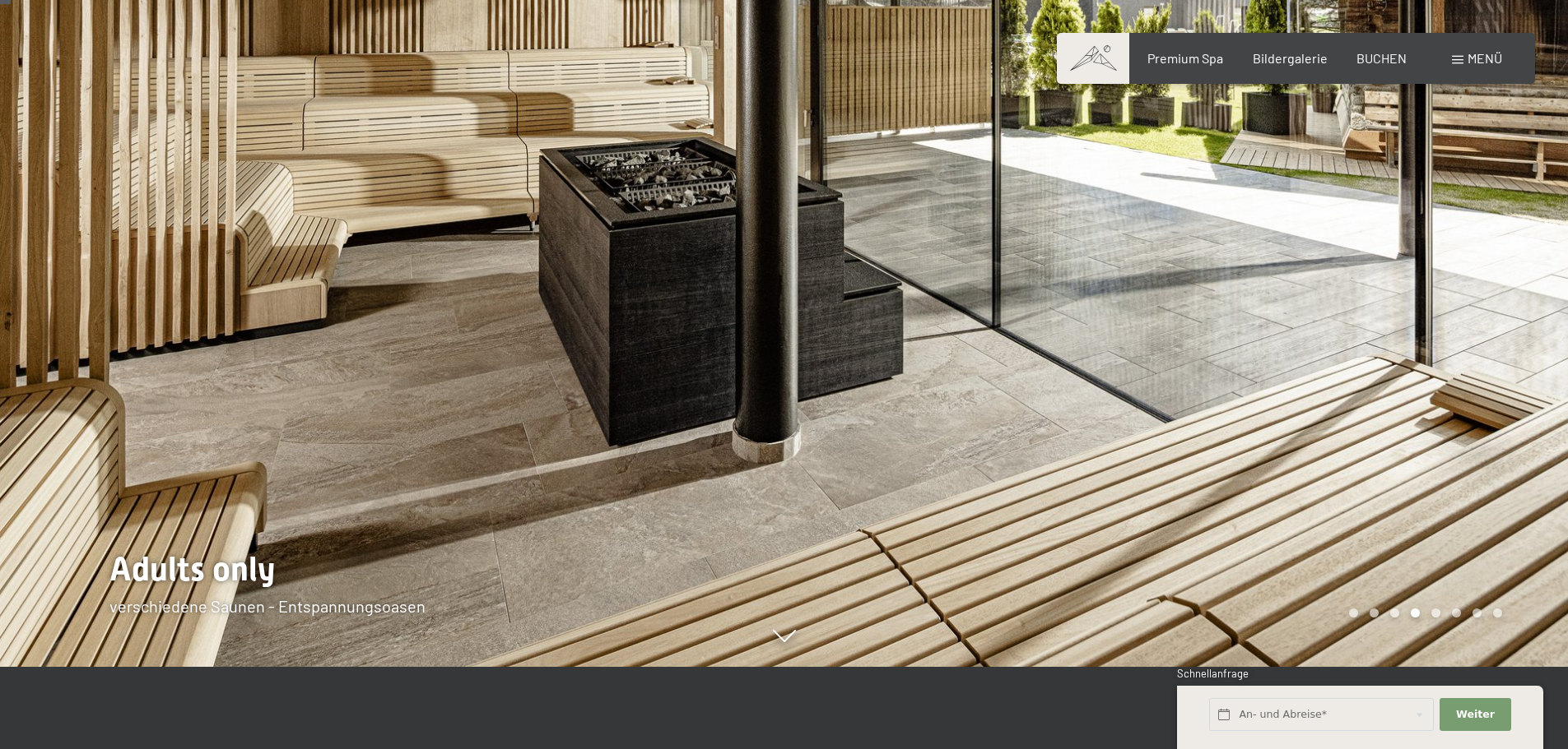
click at [1300, 265] on div at bounding box center [1176, 292] width 784 height 749
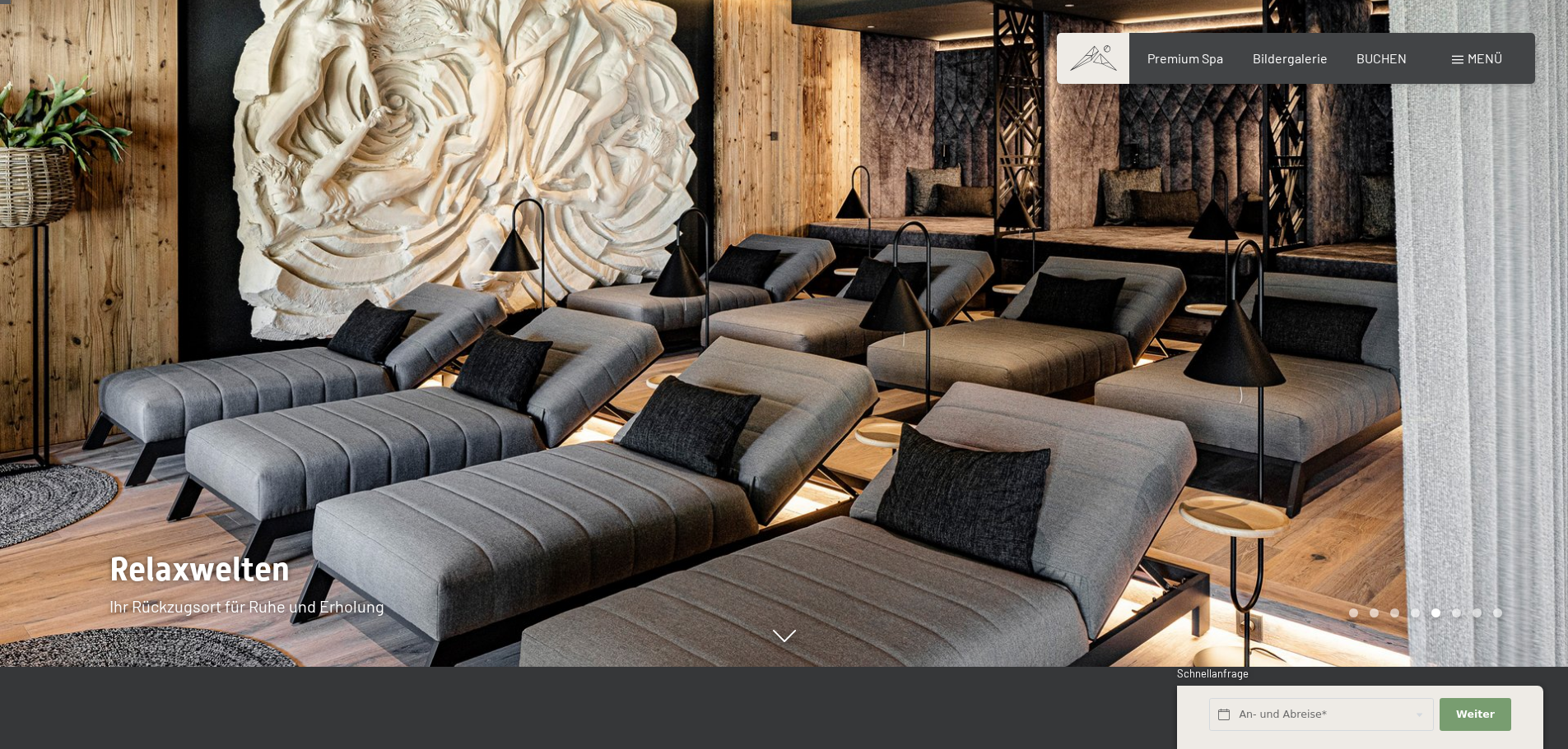
click at [1300, 265] on div at bounding box center [1176, 292] width 784 height 749
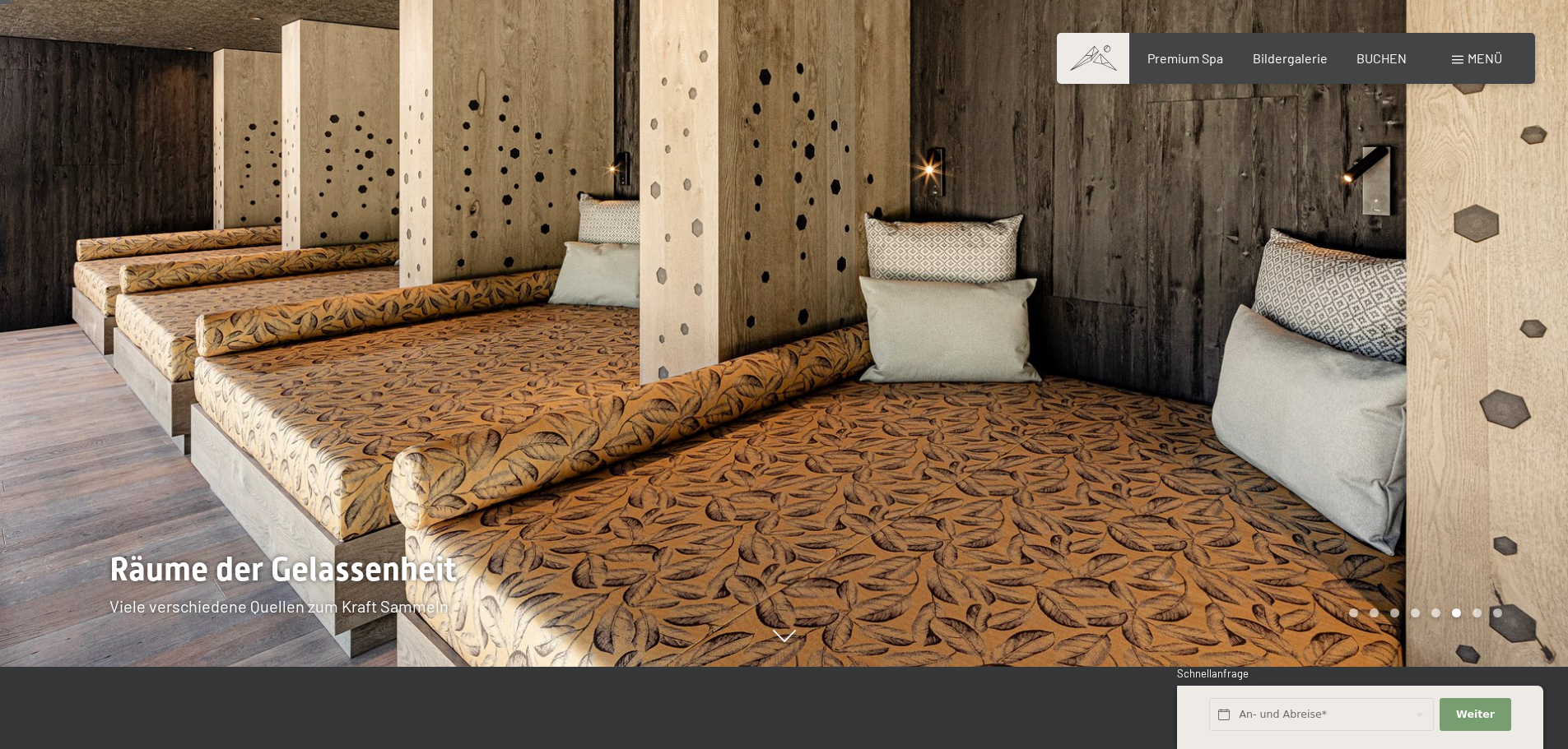
click at [1302, 265] on div at bounding box center [1176, 292] width 784 height 749
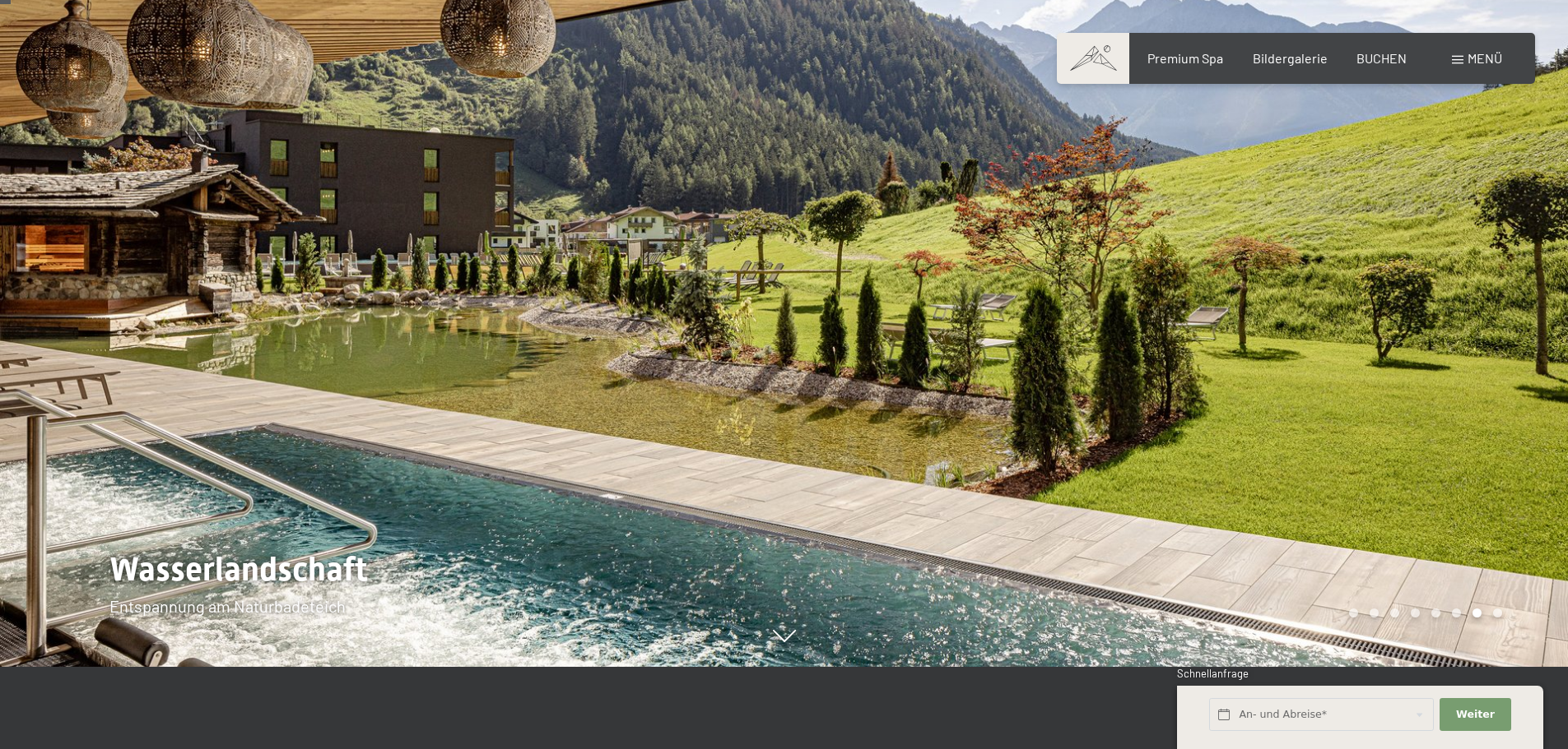
click at [1321, 286] on div at bounding box center [1176, 292] width 784 height 749
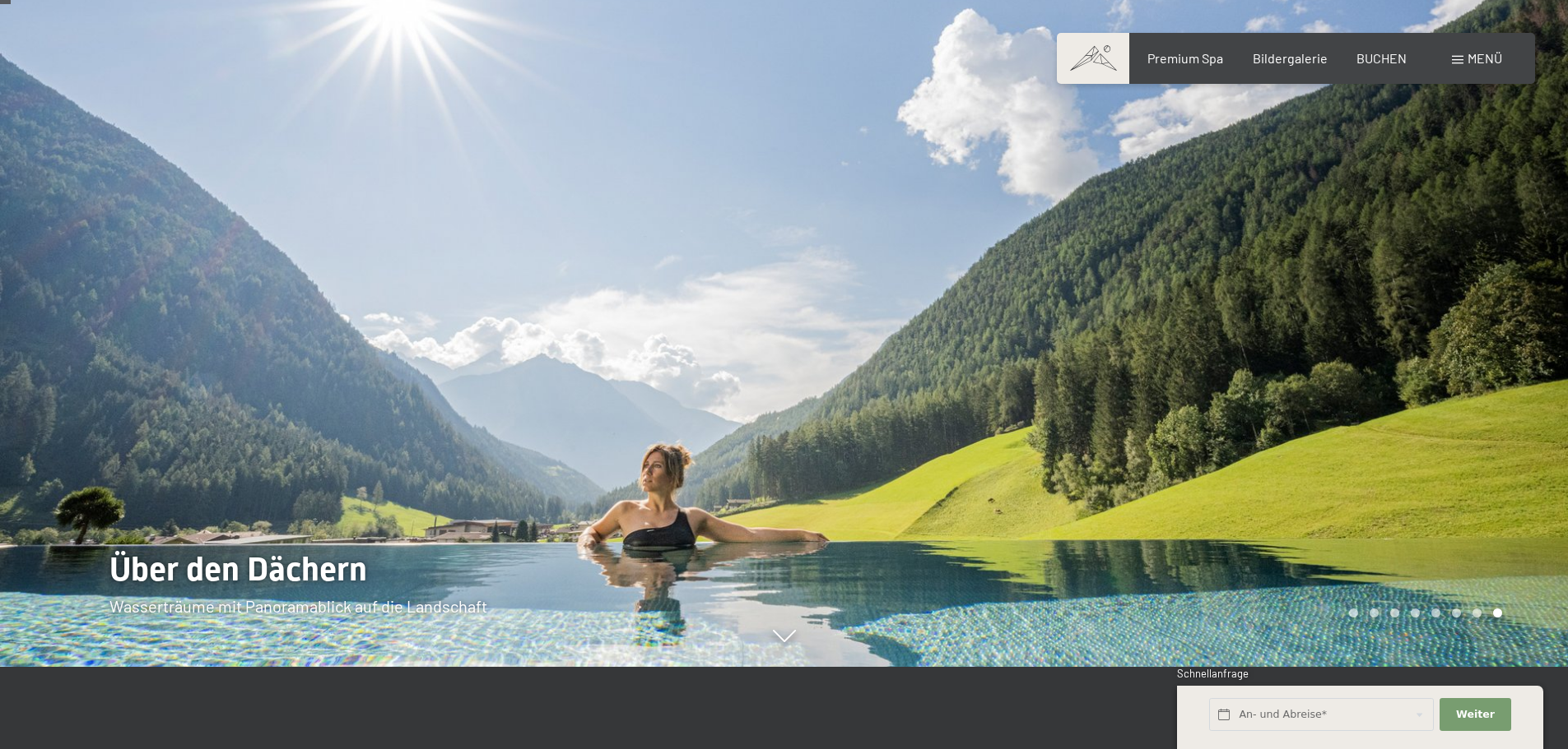
click at [1321, 286] on div at bounding box center [1176, 292] width 784 height 749
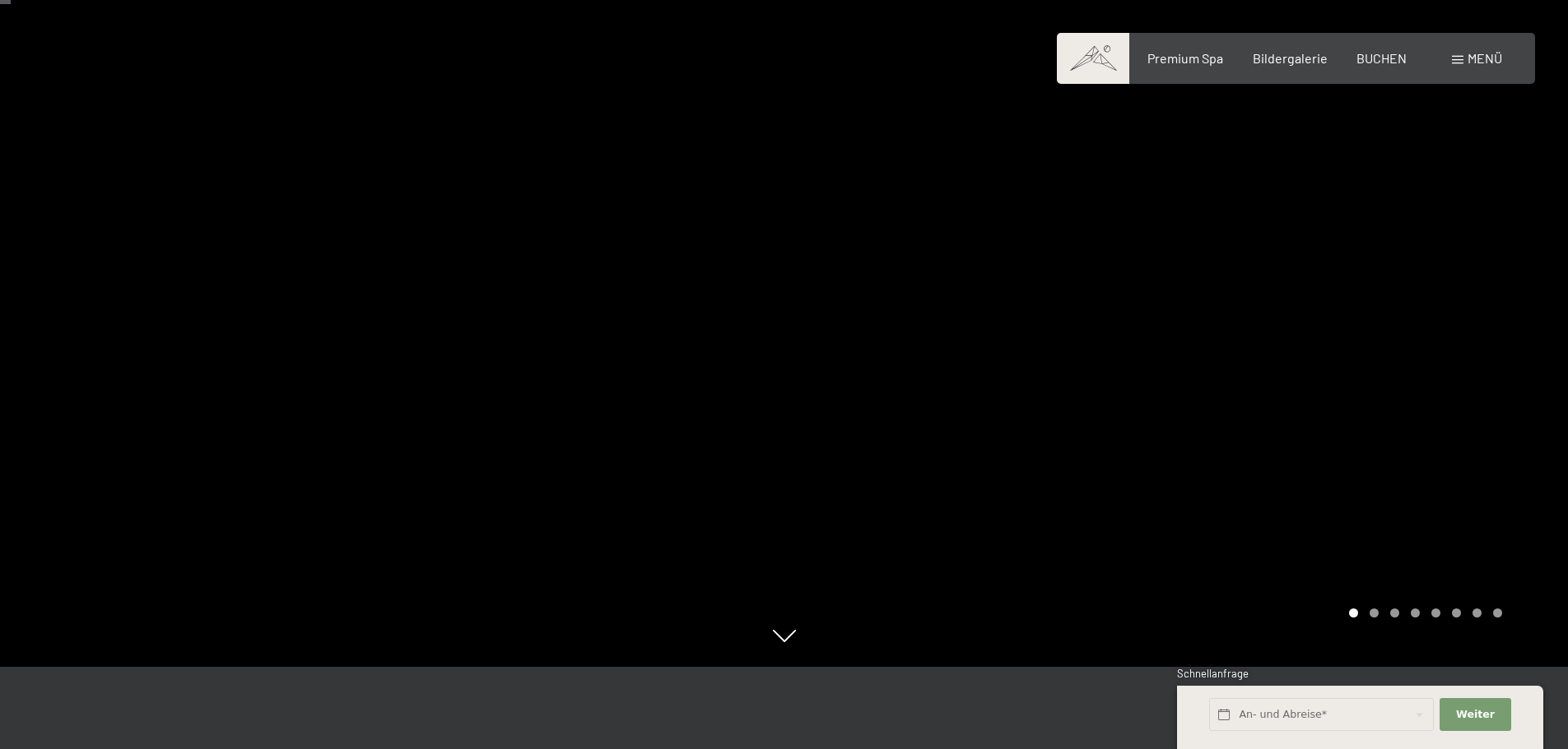
click at [1321, 286] on div at bounding box center [1176, 292] width 784 height 749
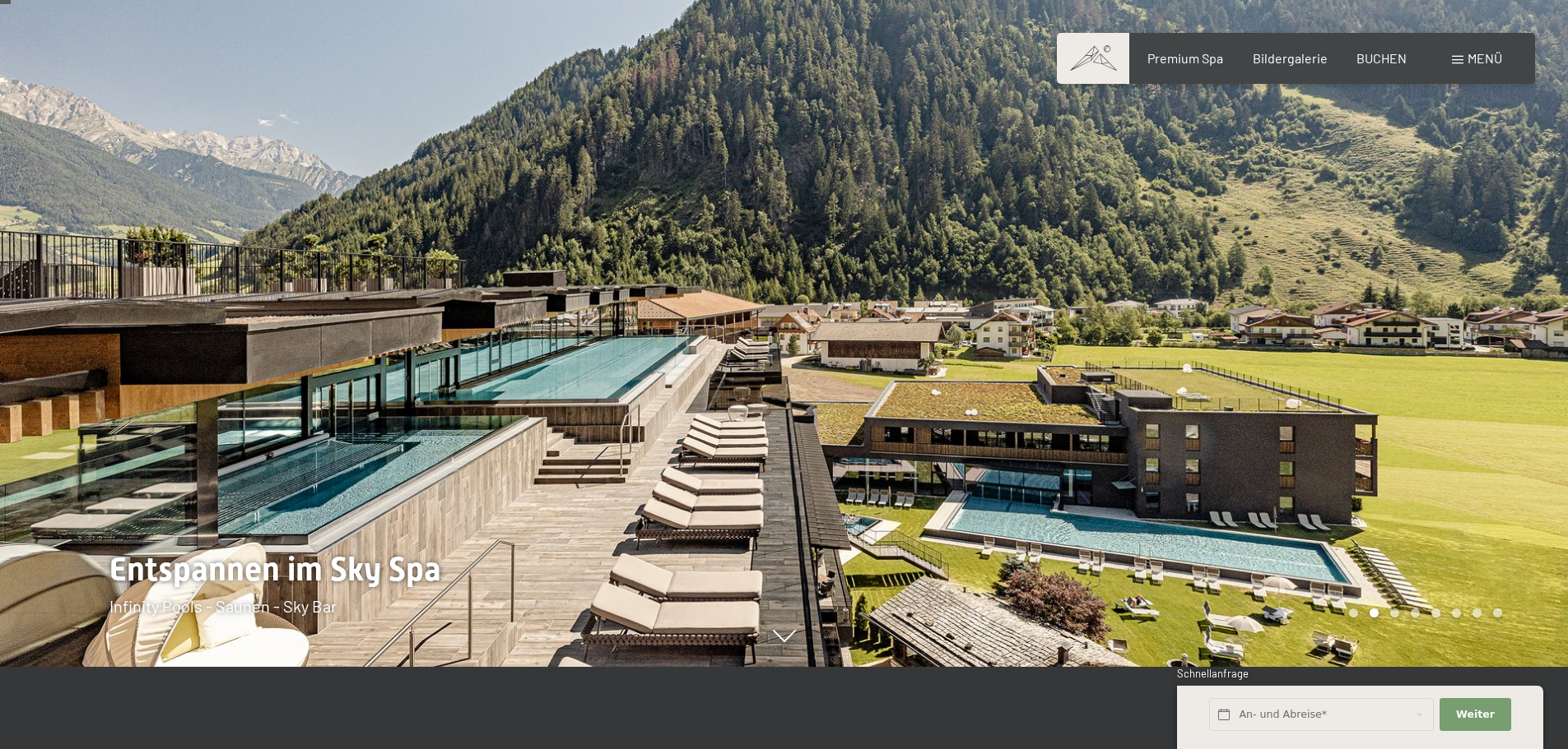
click at [1485, 67] on div "Buchen Anfragen Premium Spa Bildergalerie BUCHEN Menü DE IT EN Gutschein Bilder…" at bounding box center [1295, 58] width 412 height 18
click at [1489, 56] on span "Menü" at bounding box center [1485, 57] width 35 height 15
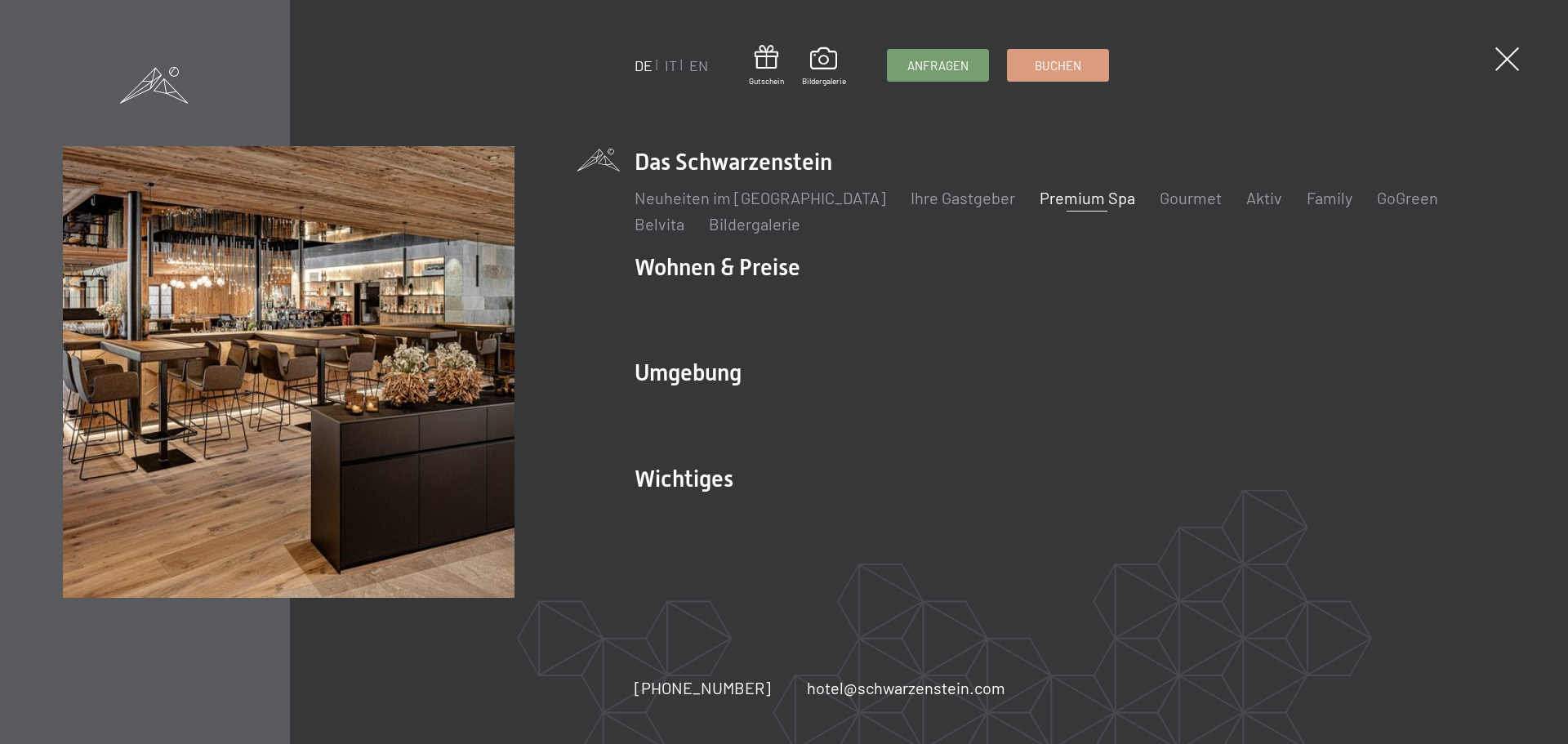
click at [1239, 197] on ul "Neuheiten im Schwarzenstein Ihre Gastgeber Premium Spa Gourmet Aktiv Wochenprog…" at bounding box center [1069, 210] width 872 height 49
click at [1245, 194] on link "Aktiv" at bounding box center [1263, 198] width 36 height 20
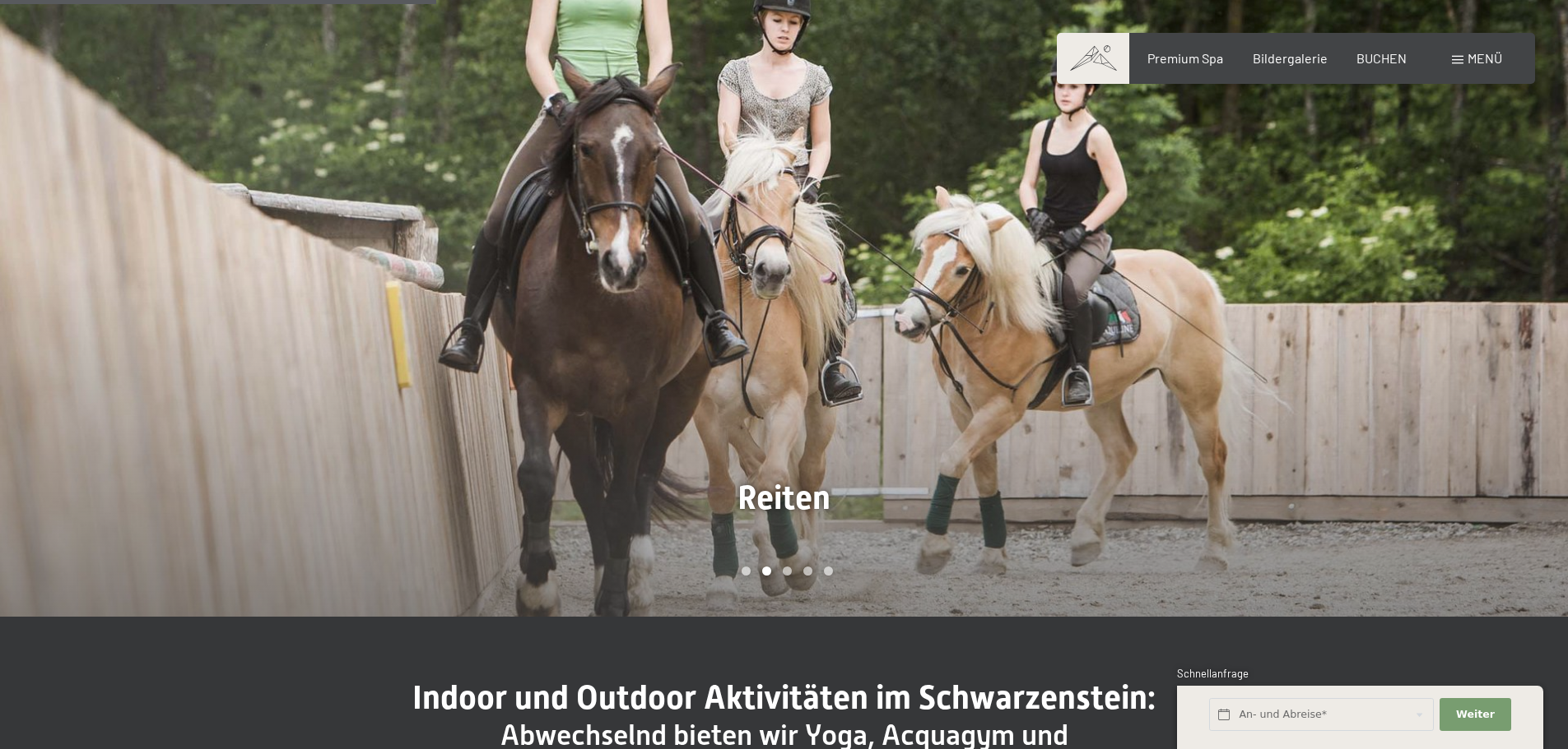
scroll to position [1151, 0]
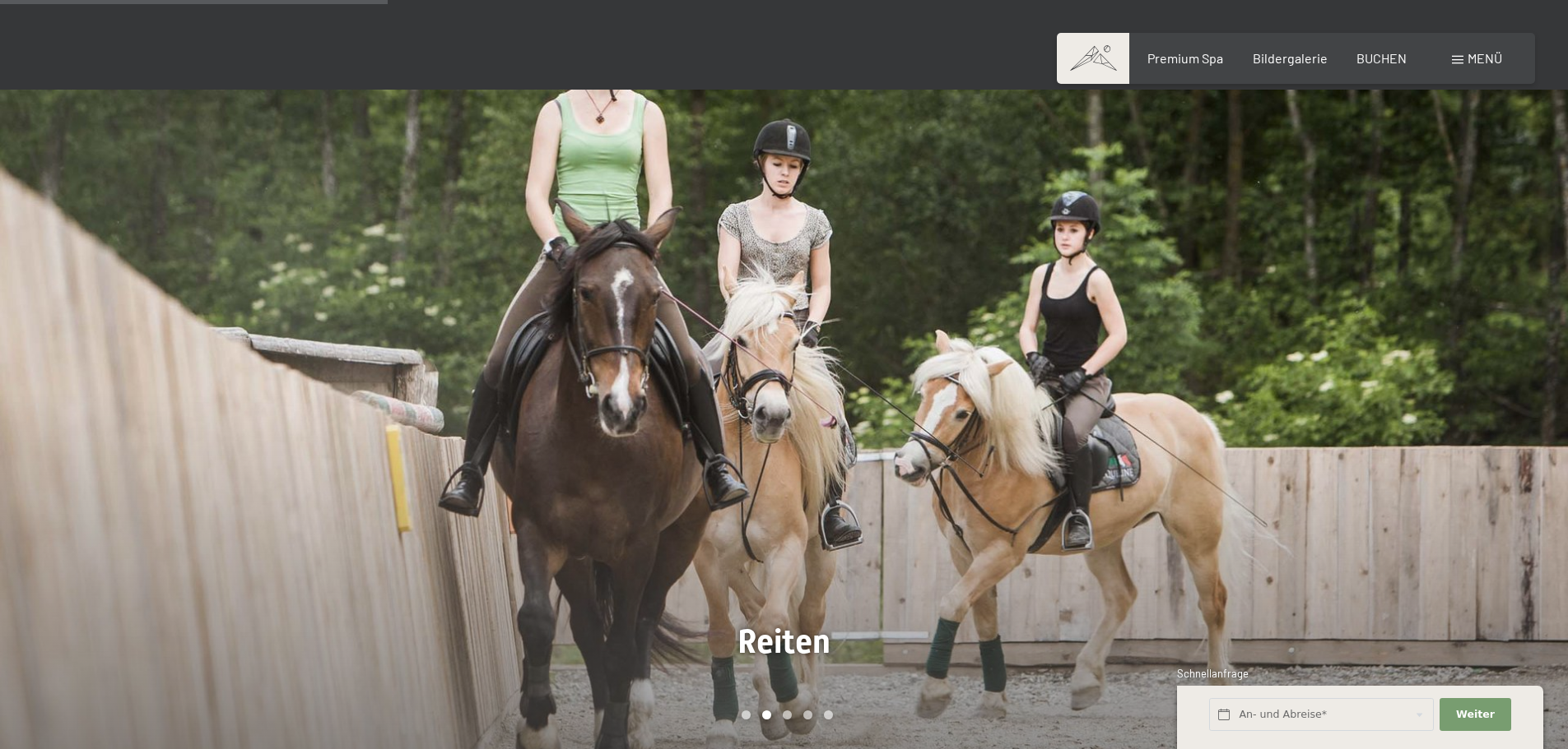
click at [1432, 387] on div at bounding box center [1176, 425] width 784 height 671
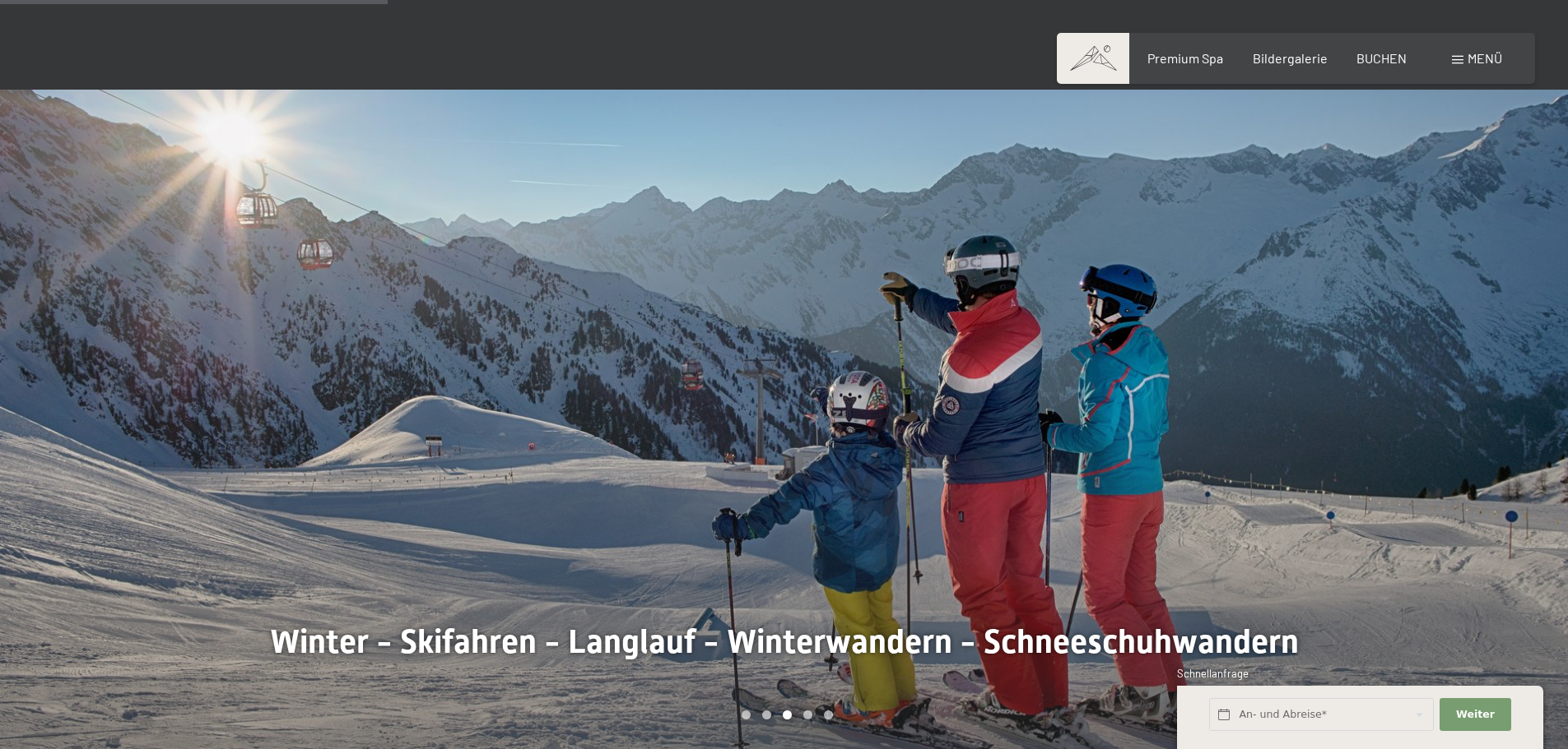
click at [1432, 387] on div at bounding box center [1176, 425] width 784 height 671
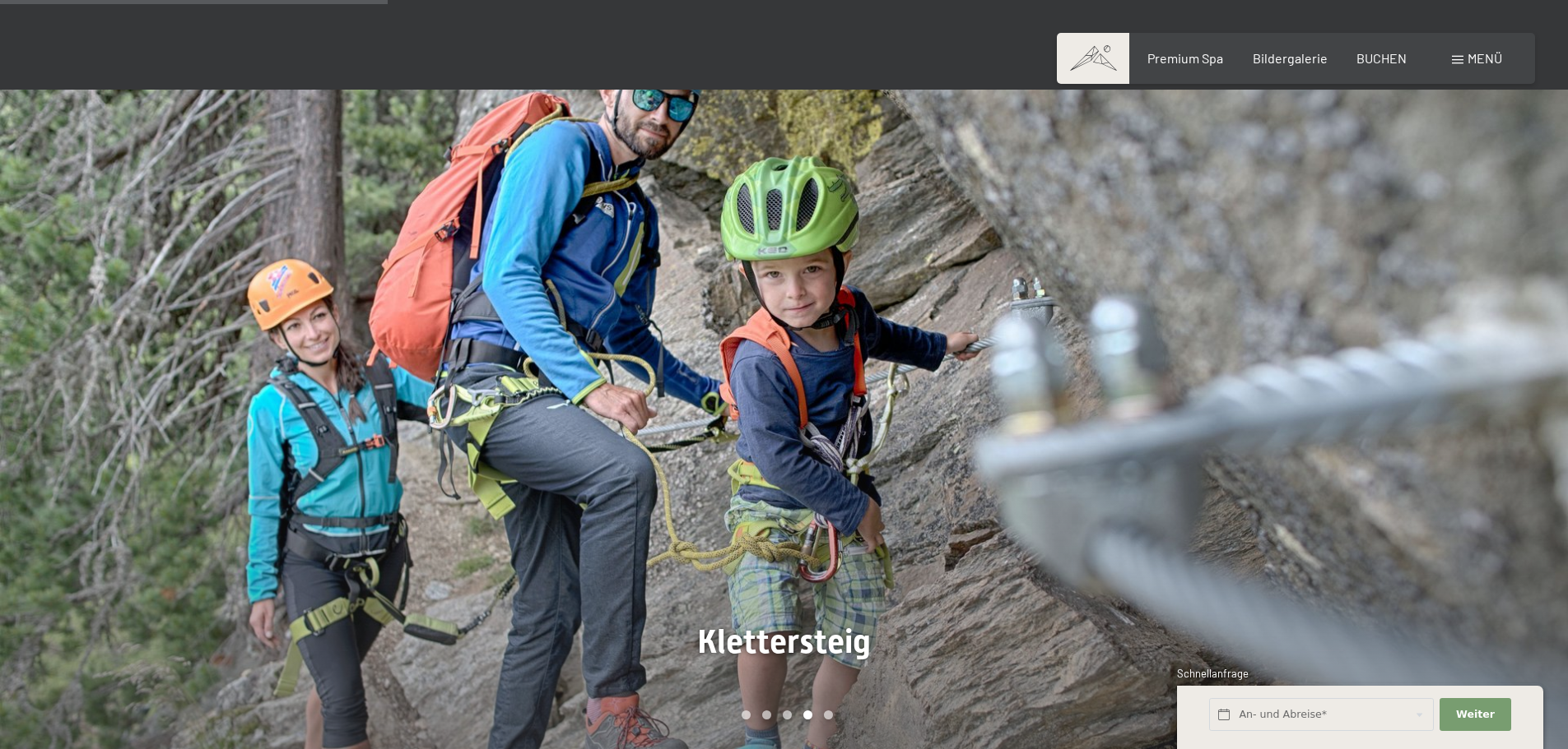
click at [1432, 387] on div at bounding box center [1176, 425] width 784 height 671
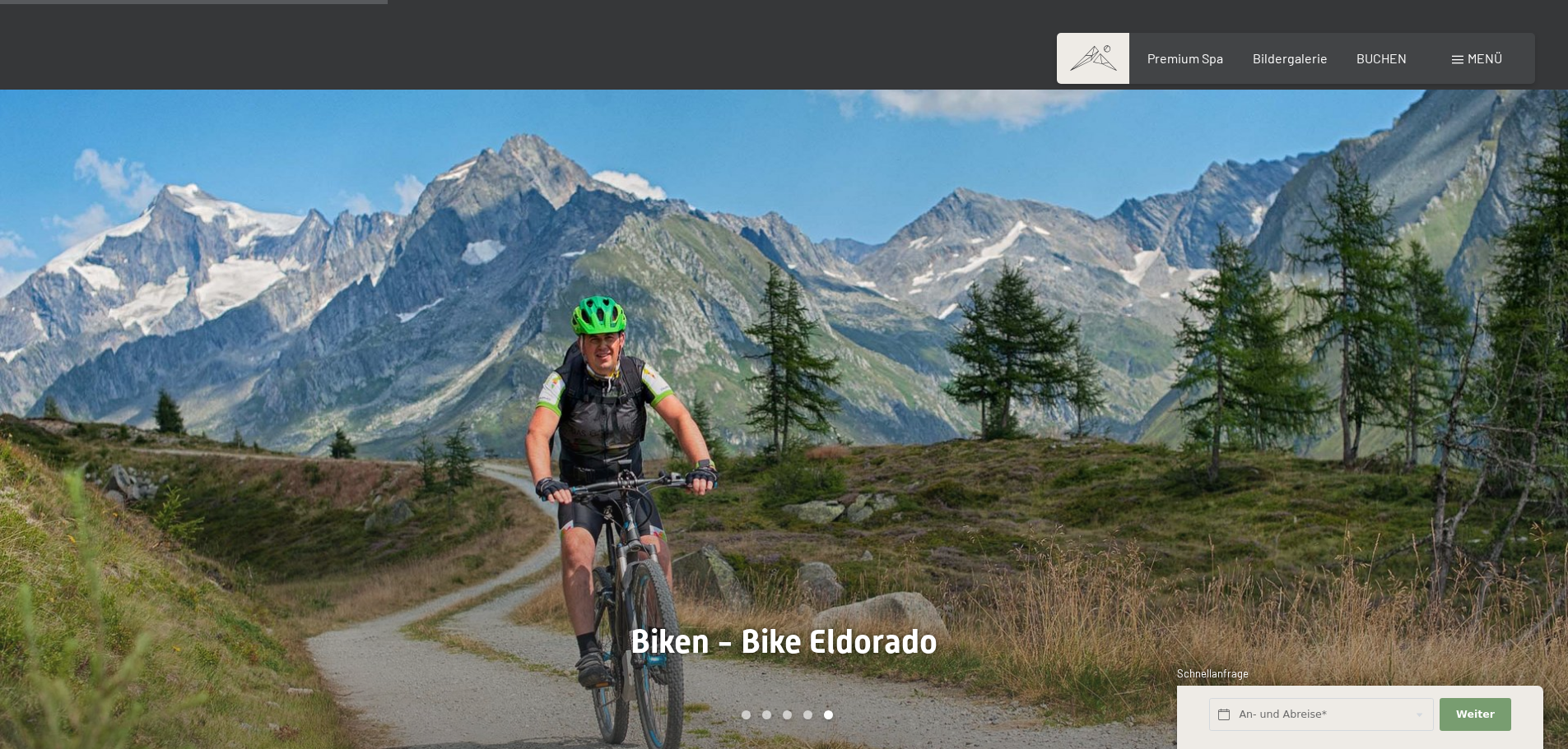
click at [1432, 387] on div at bounding box center [1176, 425] width 784 height 671
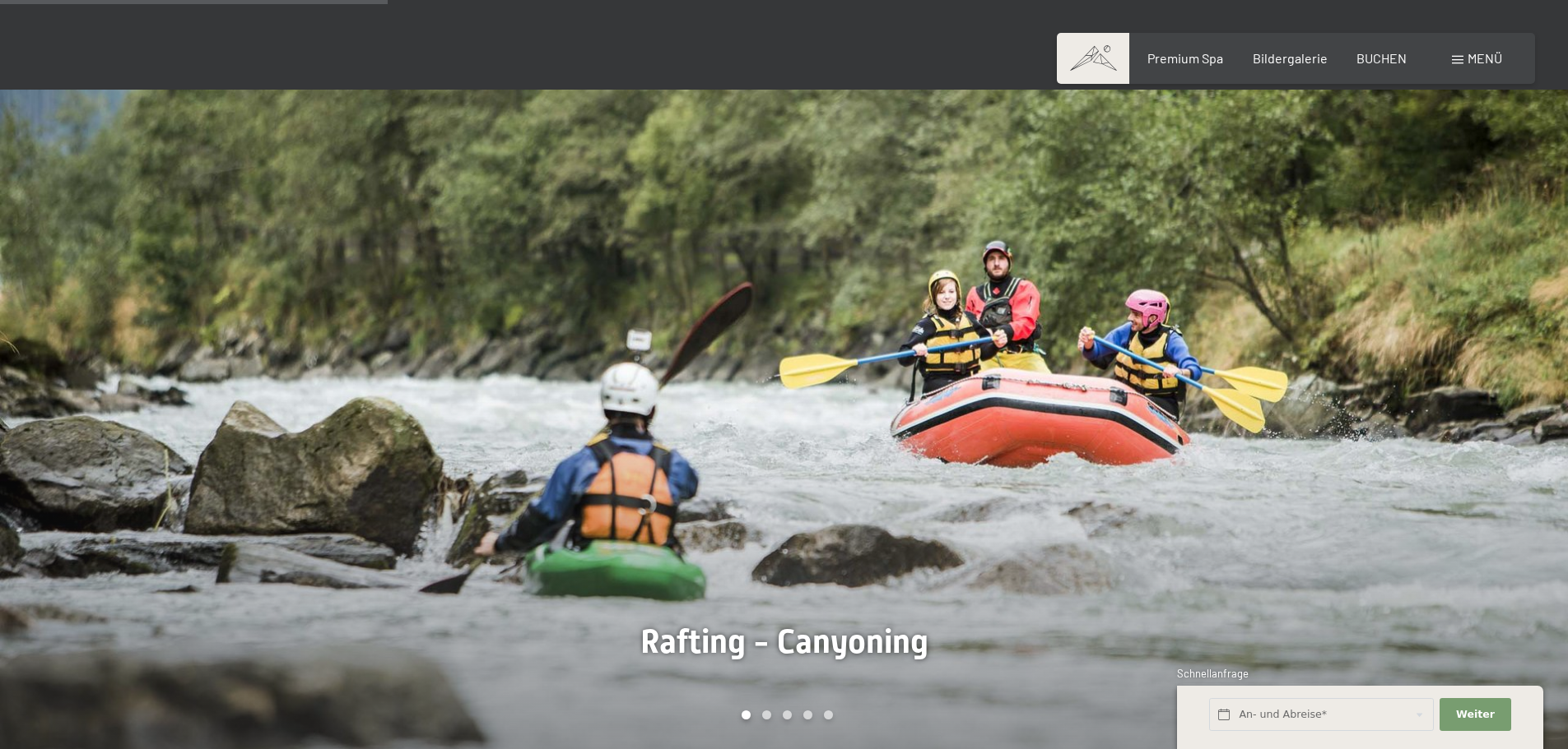
click at [1432, 387] on div at bounding box center [1176, 425] width 784 height 671
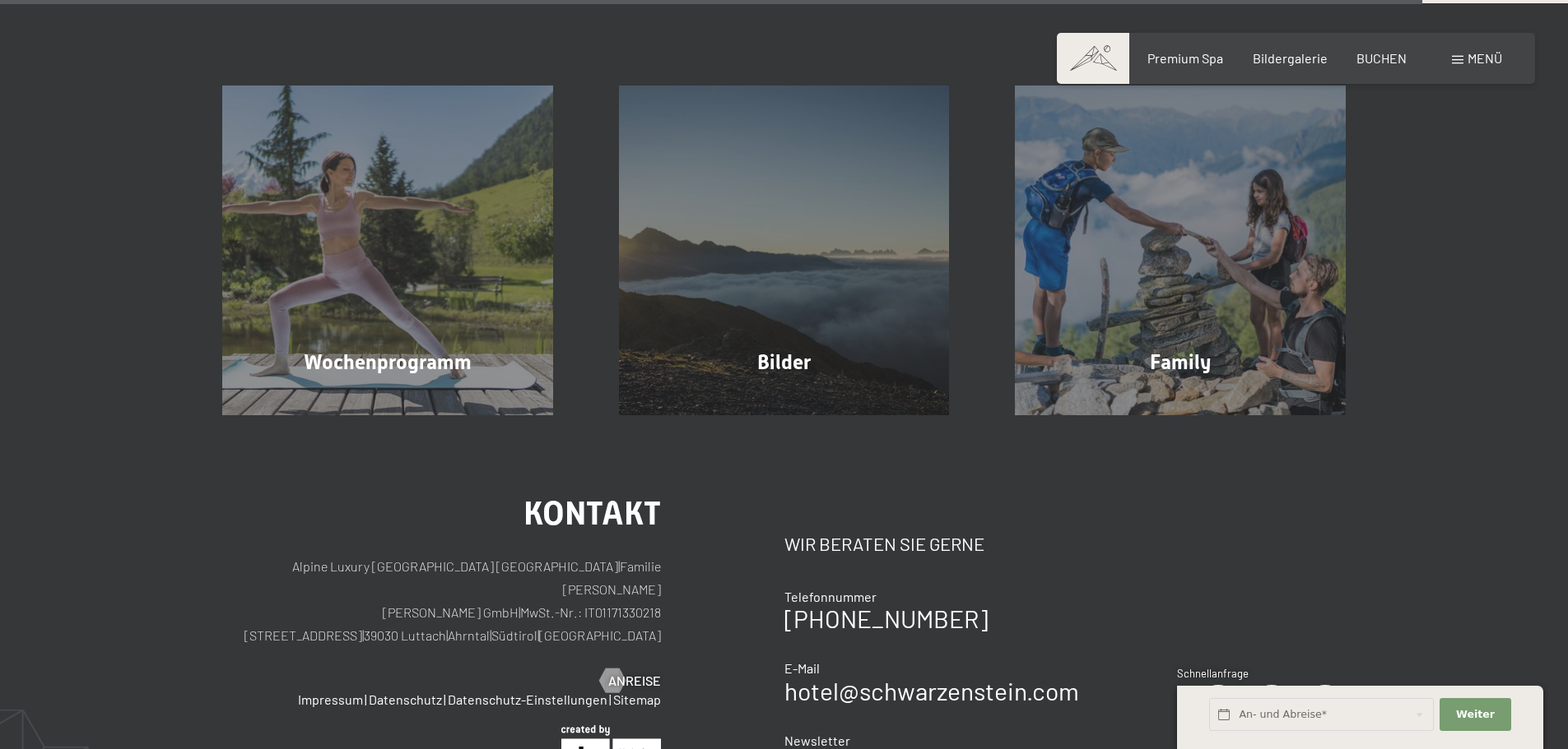
scroll to position [4240, 0]
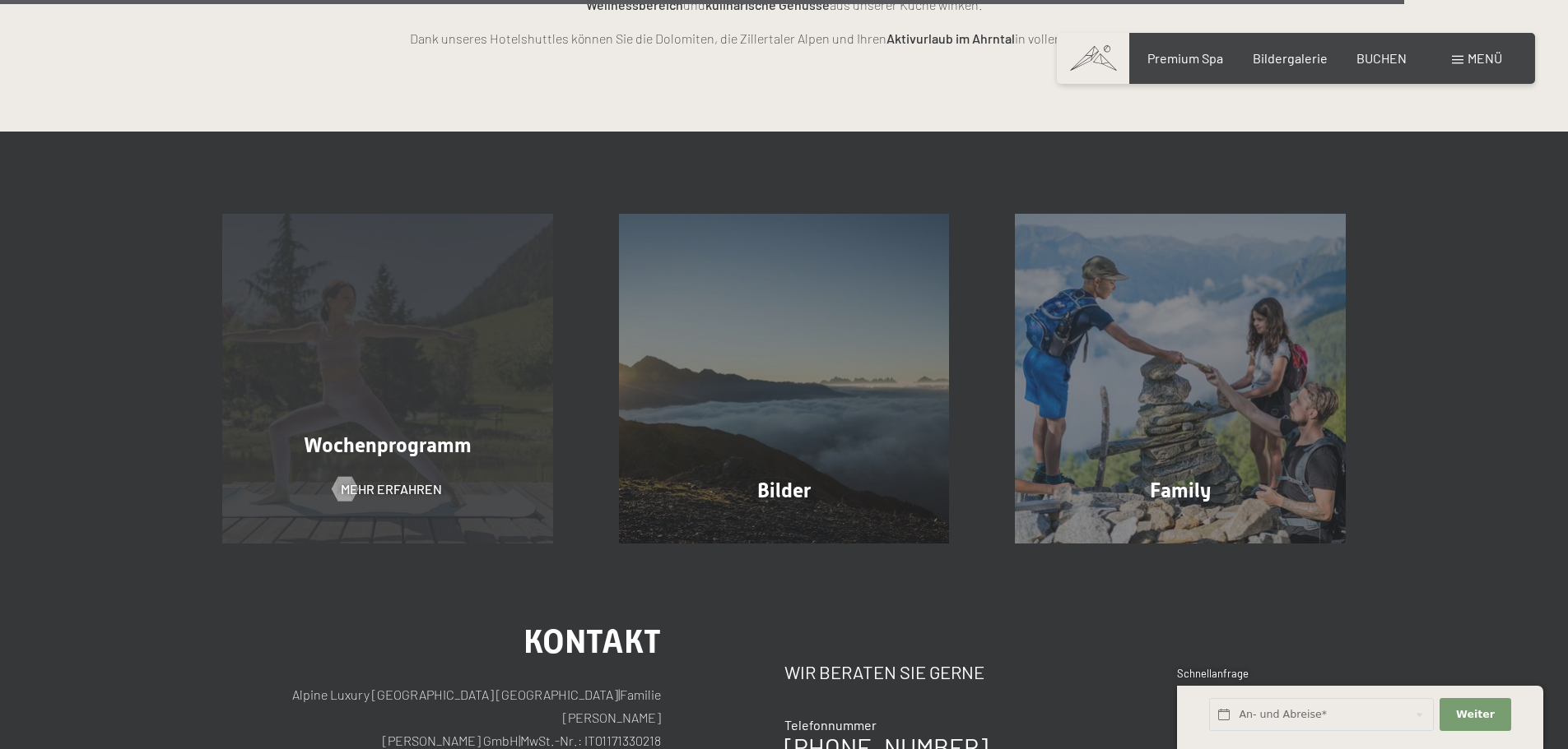
click at [447, 366] on div "Wochenprogramm Mehr erfahren" at bounding box center [387, 379] width 396 height 331
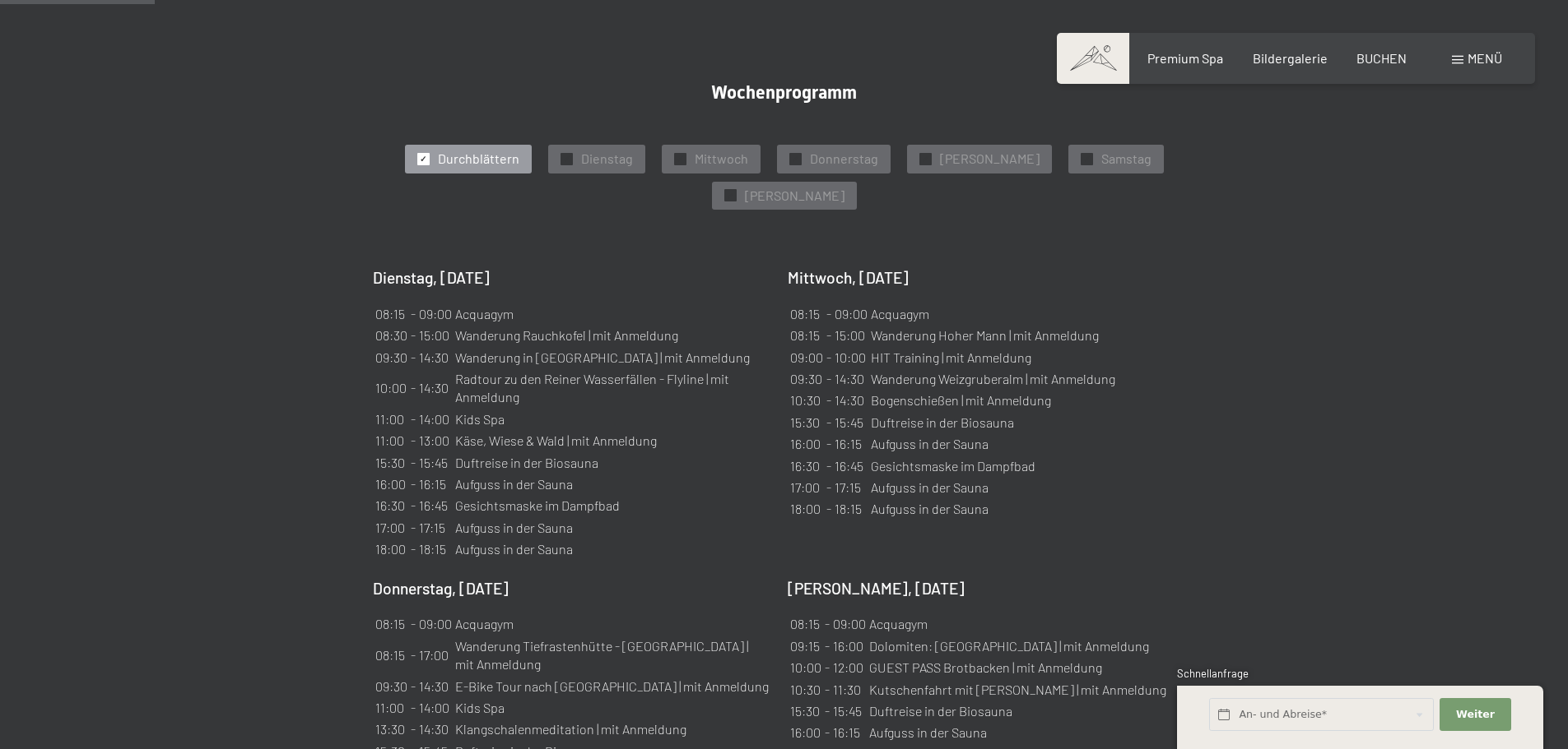
scroll to position [494, 0]
